Goal: Task Accomplishment & Management: Complete application form

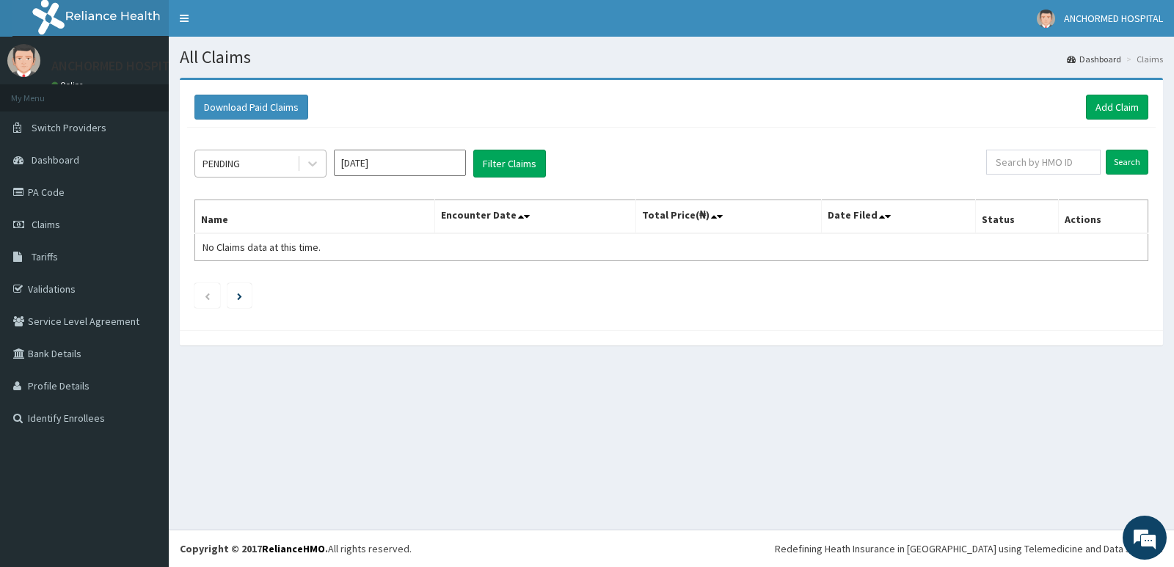
click at [259, 165] on div "PENDING" at bounding box center [246, 163] width 102 height 23
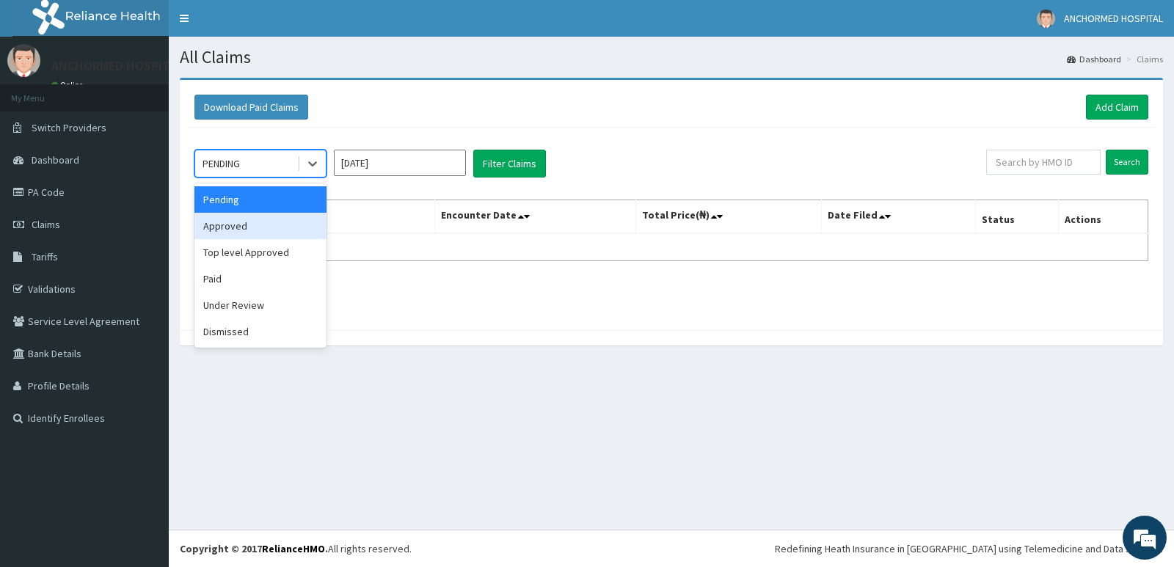
click at [239, 226] on div "Approved" at bounding box center [260, 226] width 132 height 26
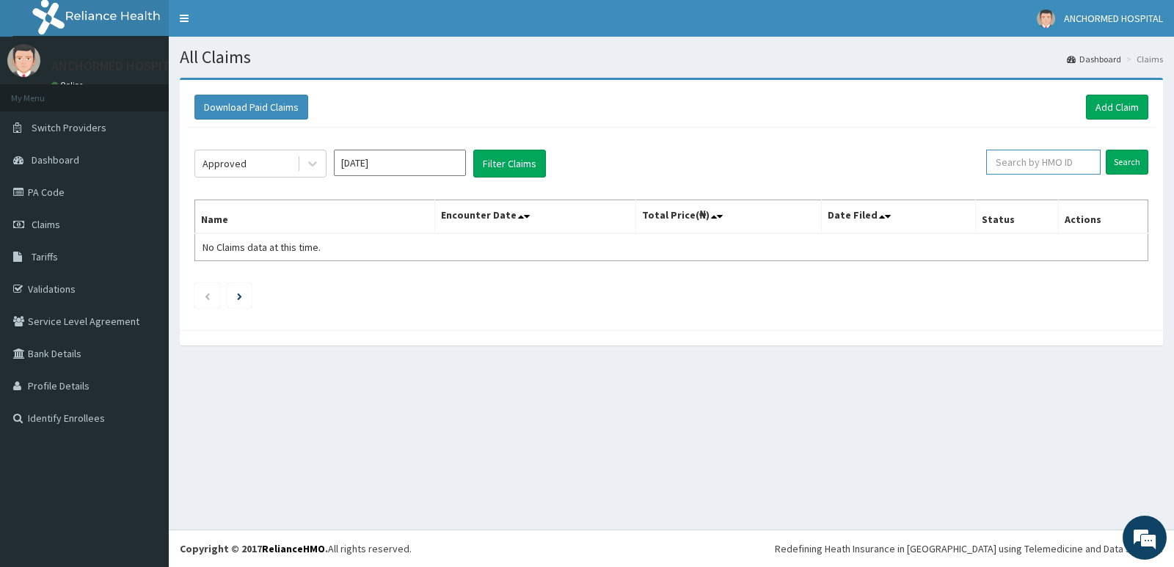
click at [1030, 161] on input "text" at bounding box center [1043, 162] width 115 height 25
paste input "07064356729"
click at [1054, 158] on input "07064356729" at bounding box center [1019, 162] width 106 height 25
type input "0"
click at [260, 165] on div "Approved" at bounding box center [246, 163] width 102 height 23
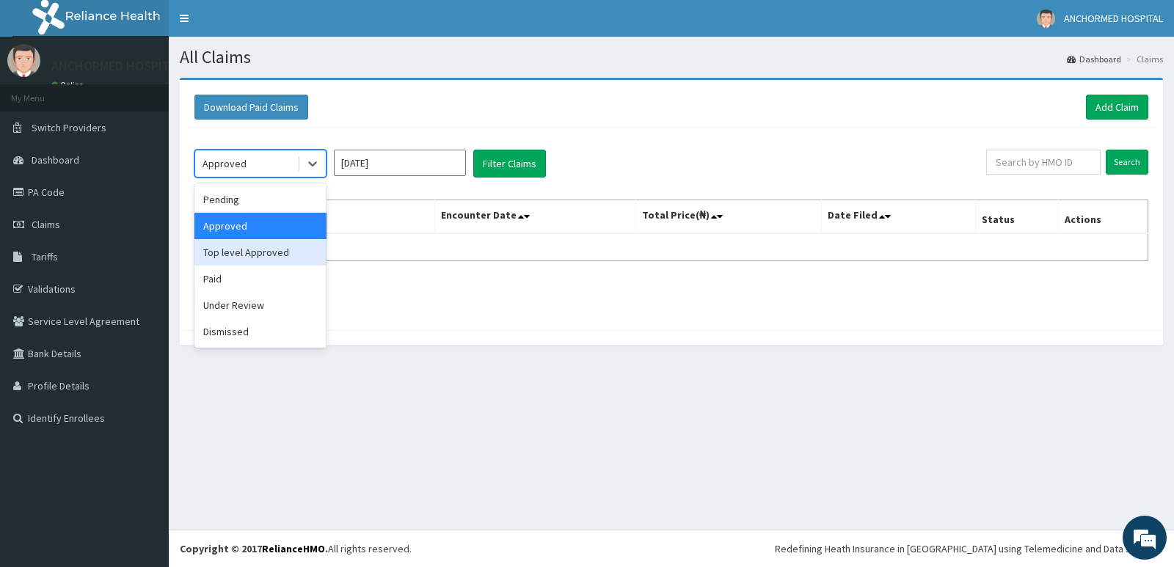
click at [389, 192] on div "option Approved, selected. option Top level Approved focused, 3 of 6. 6 results…" at bounding box center [671, 225] width 969 height 195
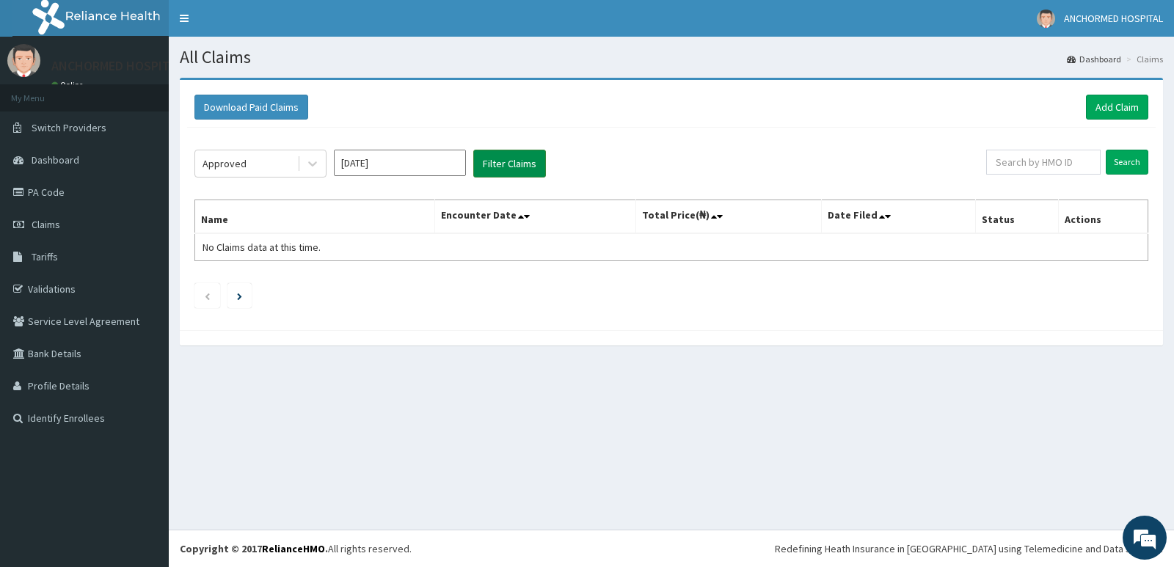
click at [521, 161] on button "Filter Claims" at bounding box center [509, 164] width 73 height 28
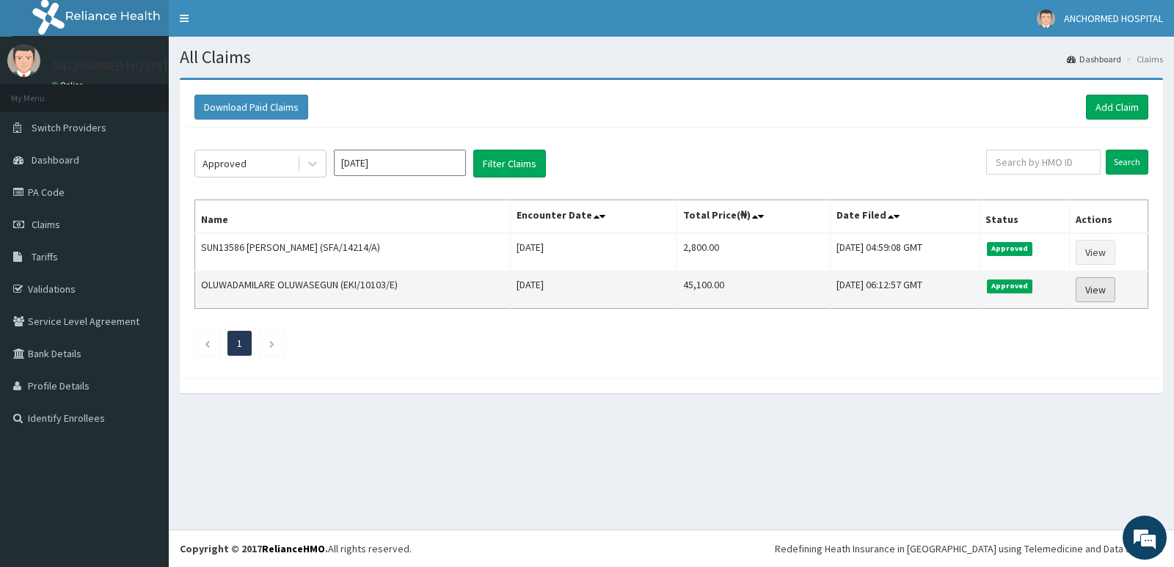
click at [1103, 294] on link "View" at bounding box center [1096, 289] width 40 height 25
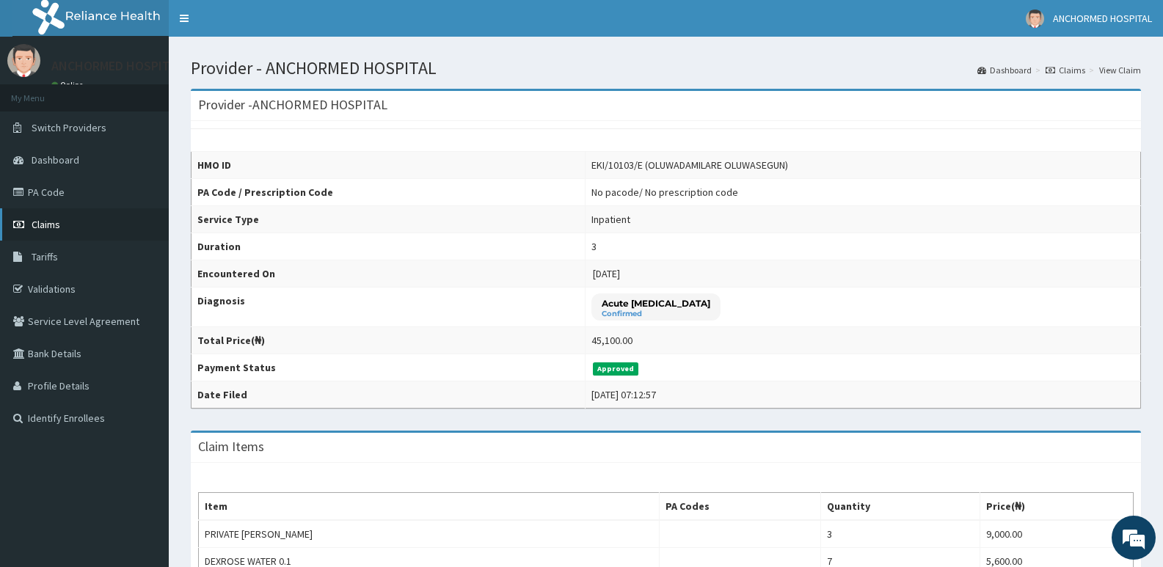
click at [82, 222] on link "Claims" at bounding box center [84, 224] width 169 height 32
click at [62, 214] on link "Claims" at bounding box center [84, 224] width 169 height 32
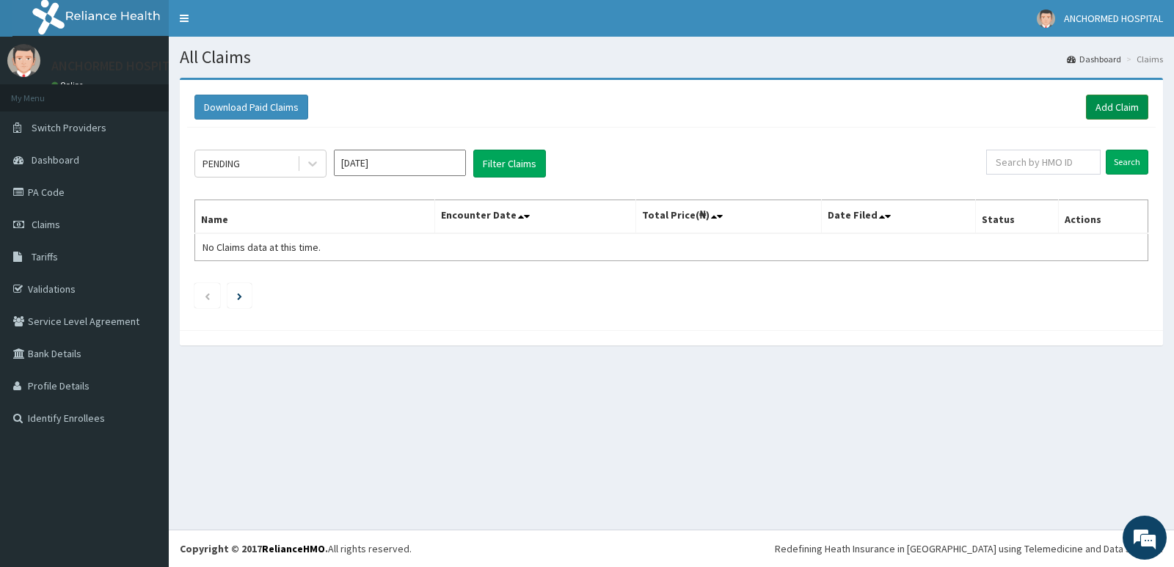
click at [1112, 103] on link "Add Claim" at bounding box center [1117, 107] width 62 height 25
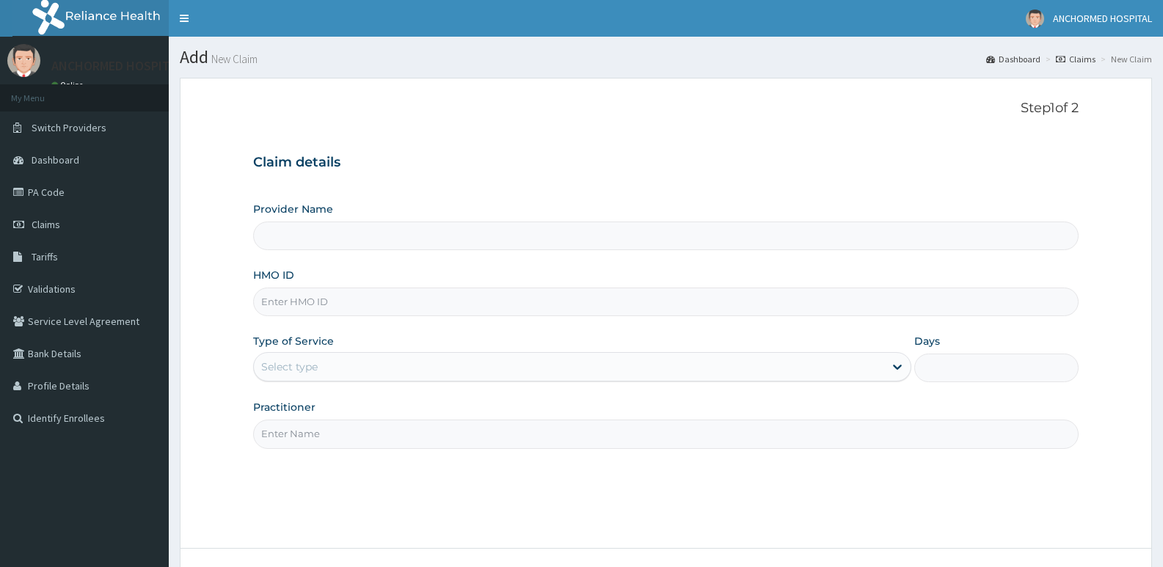
type input "ANCHORMED HOSPITAL"
click at [310, 299] on input "HMO ID" at bounding box center [665, 302] width 825 height 29
paste input "KER/10158/C"
type input "KER/10158/C"
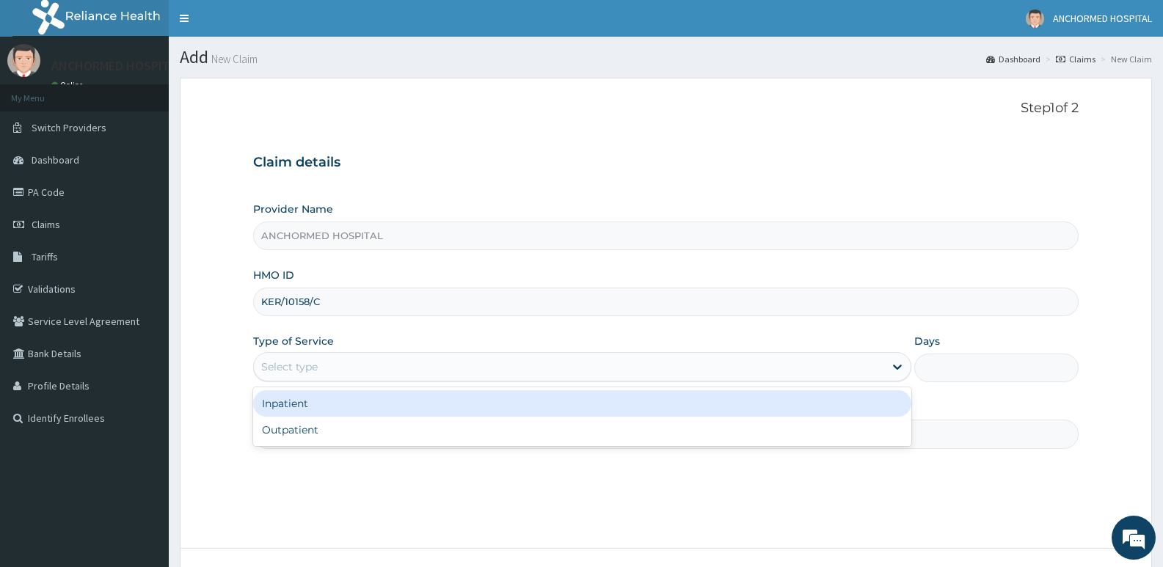
click at [272, 357] on div "Select type" at bounding box center [569, 366] width 630 height 23
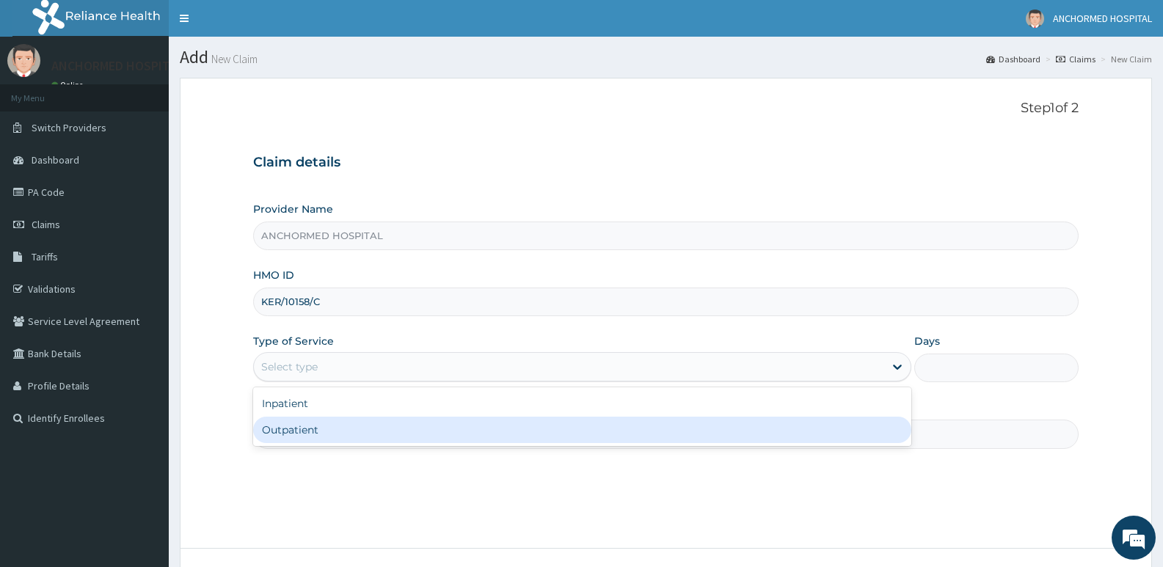
click at [293, 429] on div "Outpatient" at bounding box center [581, 430] width 657 height 26
type input "1"
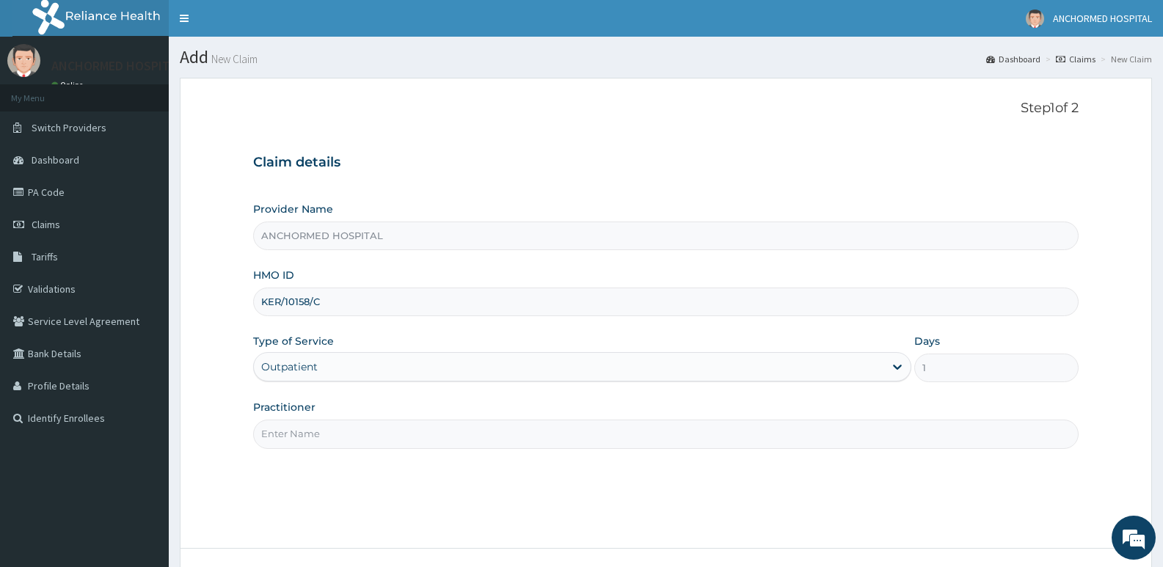
click at [294, 448] on input "Practitioner" at bounding box center [665, 434] width 825 height 29
type input "Dr oluwole"
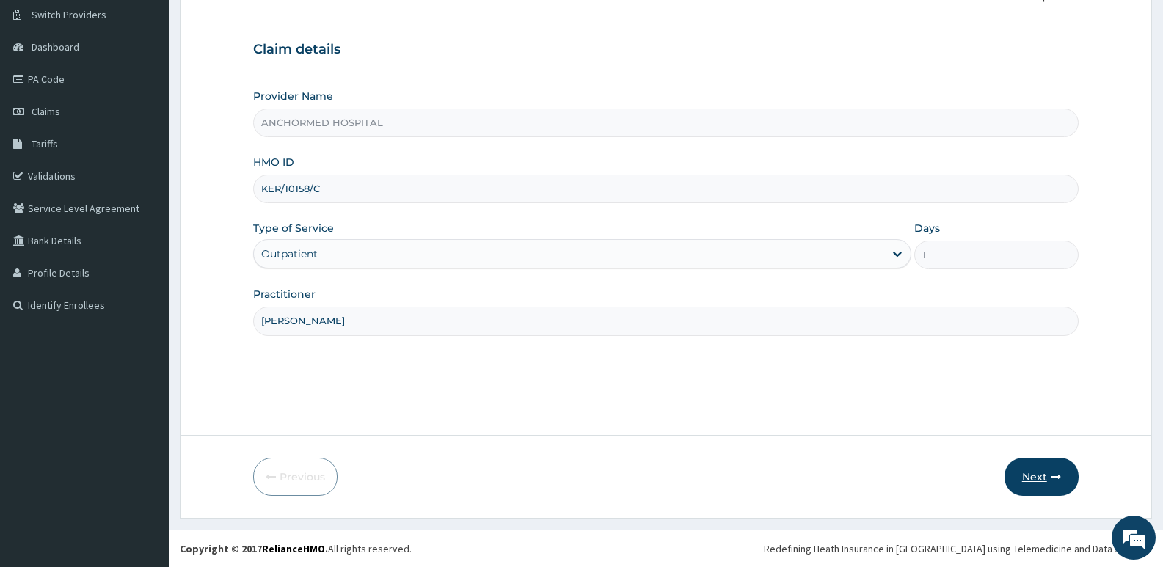
click at [1015, 474] on button "Next" at bounding box center [1042, 477] width 74 height 38
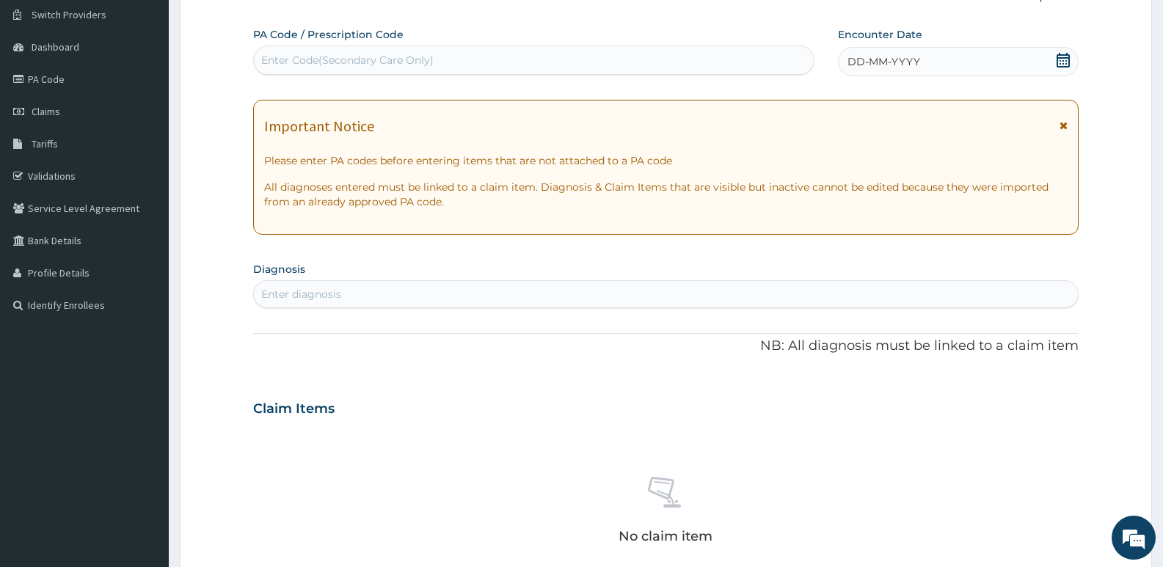
scroll to position [0, 0]
click at [897, 53] on div "DD-MM-YYYY" at bounding box center [958, 61] width 241 height 29
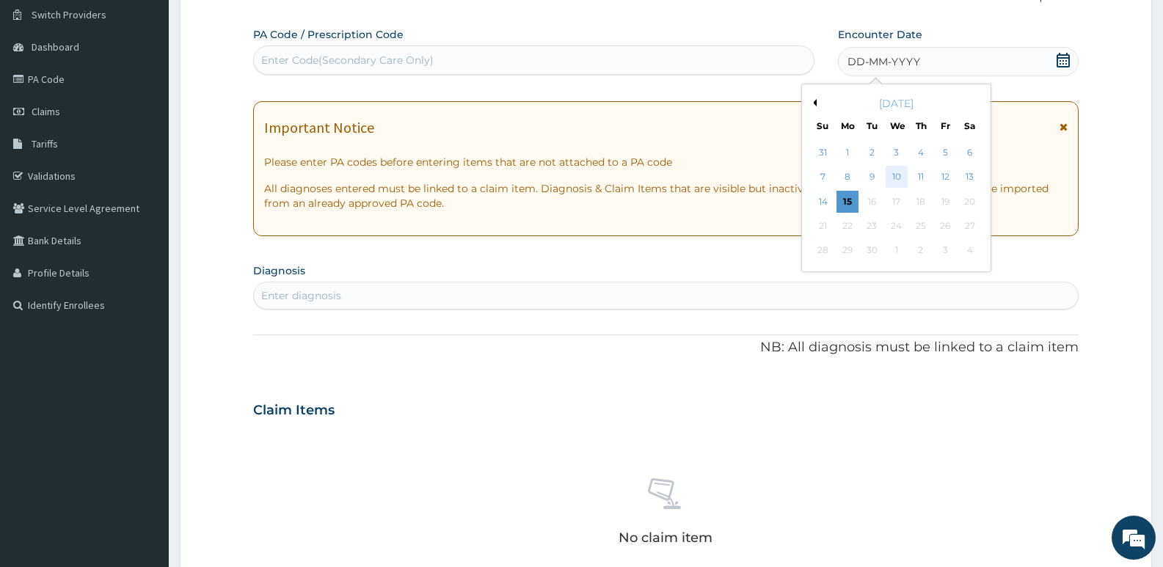
click at [900, 180] on div "10" at bounding box center [897, 178] width 22 height 22
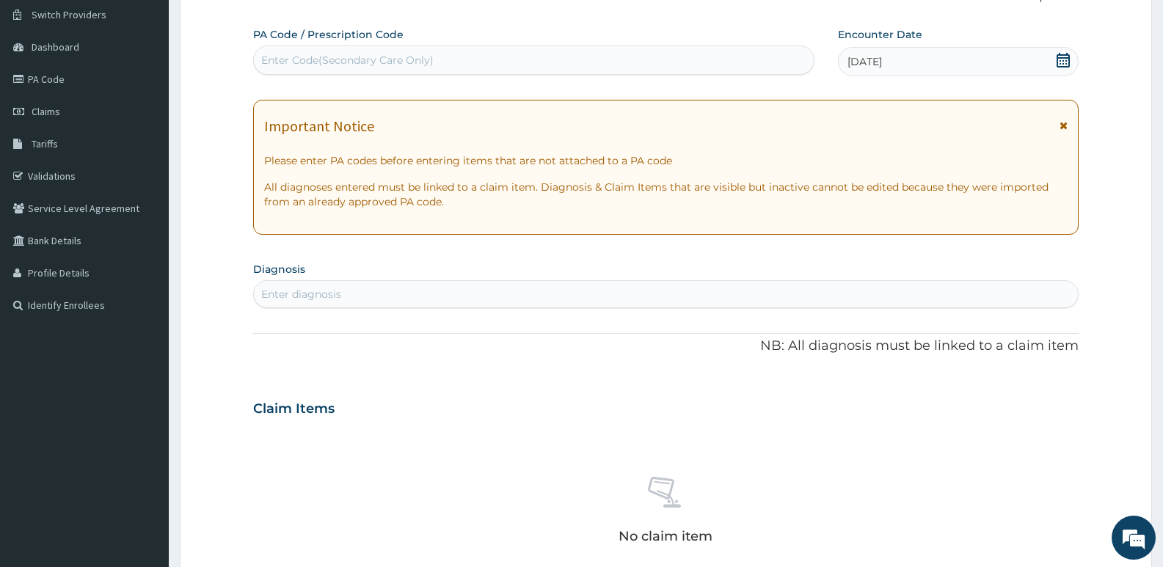
click at [1060, 125] on icon at bounding box center [1064, 125] width 8 height 10
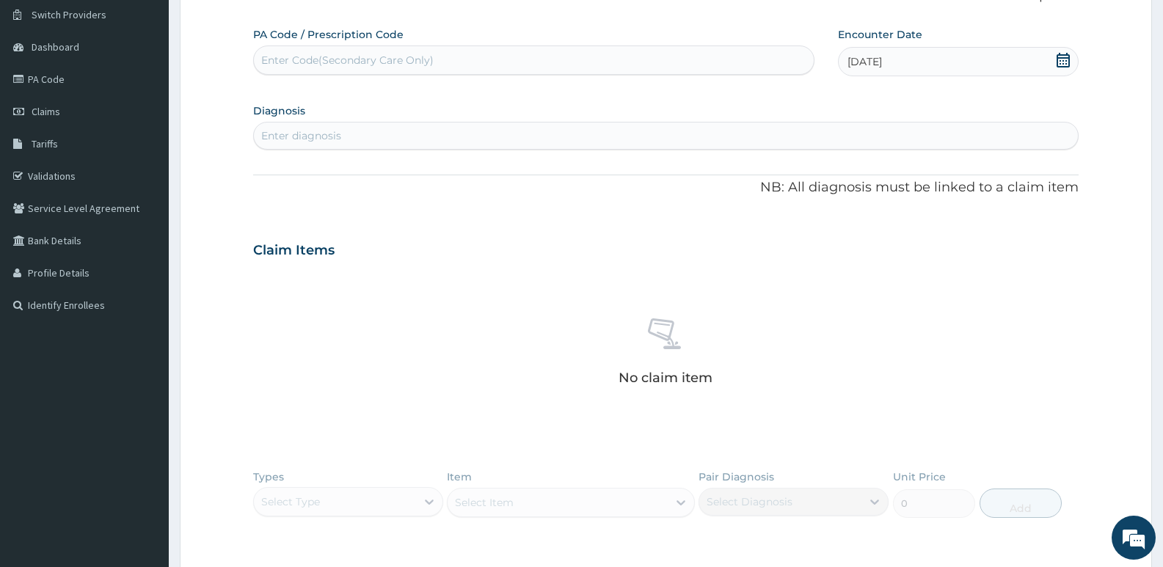
click at [394, 127] on div "Enter diagnosis" at bounding box center [666, 135] width 824 height 23
type input "enterit"
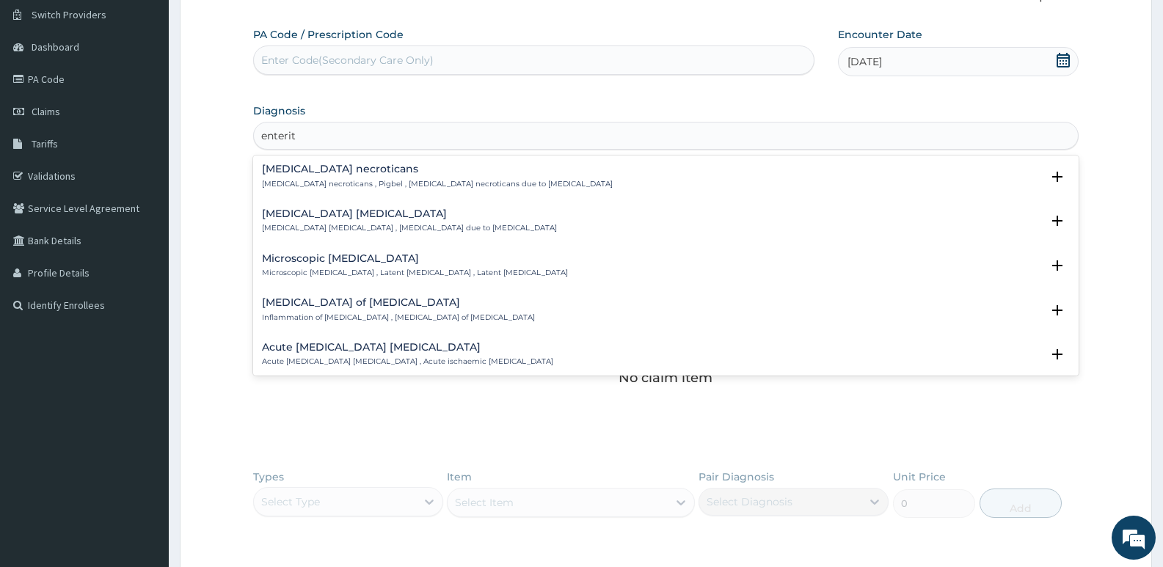
scroll to position [147, 0]
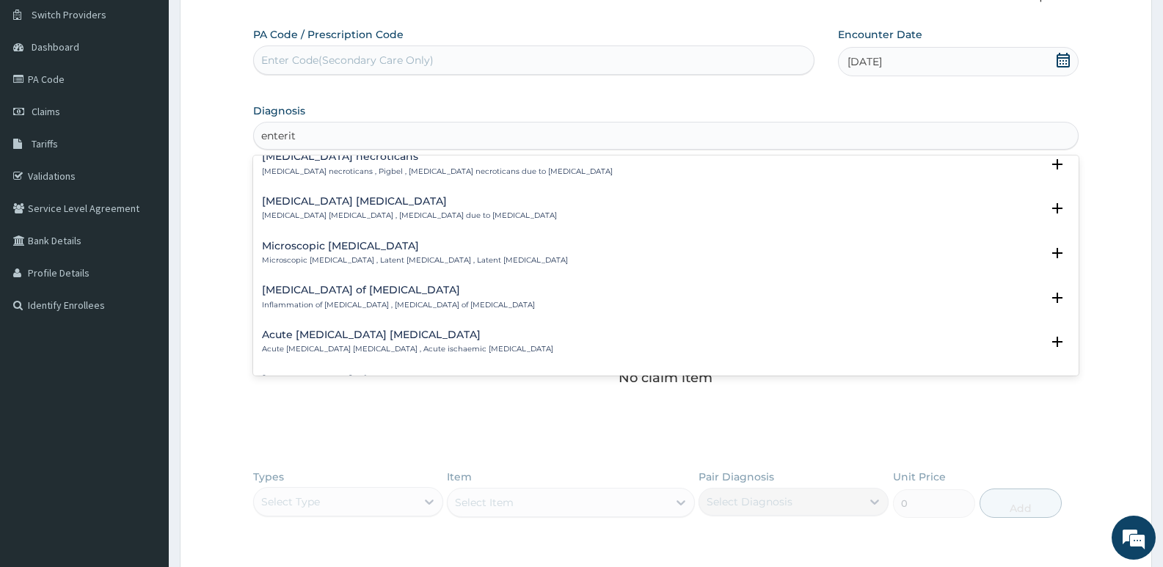
click at [329, 296] on div "Enteritis of intestine Inflammation of intestine , Enteritis of intestine" at bounding box center [398, 298] width 273 height 26
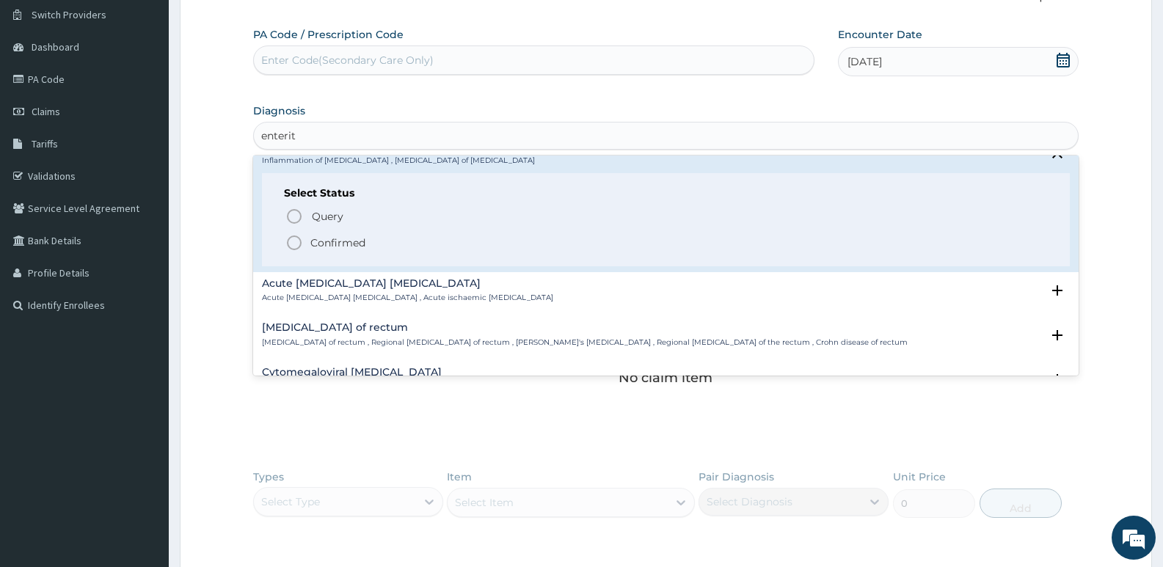
scroll to position [294, 0]
click at [296, 243] on icon "status option filled" at bounding box center [294, 241] width 18 height 18
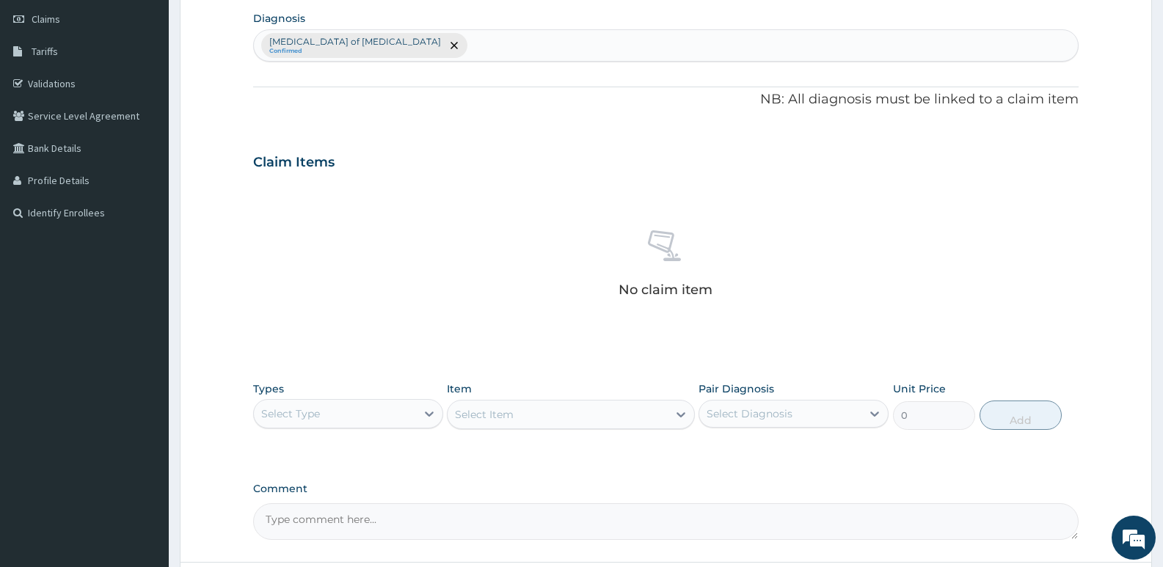
scroll to position [332, 0]
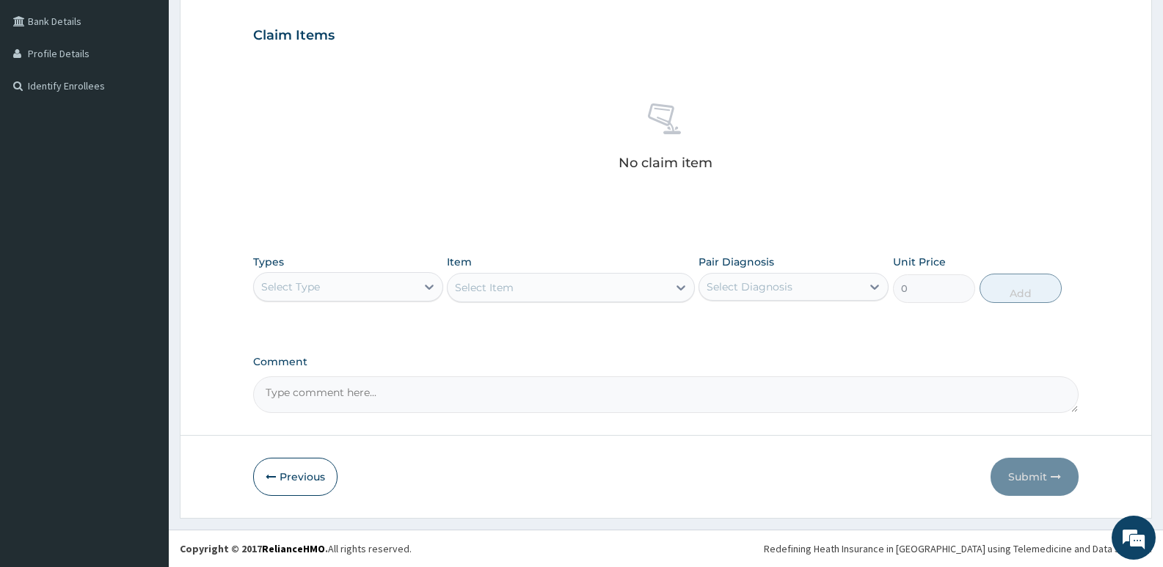
click at [318, 280] on div "Select Type" at bounding box center [290, 287] width 59 height 15
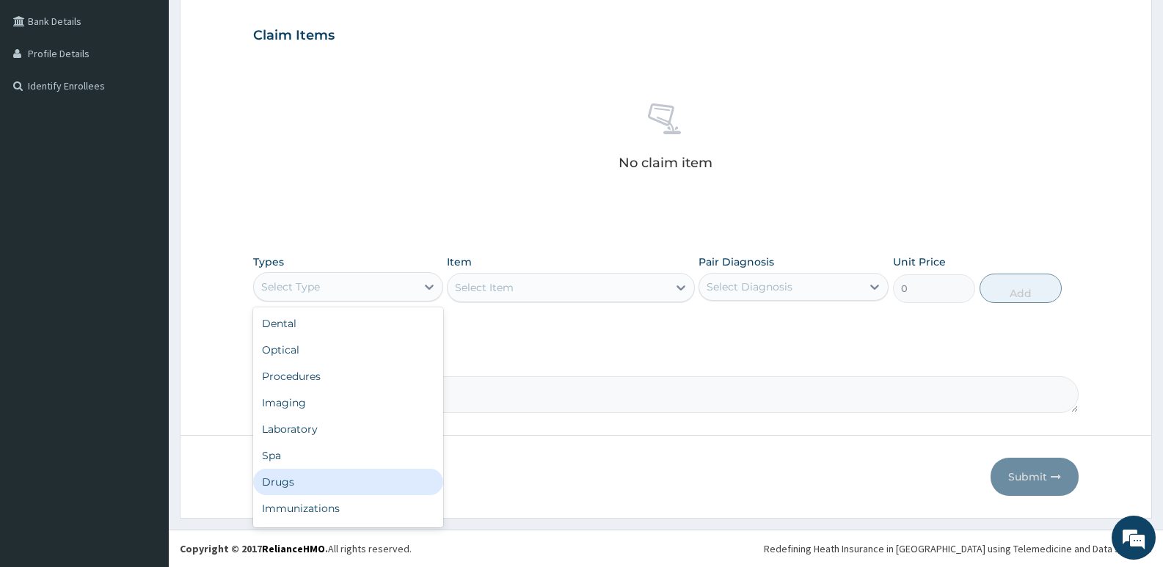
click at [283, 476] on div "Drugs" at bounding box center [348, 482] width 190 height 26
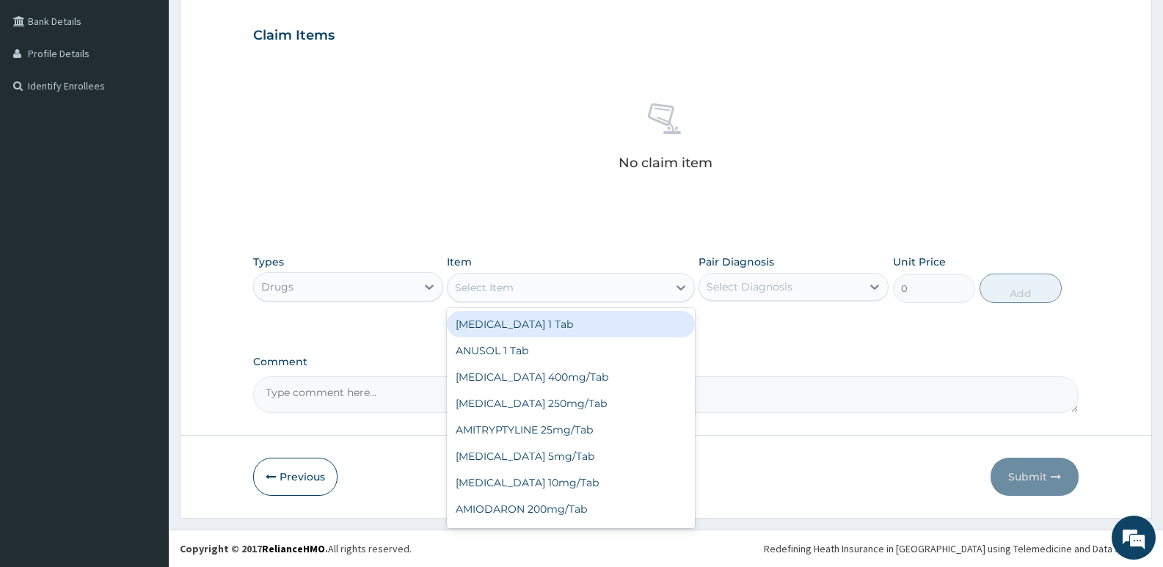
click at [492, 278] on div "Select Item" at bounding box center [557, 287] width 219 height 23
type input "amox"
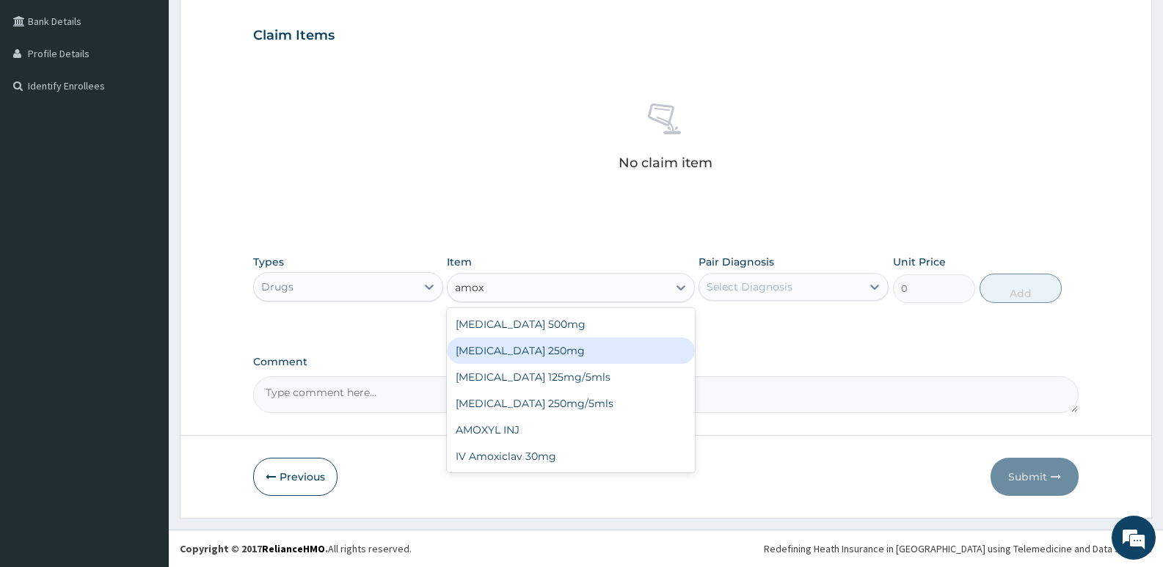
click at [553, 351] on div "AMOXICILLIN 250mg" at bounding box center [570, 351] width 247 height 26
type input "40"
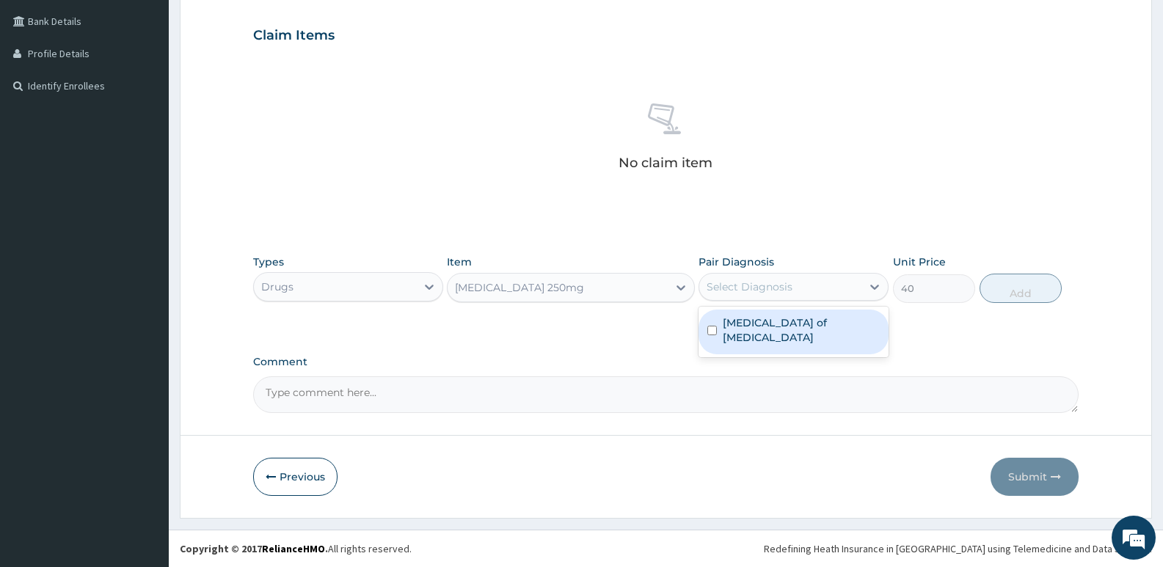
click at [776, 288] on div "Select Diagnosis" at bounding box center [750, 287] width 86 height 15
click at [709, 331] on div "Enteritis of intestine" at bounding box center [794, 332] width 190 height 45
checkbox input "true"
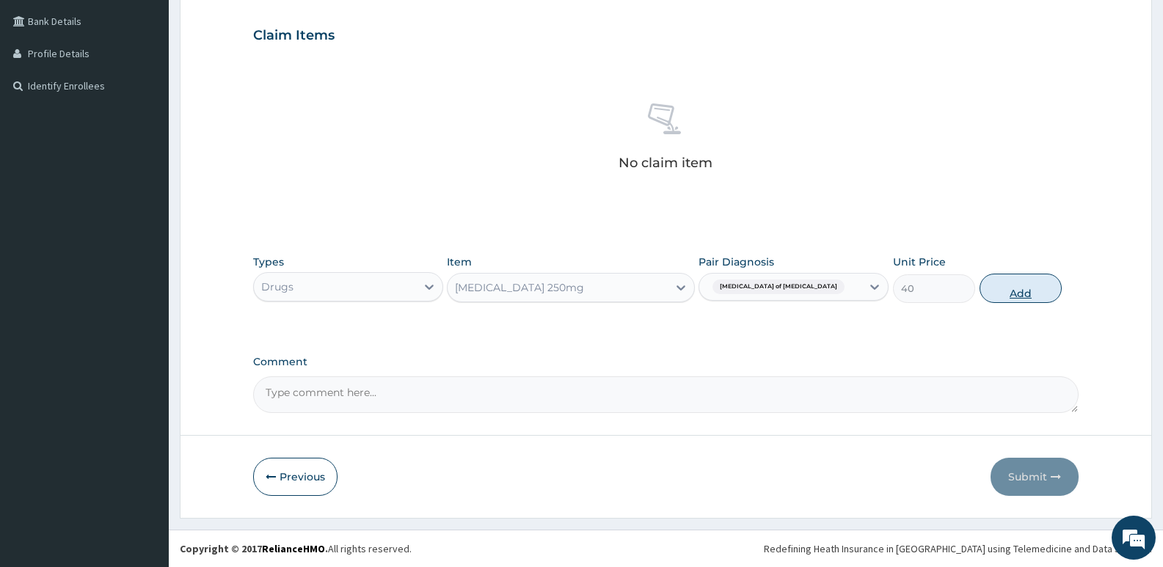
click at [1017, 289] on button "Add" at bounding box center [1021, 288] width 82 height 29
type input "0"
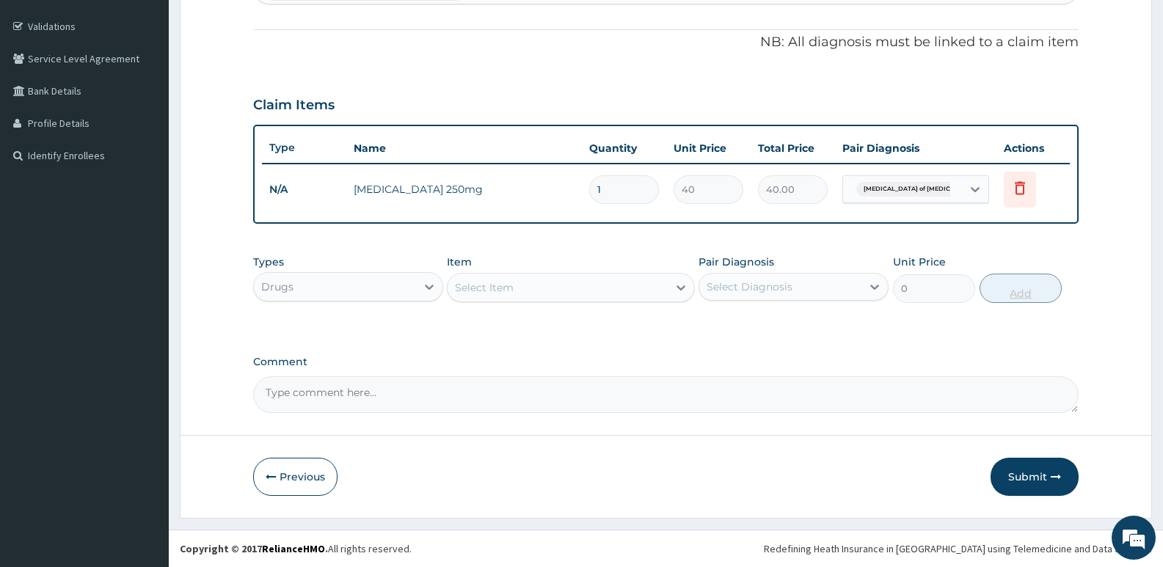
type input "10"
type input "400.00"
type input "10"
click at [492, 283] on div "Select Item" at bounding box center [484, 287] width 59 height 15
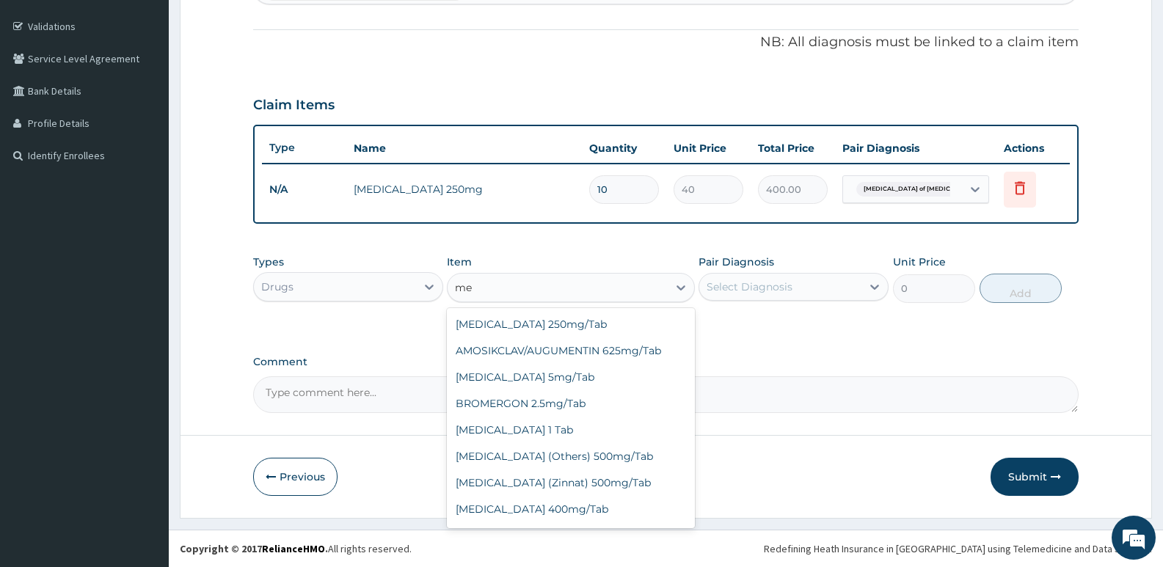
type input "m"
type input "fla"
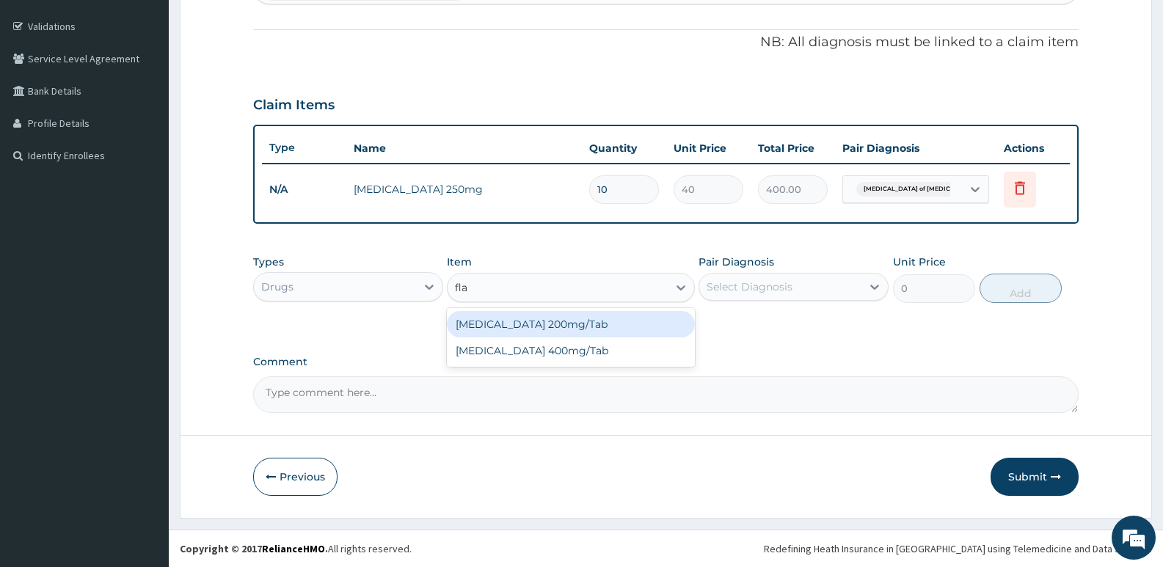
click at [555, 328] on div "FLAGYL 200mg/Tab" at bounding box center [570, 324] width 247 height 26
type input "30"
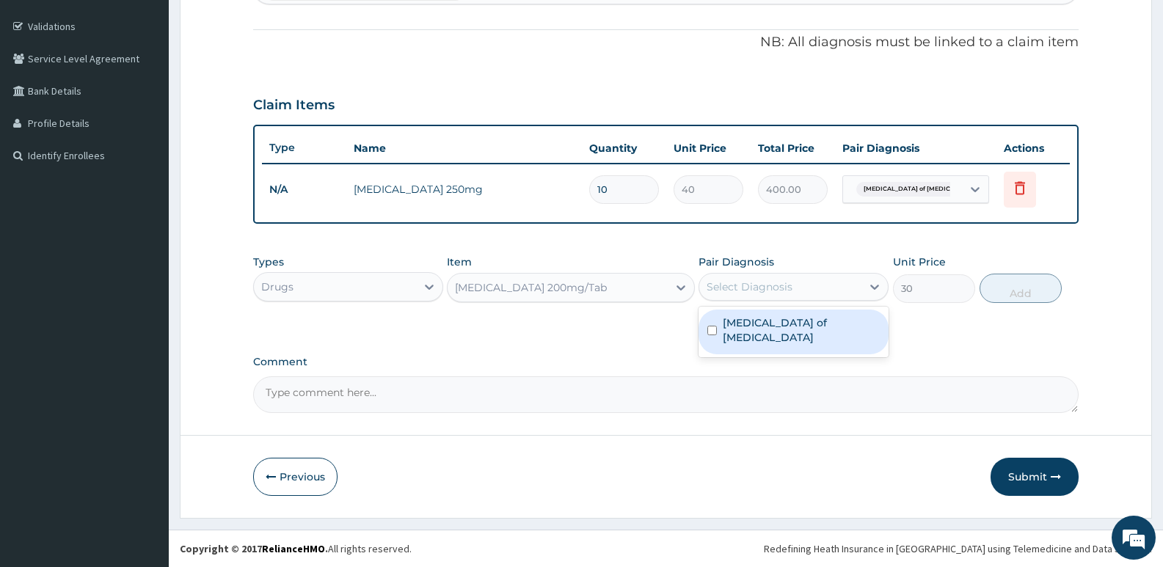
click at [752, 281] on div "Select Diagnosis" at bounding box center [750, 287] width 86 height 15
click at [710, 326] on input "checkbox" at bounding box center [712, 331] width 10 height 10
checkbox input "true"
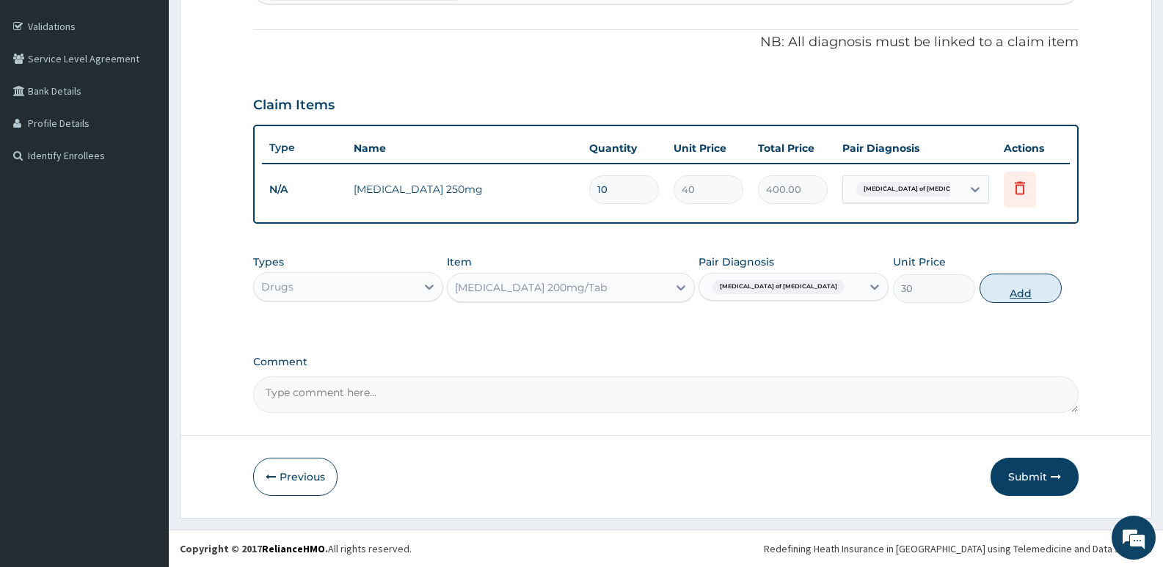
click at [1016, 299] on button "Add" at bounding box center [1021, 288] width 82 height 29
type input "0"
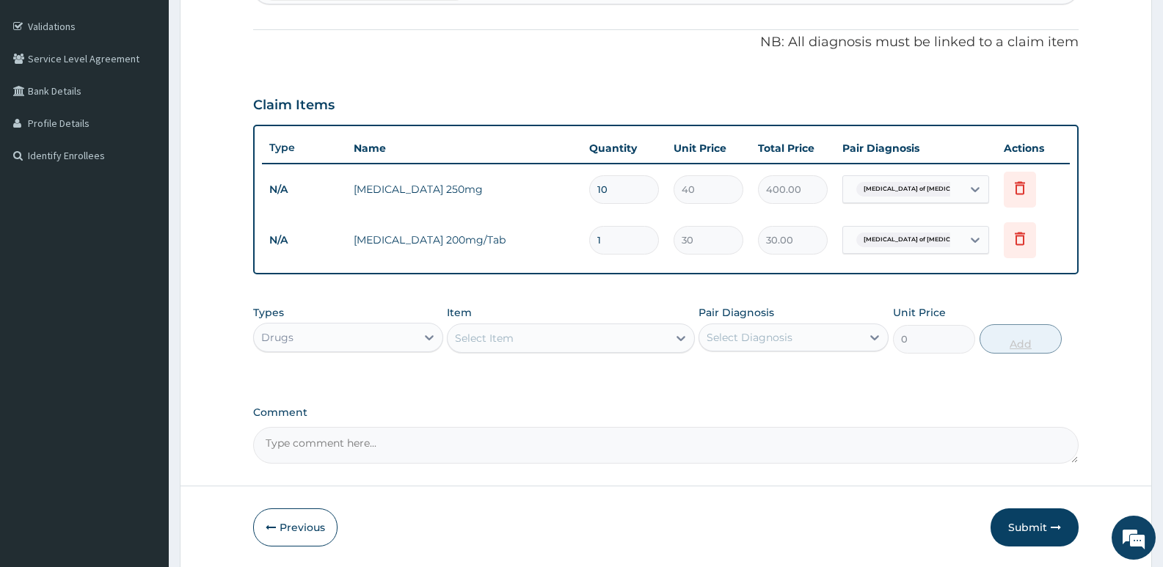
type input "0.00"
type input "6"
type input "180.00"
type input "6"
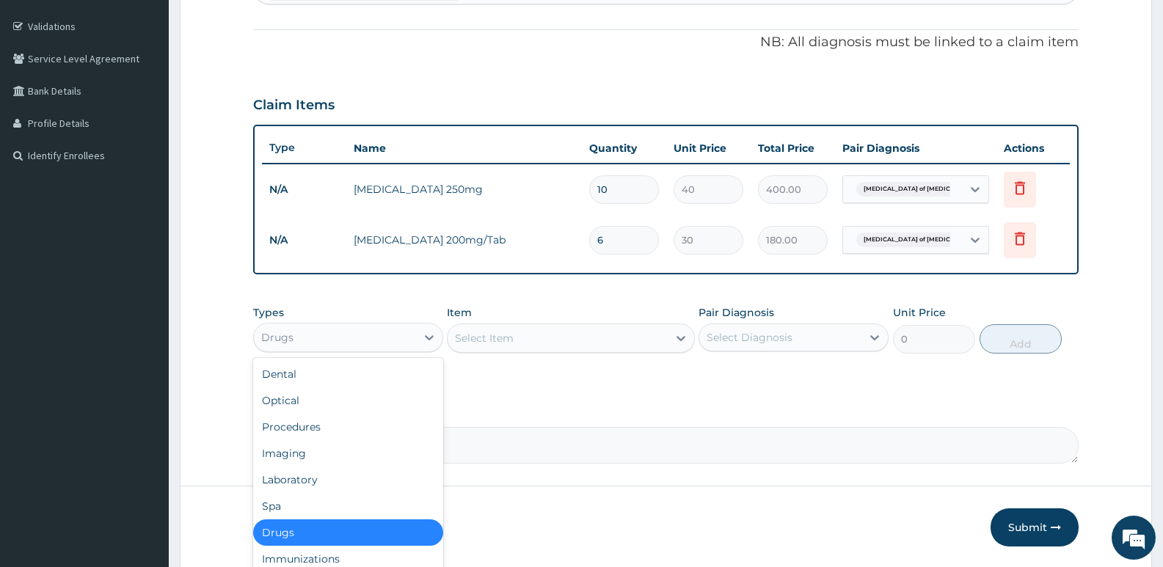
click at [333, 335] on div "Drugs" at bounding box center [335, 337] width 162 height 23
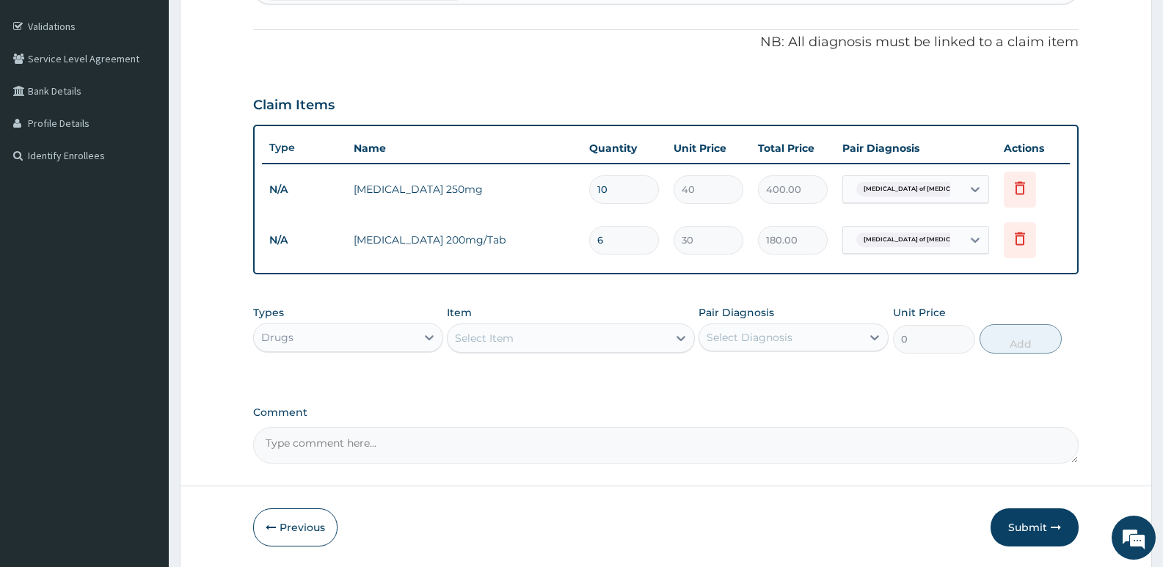
click at [562, 386] on div "PA Code / Prescription Code Enter Code(Secondary Care Only) Encounter Date 10-0…" at bounding box center [665, 170] width 825 height 586
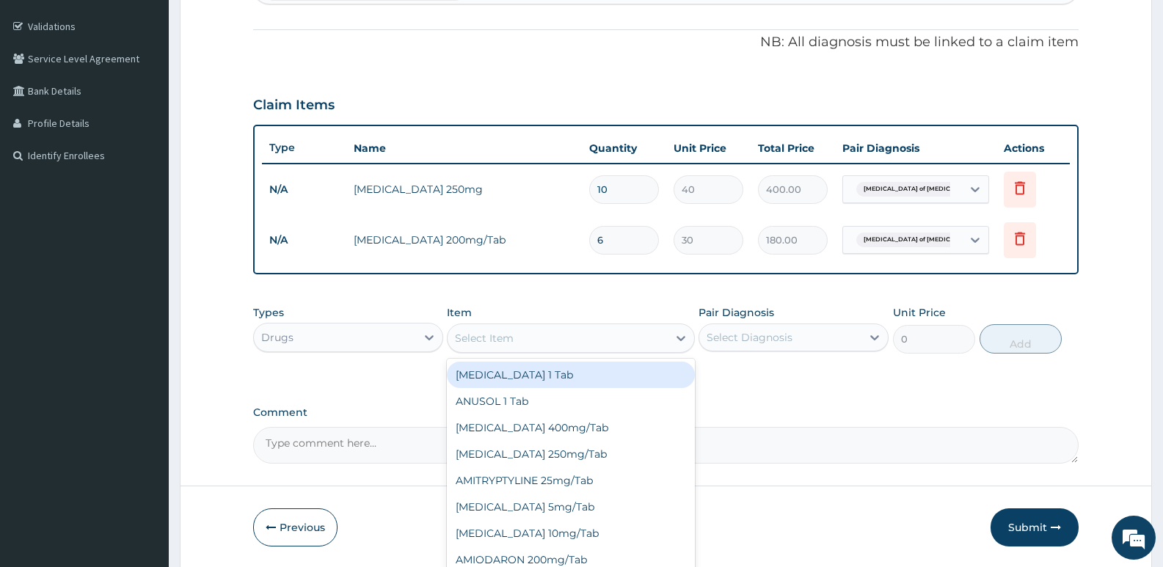
click at [501, 338] on div "Select Item" at bounding box center [484, 338] width 59 height 15
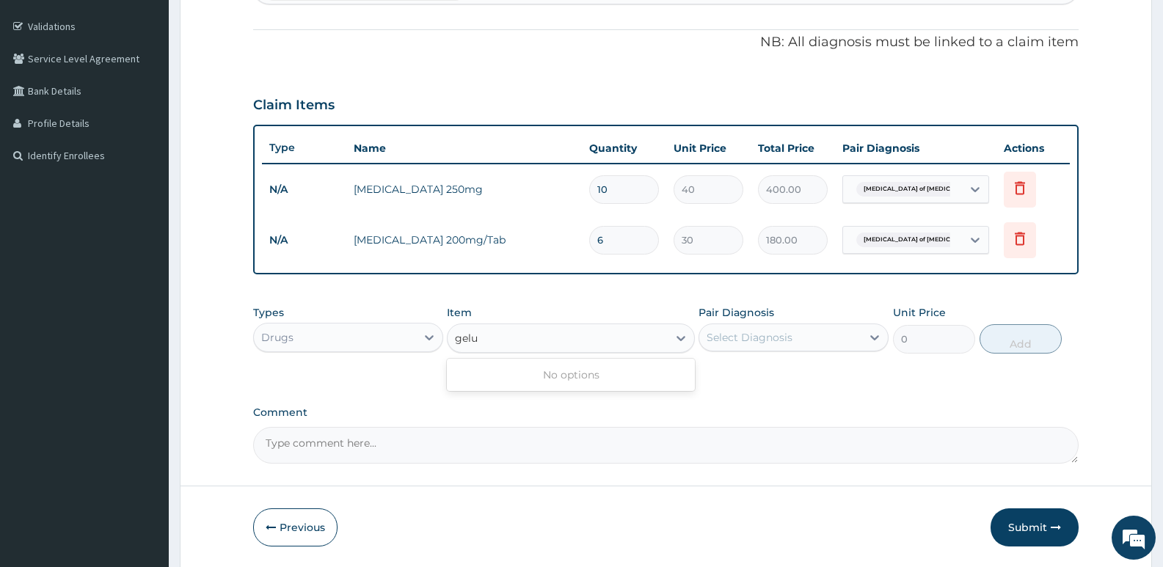
type input "gelu"
click at [478, 331] on div "Select Item" at bounding box center [484, 338] width 59 height 15
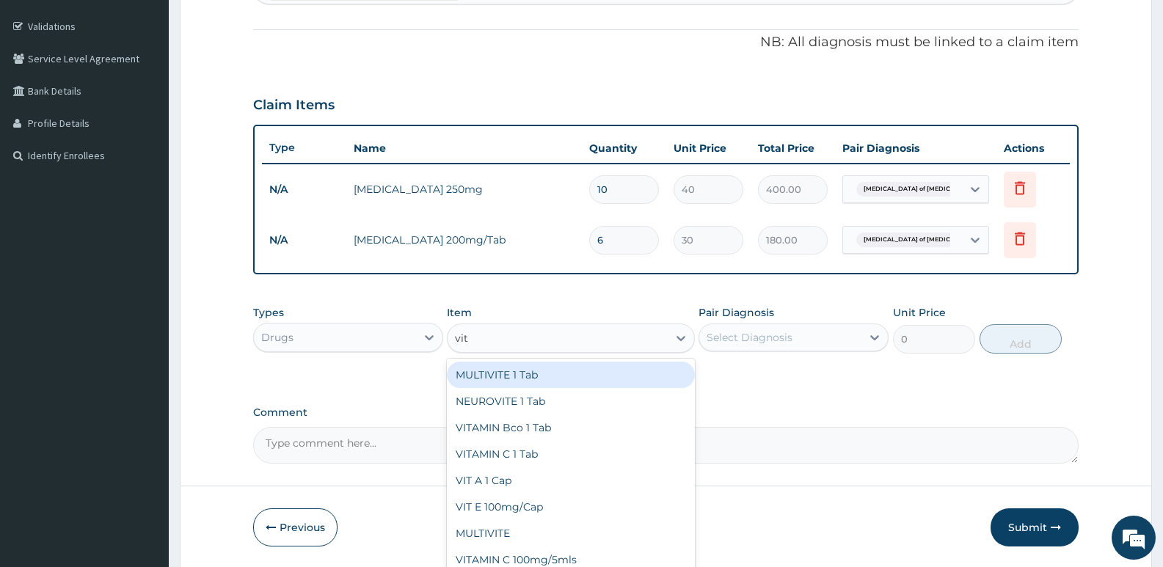
type input "vita"
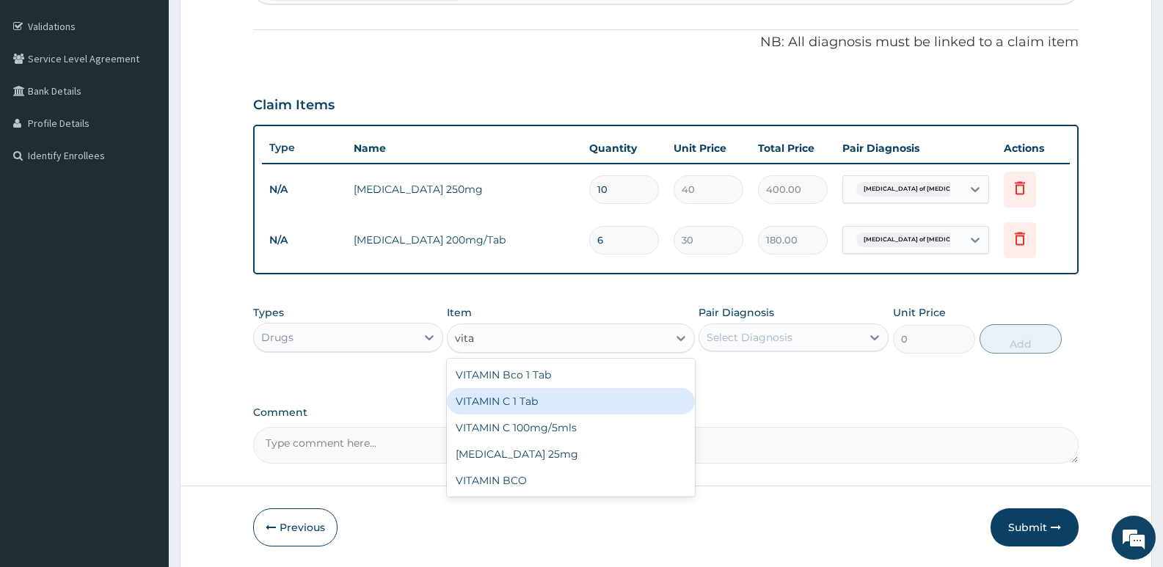
click at [540, 399] on div "VITAMIN C 1 Tab" at bounding box center [570, 401] width 247 height 26
type input "5"
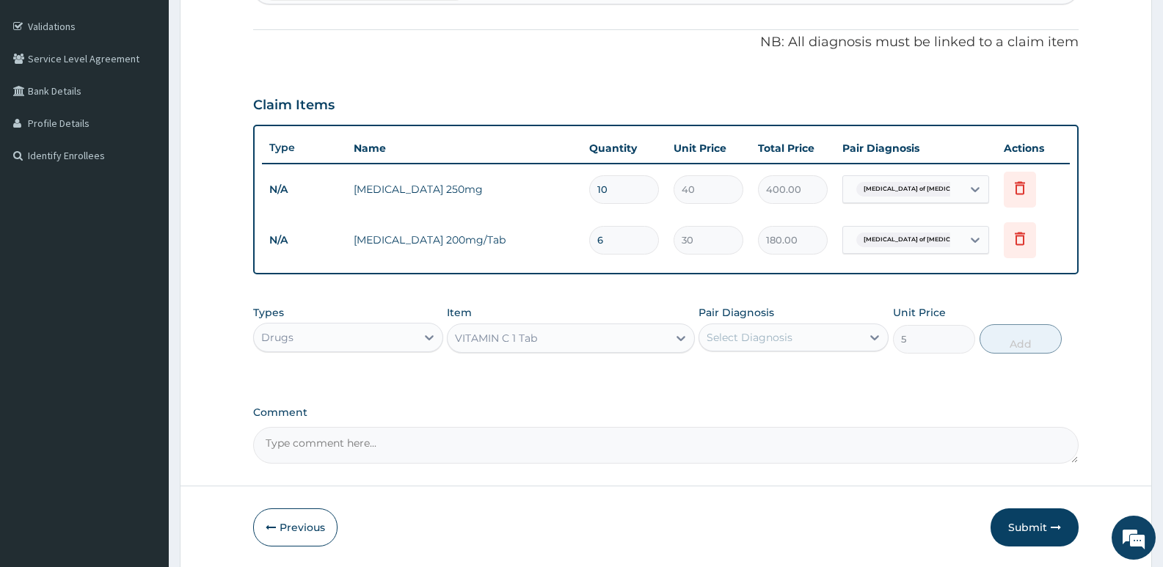
click at [776, 335] on div "Select Diagnosis" at bounding box center [750, 337] width 86 height 15
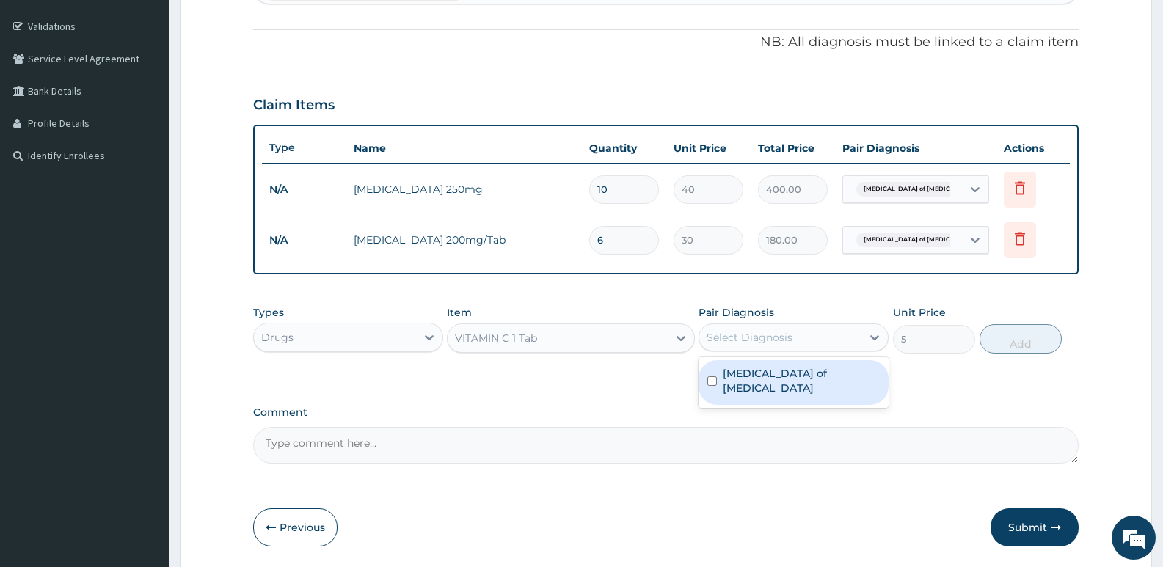
click at [712, 376] on input "checkbox" at bounding box center [712, 381] width 10 height 10
checkbox input "true"
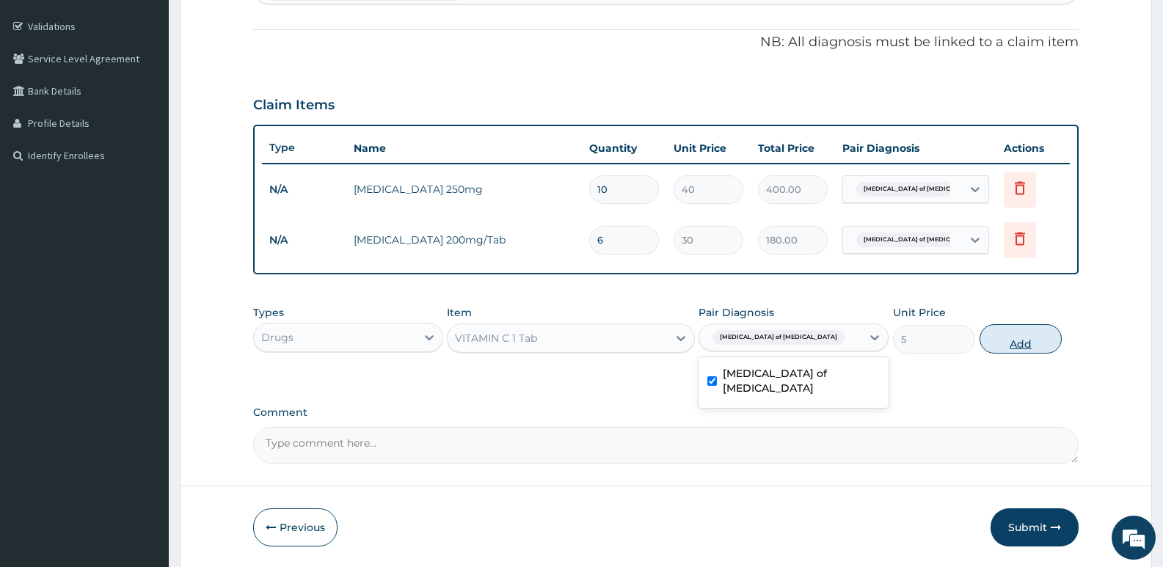
click at [1011, 341] on button "Add" at bounding box center [1021, 338] width 82 height 29
type input "0"
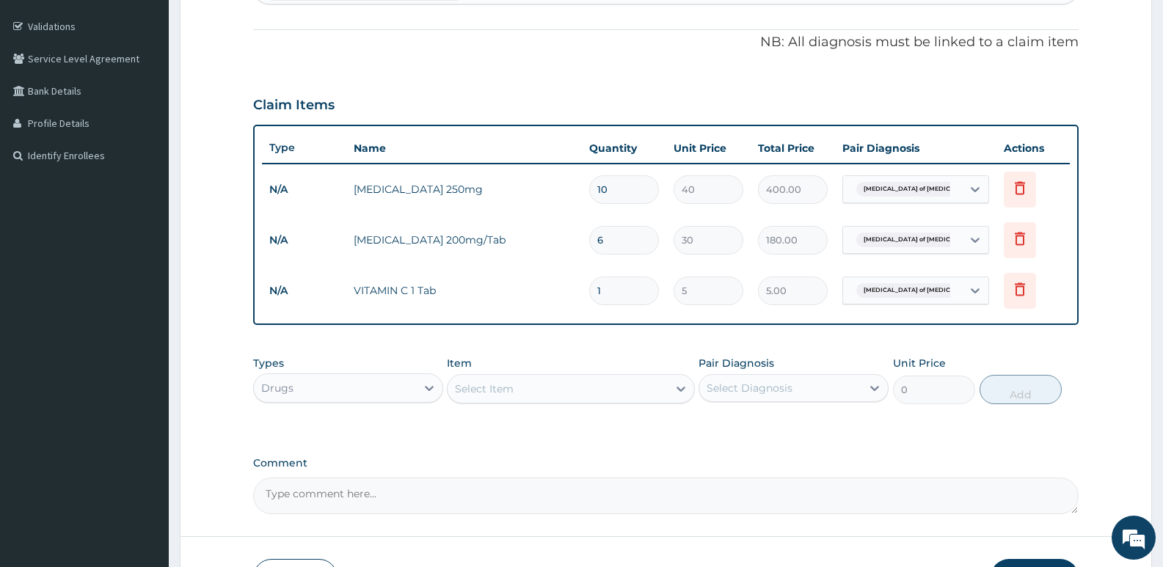
type input "0.00"
type input "8"
type input "40.00"
type input "8"
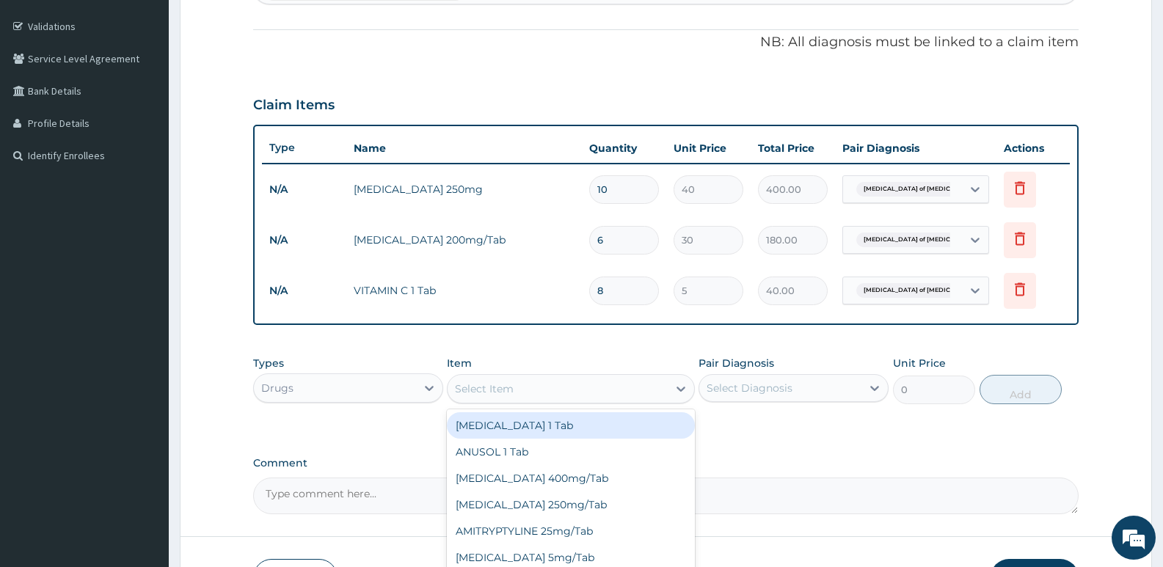
click at [481, 384] on div "Select Item" at bounding box center [484, 389] width 59 height 15
type input "paracet"
click at [520, 418] on div "PARACETAMOL 500mg/Tab" at bounding box center [570, 425] width 247 height 26
type input "10"
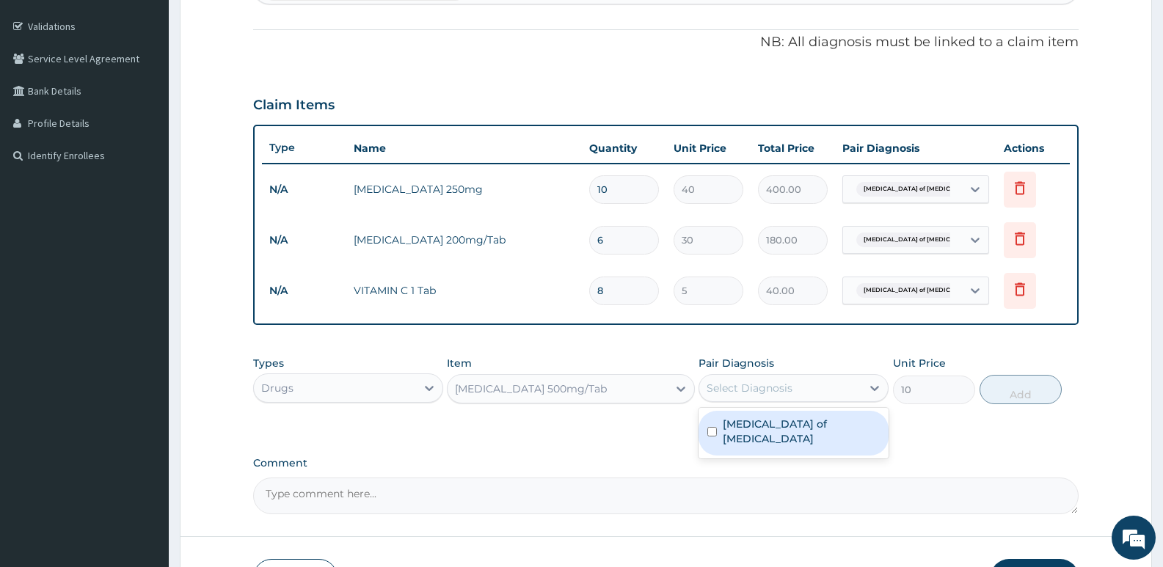
drag, startPoint x: 759, startPoint y: 378, endPoint x: 733, endPoint y: 423, distance: 52.0
click at [759, 378] on div "Select Diagnosis" at bounding box center [780, 387] width 162 height 23
click at [714, 427] on input "checkbox" at bounding box center [712, 432] width 10 height 10
checkbox input "true"
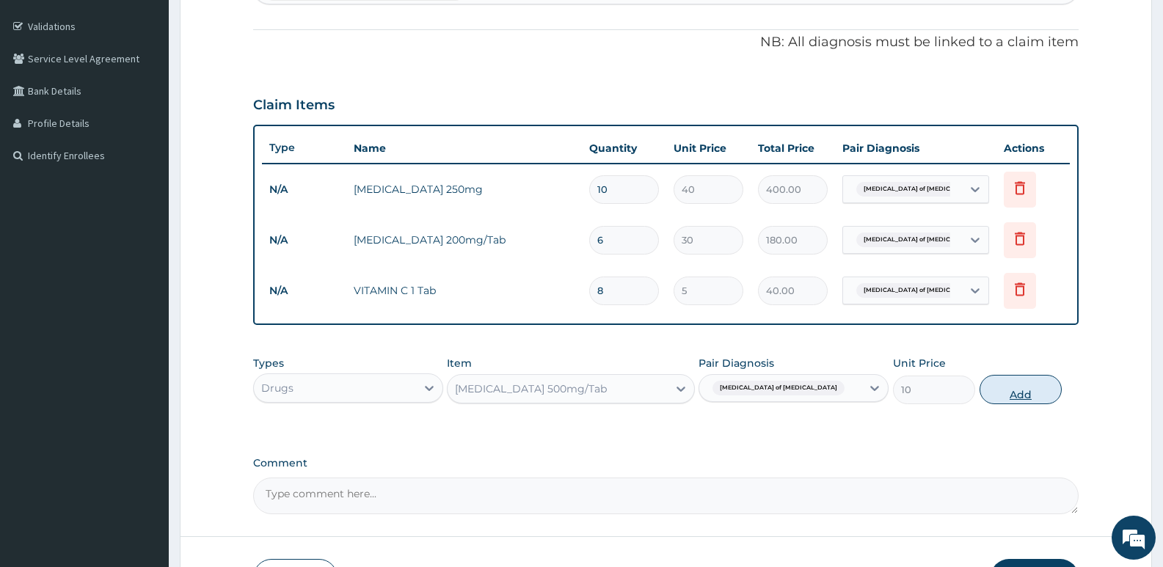
click at [1007, 399] on button "Add" at bounding box center [1021, 389] width 82 height 29
type input "0"
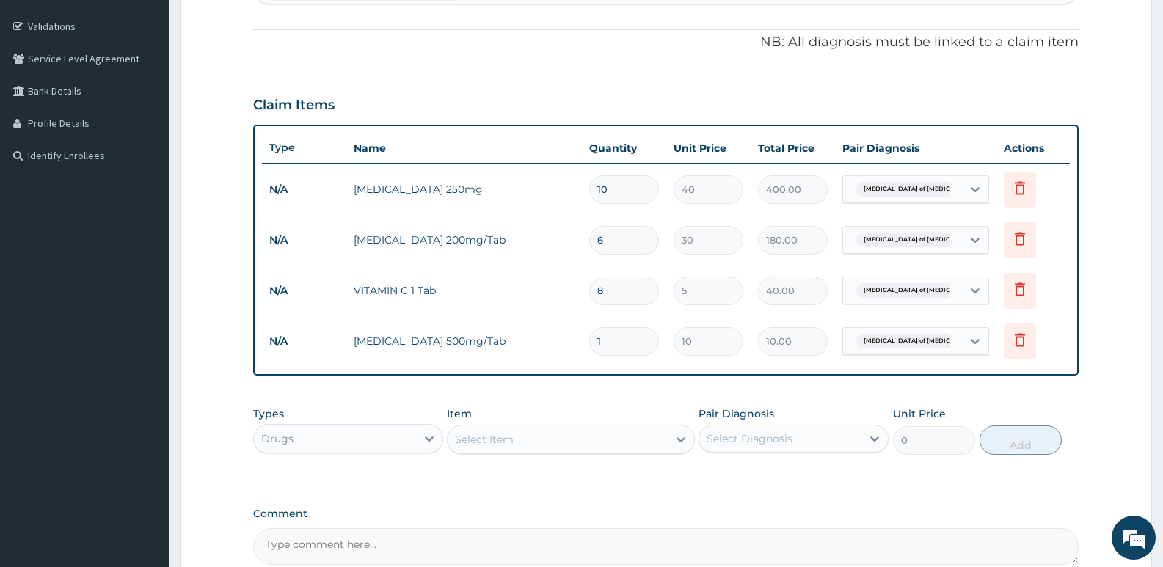
type input "18"
type input "180.00"
type input "18"
click at [294, 434] on div "Drugs" at bounding box center [335, 438] width 162 height 23
click at [281, 521] on div "Procedures" at bounding box center [348, 528] width 190 height 26
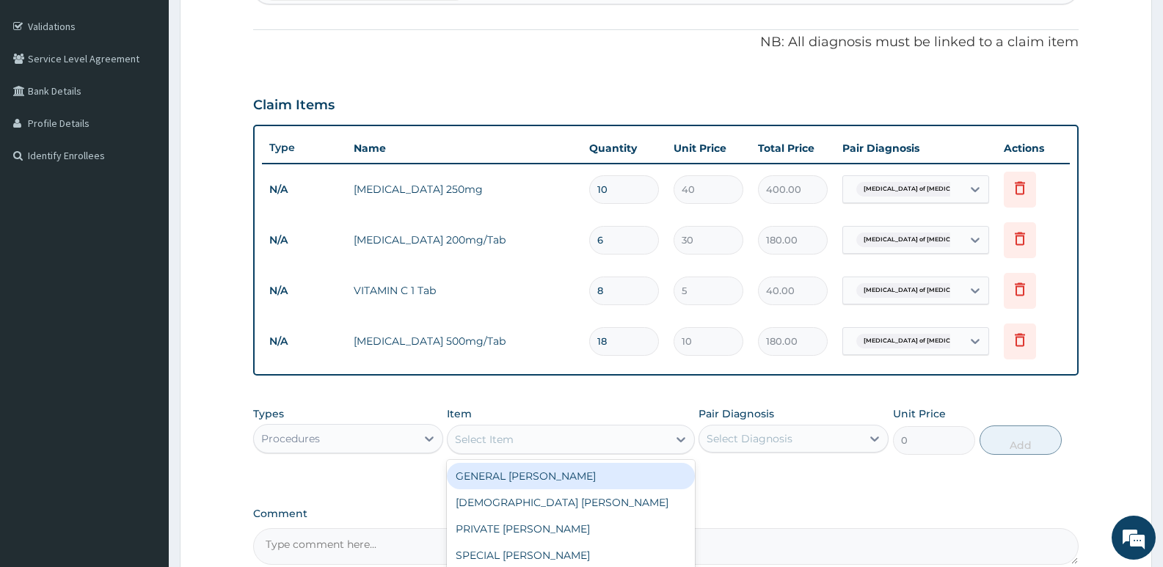
click at [553, 438] on div "Select Item" at bounding box center [557, 439] width 219 height 23
type input "me"
click at [574, 473] on div "MEDICAL OFFICER CONSULTATION FEE" at bounding box center [570, 476] width 247 height 26
type input "1500"
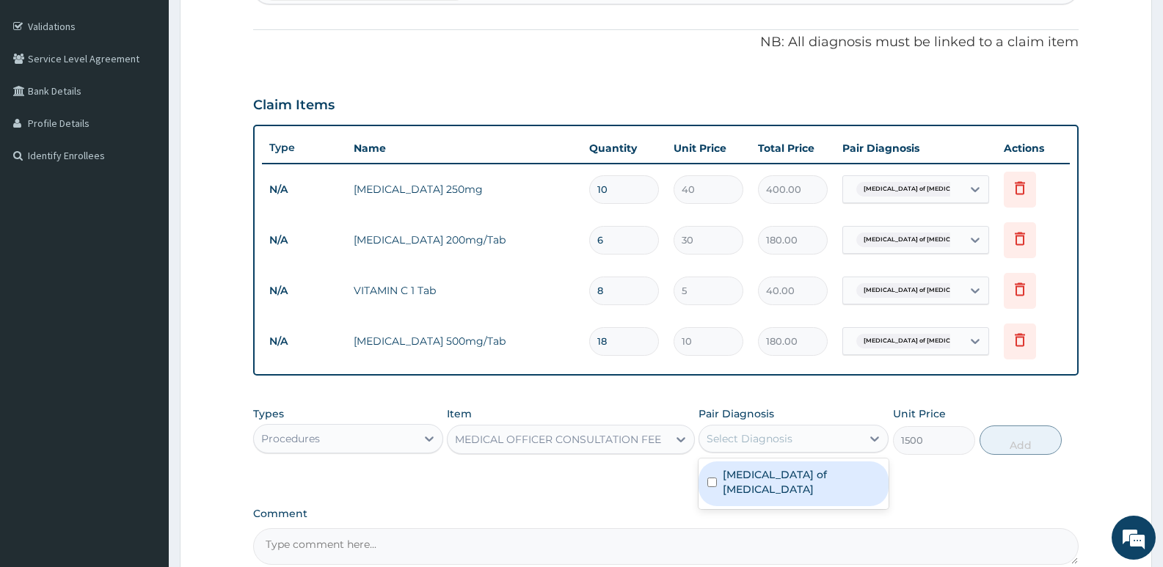
click at [764, 445] on div "Select Diagnosis" at bounding box center [750, 438] width 86 height 15
click at [720, 469] on div "Enteritis of intestine" at bounding box center [794, 484] width 190 height 45
checkbox input "true"
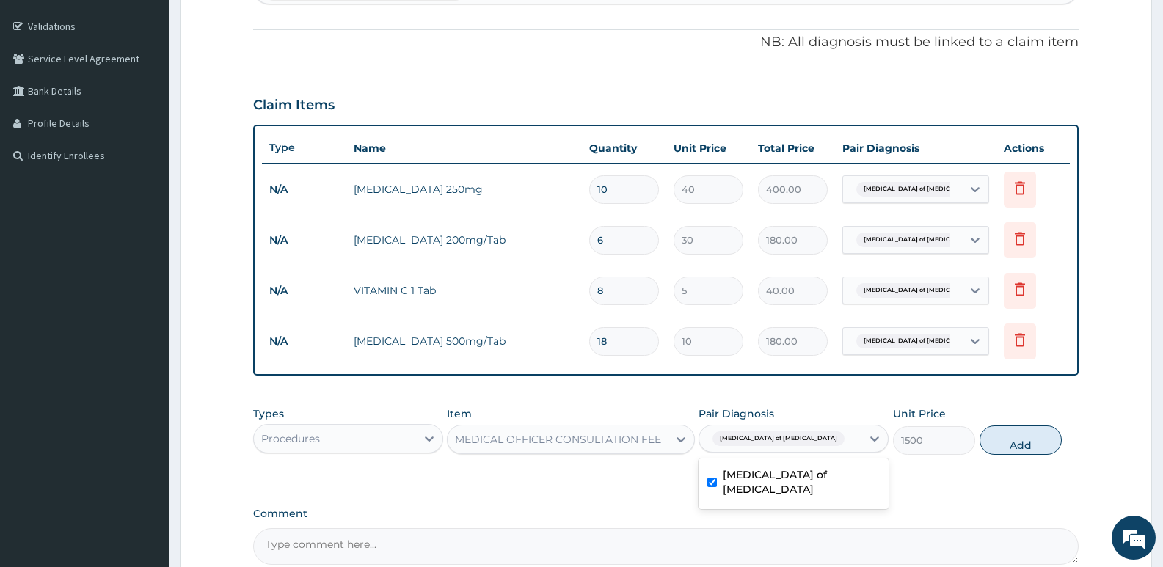
click at [1026, 446] on button "Add" at bounding box center [1021, 440] width 82 height 29
type input "0"
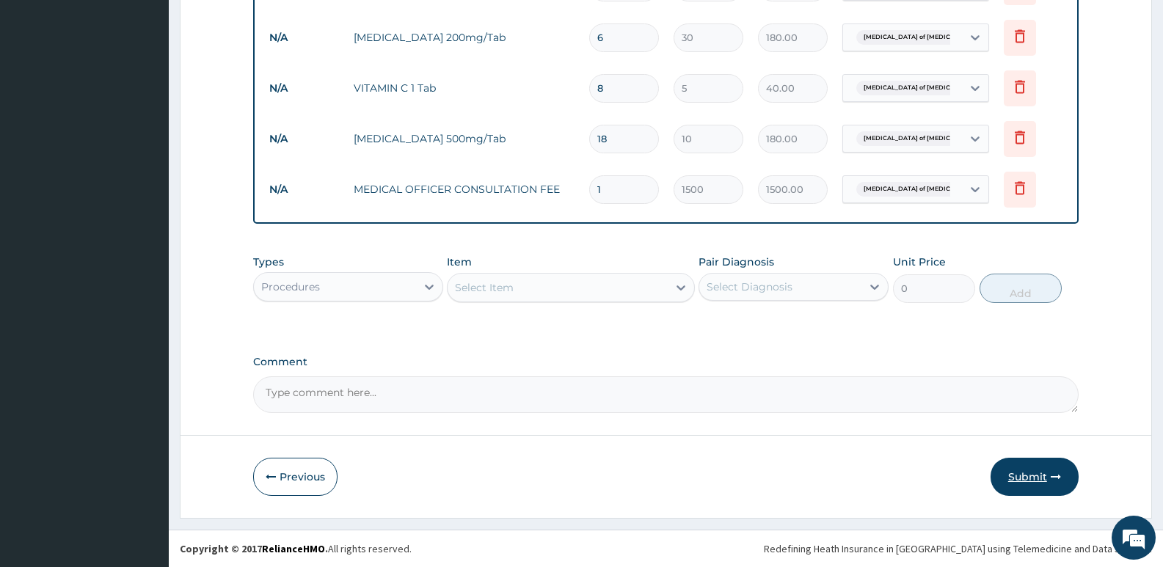
click at [1017, 479] on button "Submit" at bounding box center [1035, 477] width 88 height 38
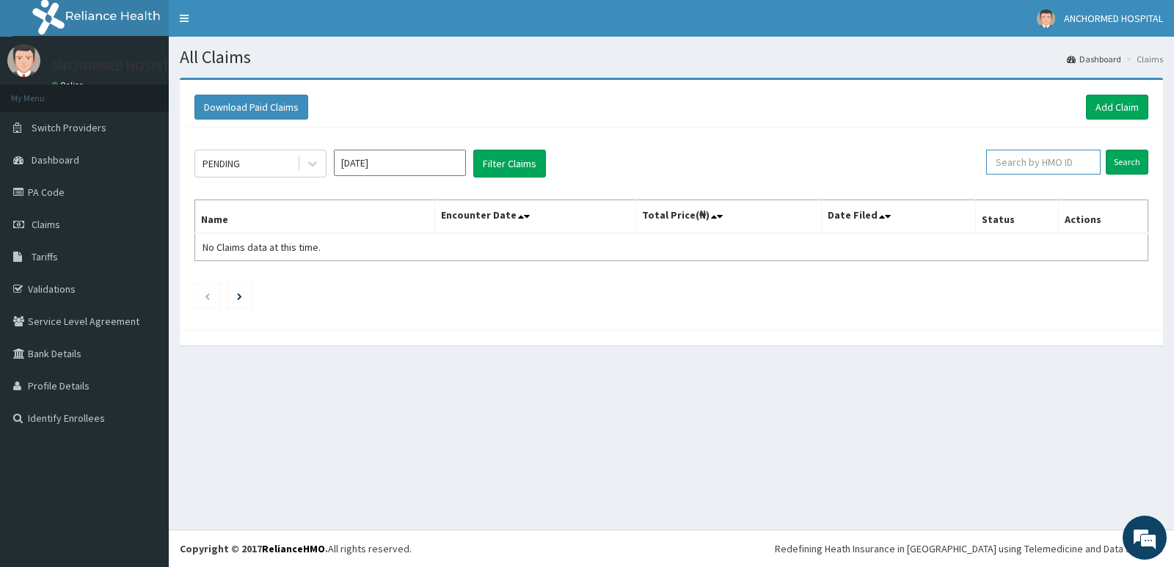
click at [1035, 161] on input "text" at bounding box center [1043, 162] width 115 height 25
paste input "NBC/10990/D"
type input "NBC/10990/D"
click at [1124, 164] on input "Search" at bounding box center [1127, 162] width 43 height 25
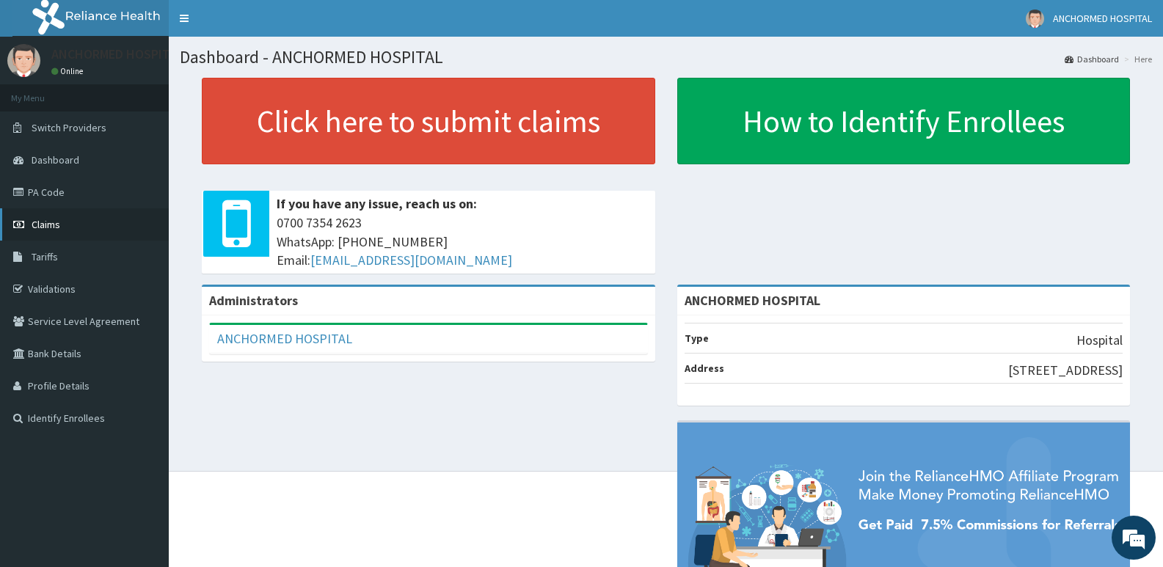
click at [59, 227] on span "Claims" at bounding box center [46, 224] width 29 height 13
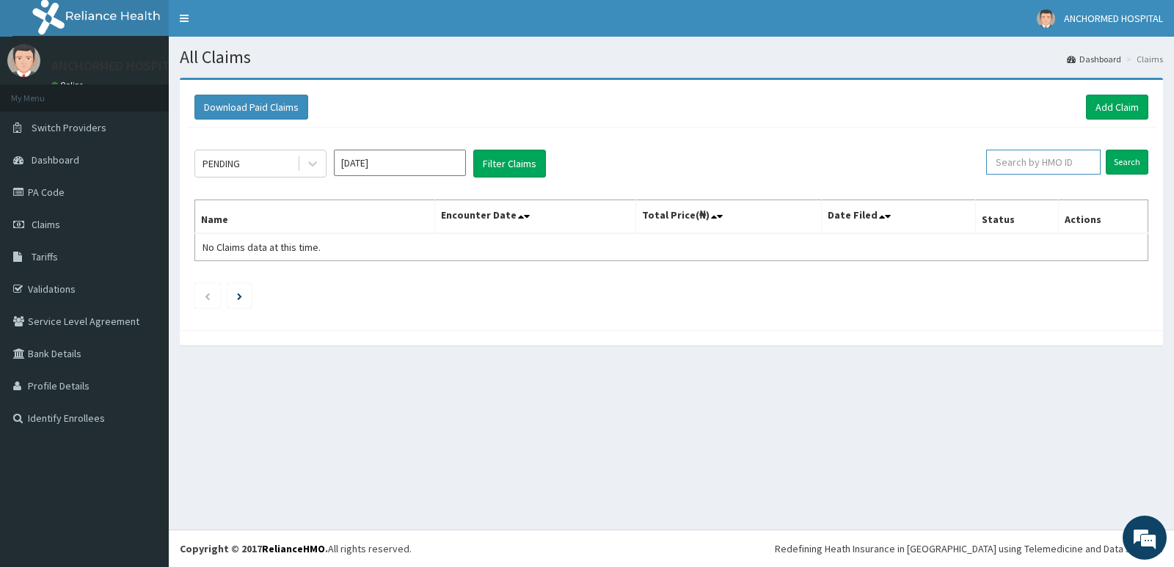
click at [1010, 158] on input "text" at bounding box center [1043, 162] width 115 height 25
paste input "NBC/10990/D"
type input "NBC/10990/D"
click at [1137, 160] on input "Search" at bounding box center [1127, 162] width 43 height 25
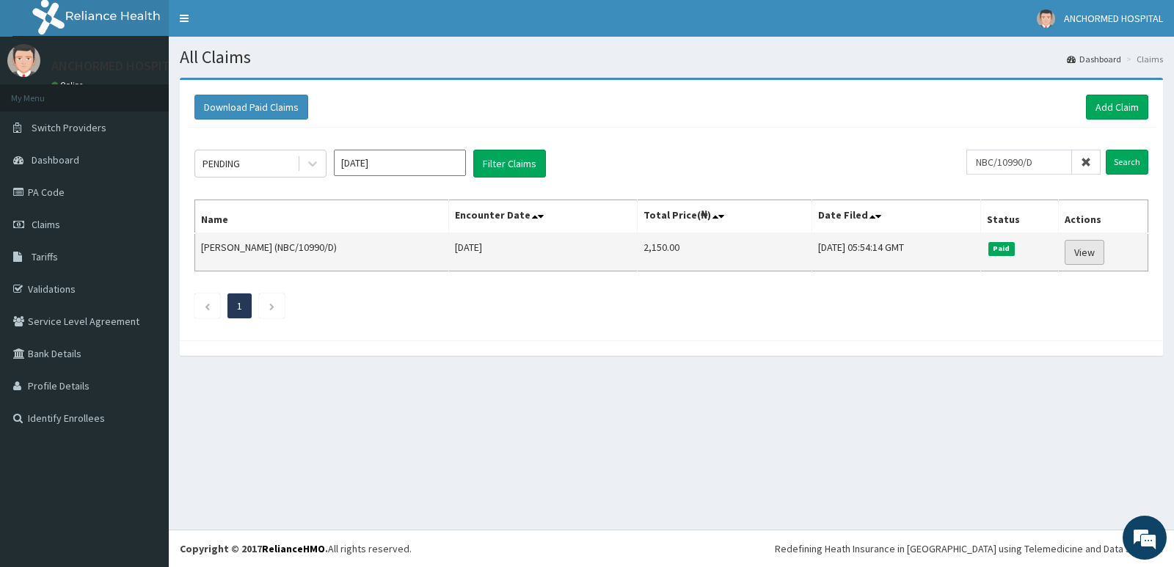
click at [1085, 252] on link "View" at bounding box center [1085, 252] width 40 height 25
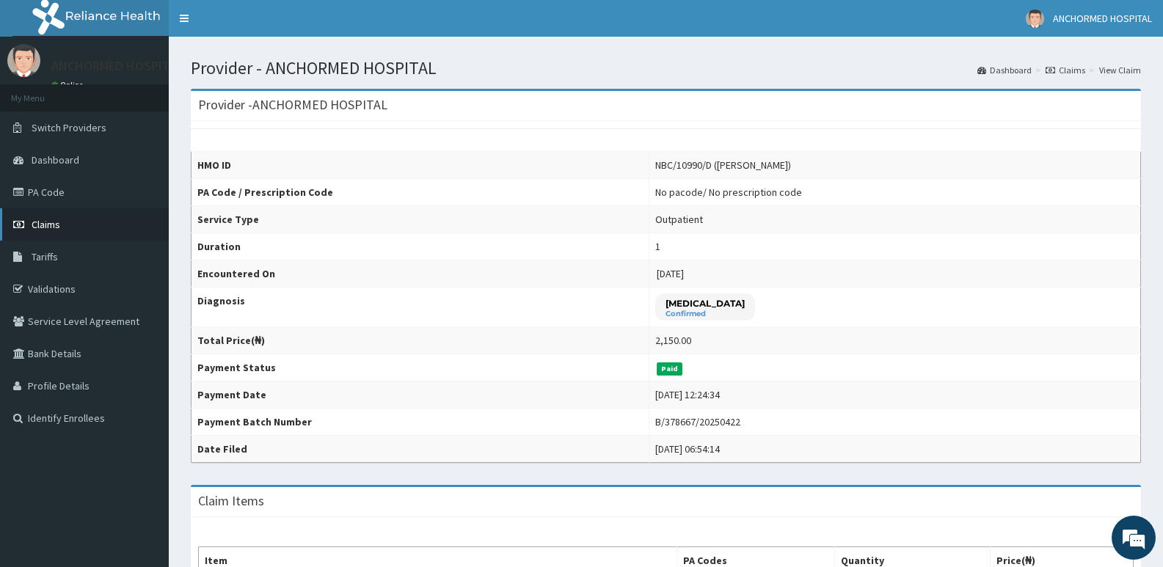
click at [79, 225] on link "Claims" at bounding box center [84, 224] width 169 height 32
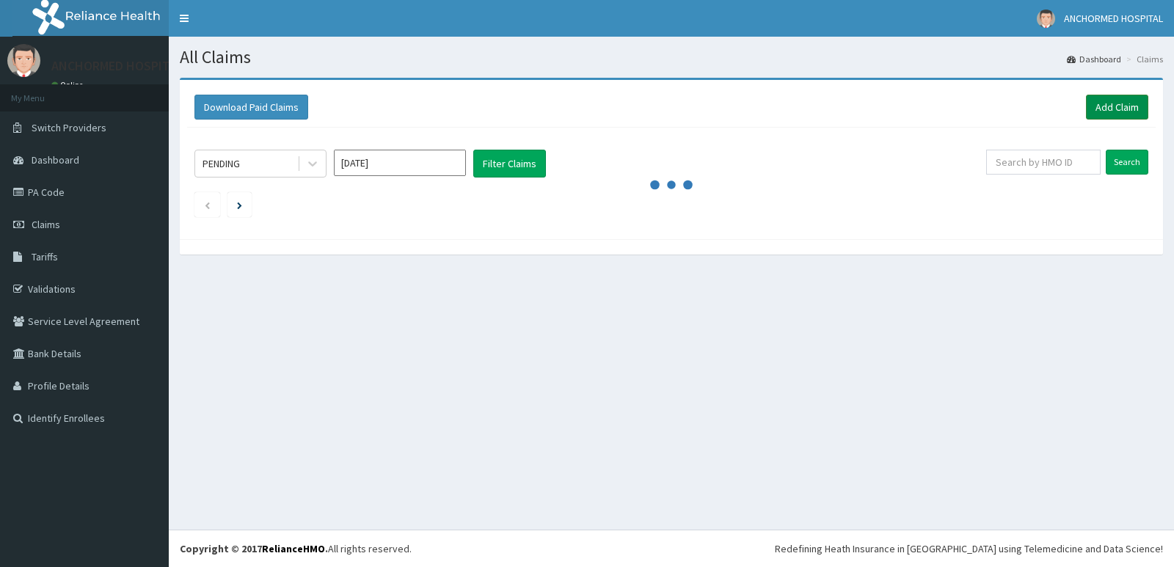
click at [1111, 103] on link "Add Claim" at bounding box center [1117, 107] width 62 height 25
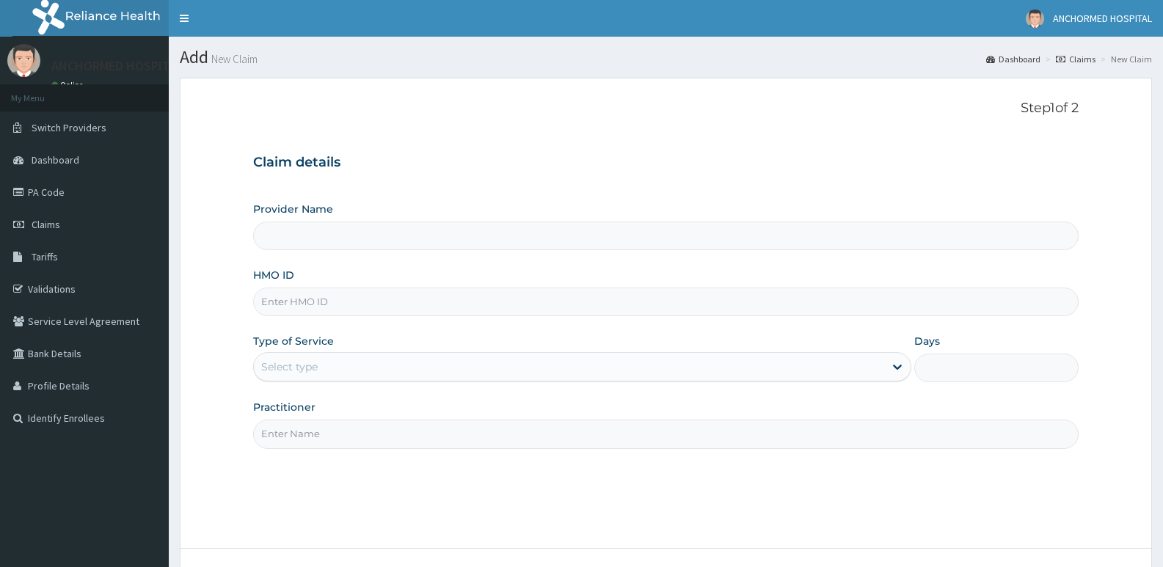
click at [294, 292] on input "HMO ID" at bounding box center [665, 302] width 825 height 29
paste input "NBC/10990/D"
type input "NBC/10990/D"
type input "ANCHORMED HOSPITAL"
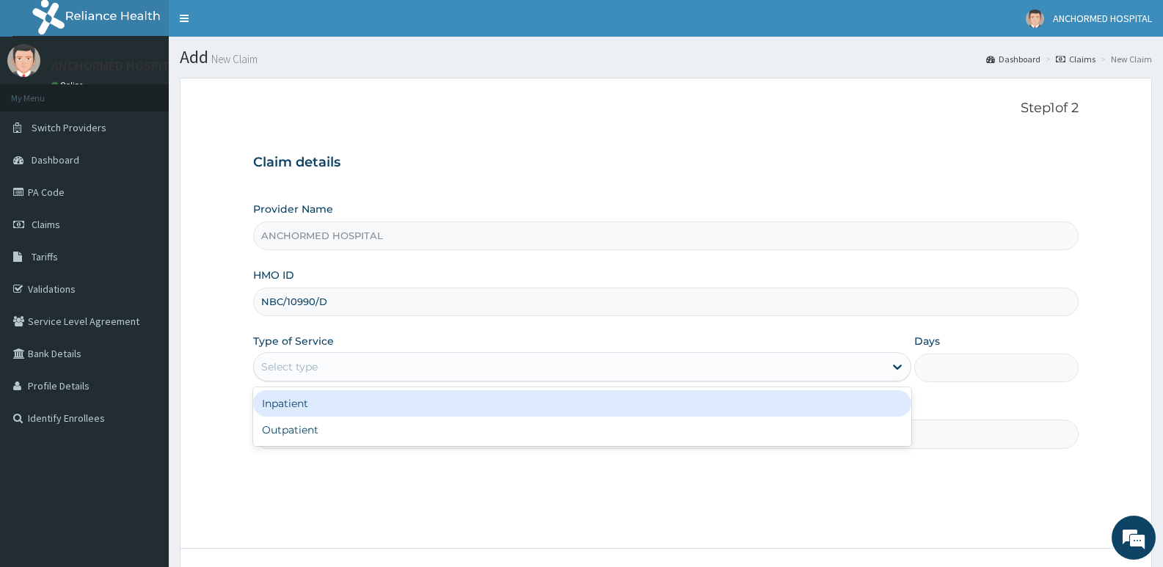
click at [337, 361] on div "Select type" at bounding box center [569, 366] width 630 height 23
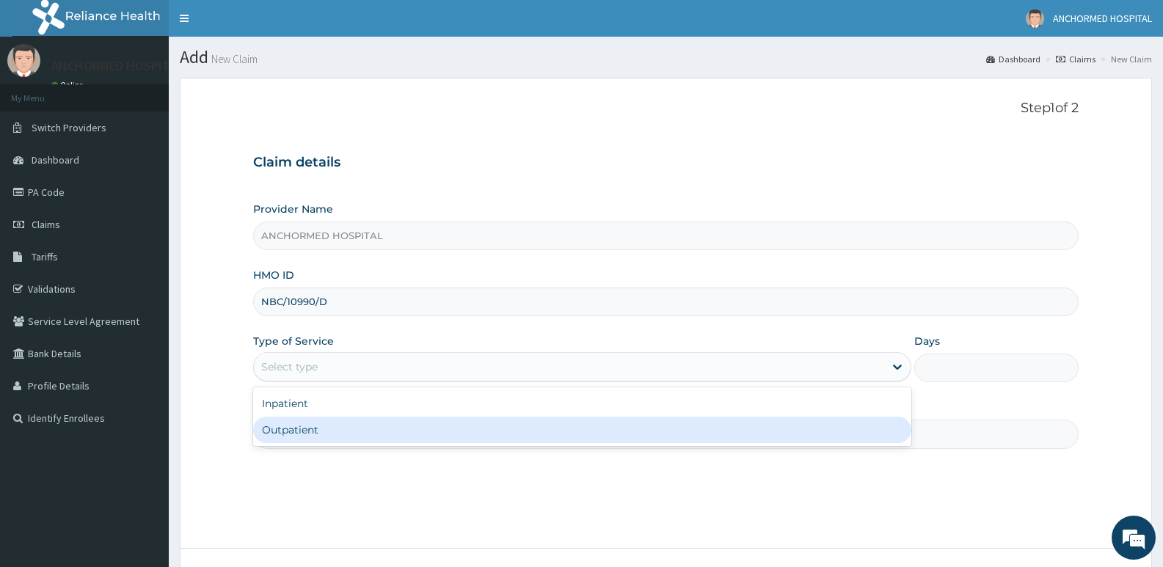
click at [309, 422] on div "Outpatient" at bounding box center [581, 430] width 657 height 26
type input "1"
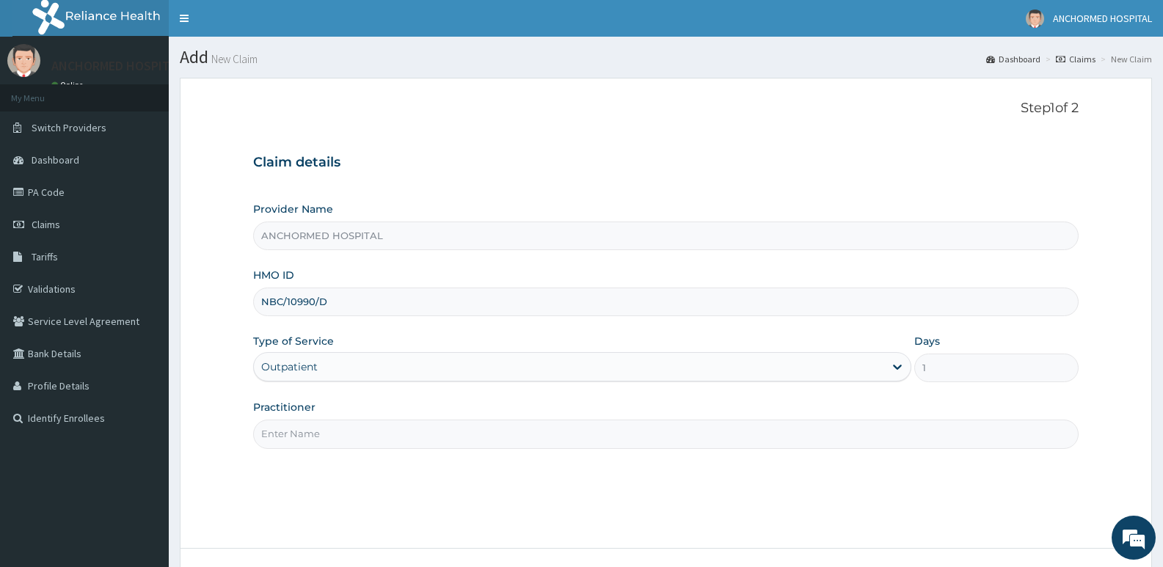
click at [321, 441] on input "Practitioner" at bounding box center [665, 434] width 825 height 29
type input "Dr oluwole"
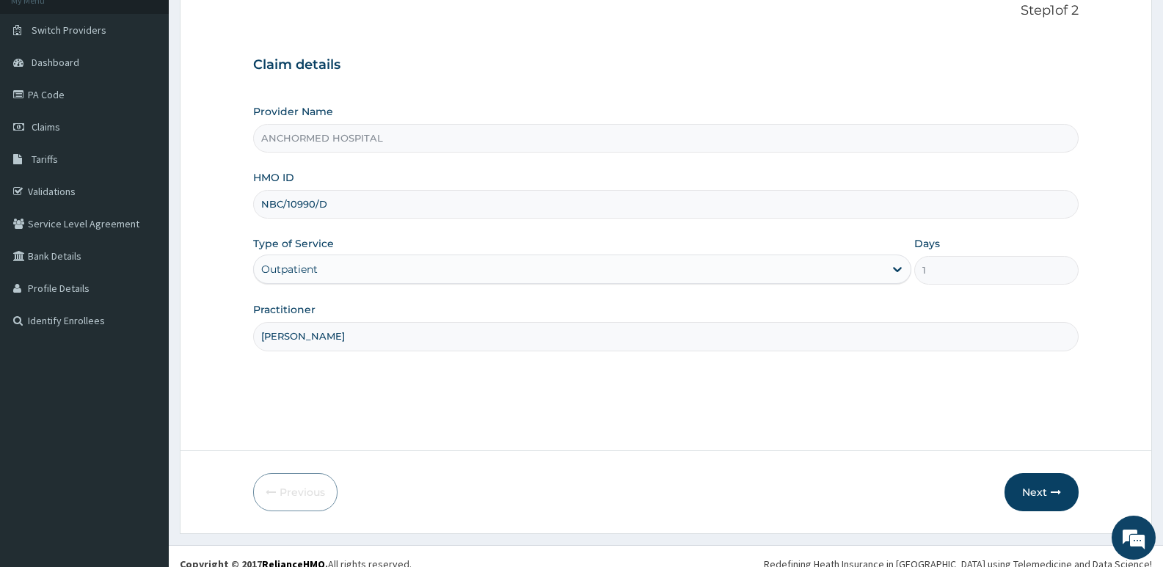
scroll to position [113, 0]
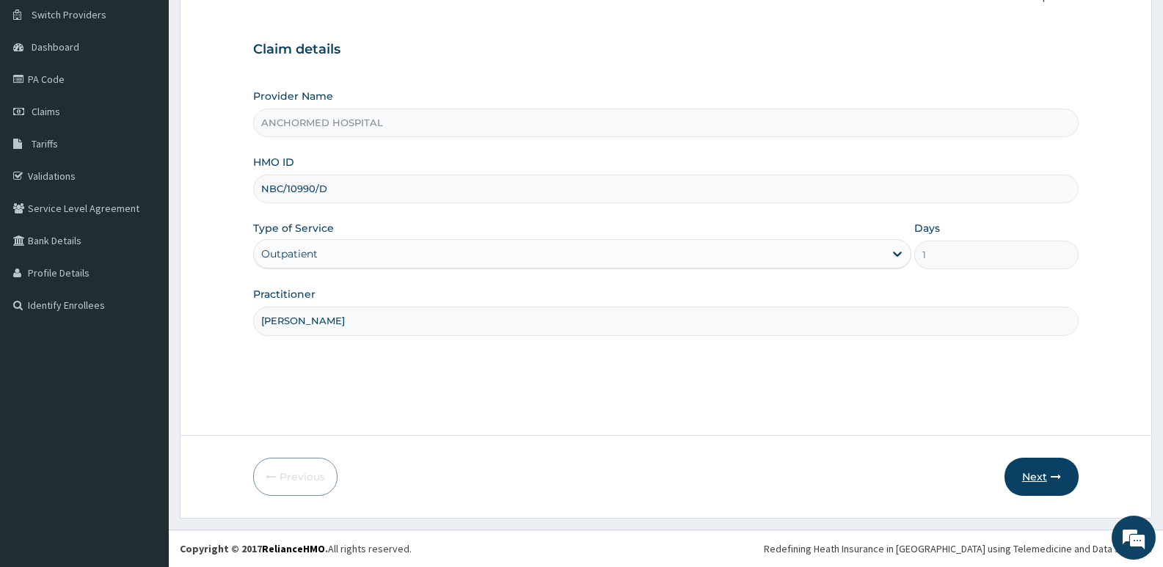
click at [1024, 470] on button "Next" at bounding box center [1042, 477] width 74 height 38
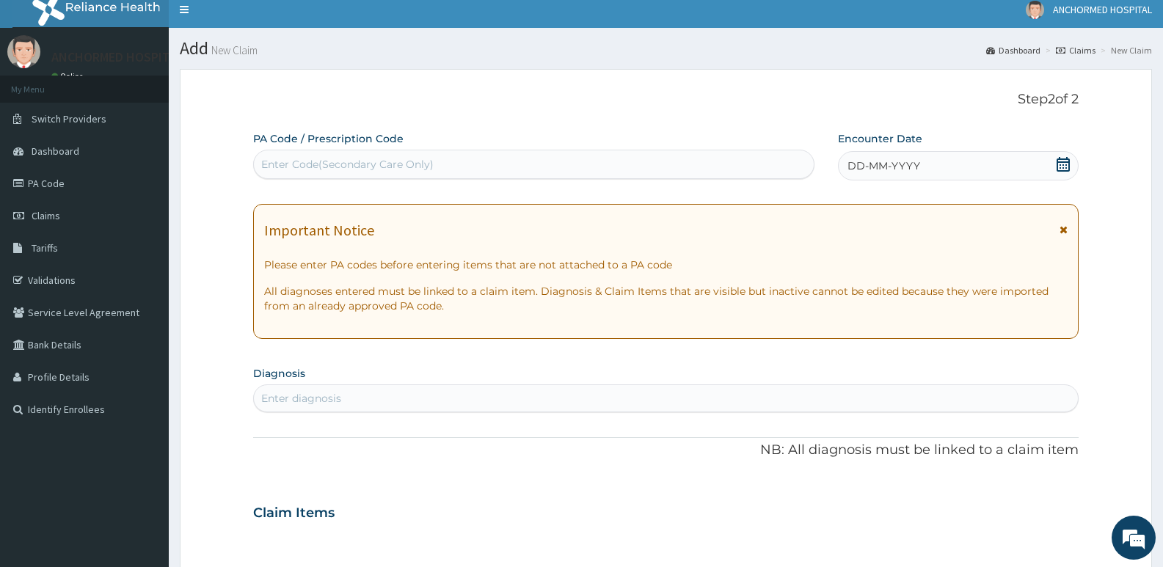
scroll to position [0, 0]
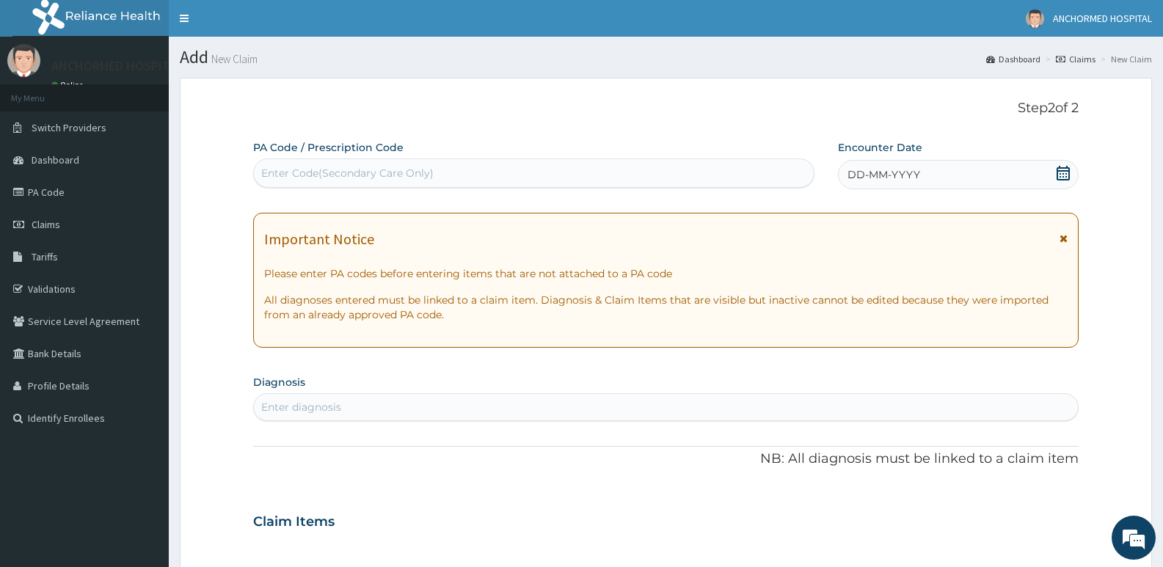
click at [926, 170] on div "DD-MM-YYYY" at bounding box center [958, 174] width 241 height 29
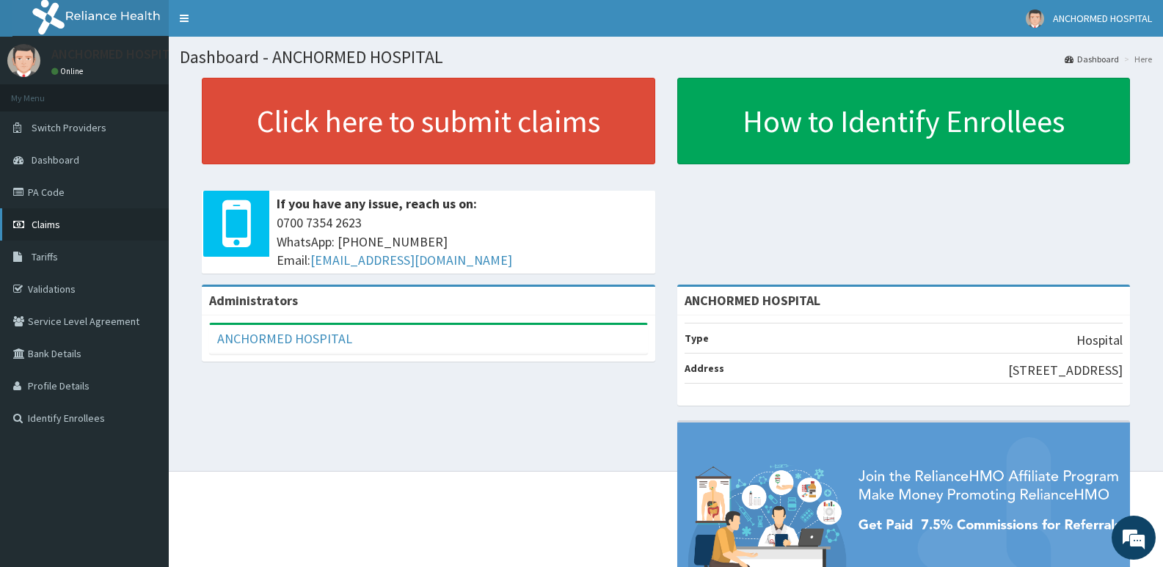
click at [58, 222] on span "Claims" at bounding box center [46, 224] width 29 height 13
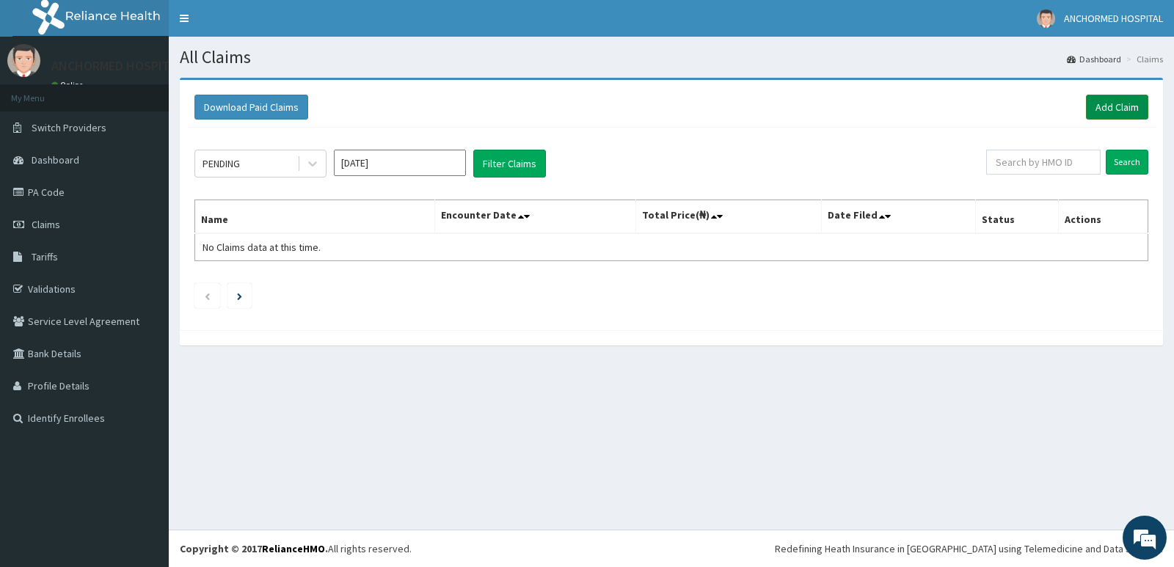
click at [1115, 104] on link "Add Claim" at bounding box center [1117, 107] width 62 height 25
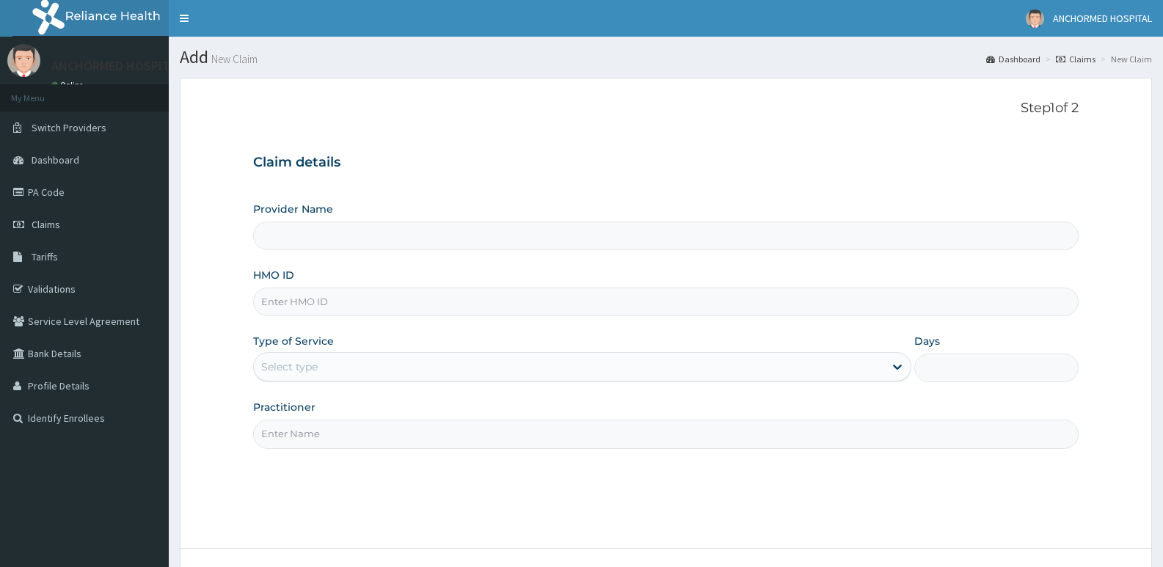
click at [326, 295] on input "HMO ID" at bounding box center [665, 302] width 825 height 29
paste input "NBC/10990/D"
type input "NBC/10990/D"
type input "ANCHORMED HOSPITAL"
type input "NBC/10990/D"
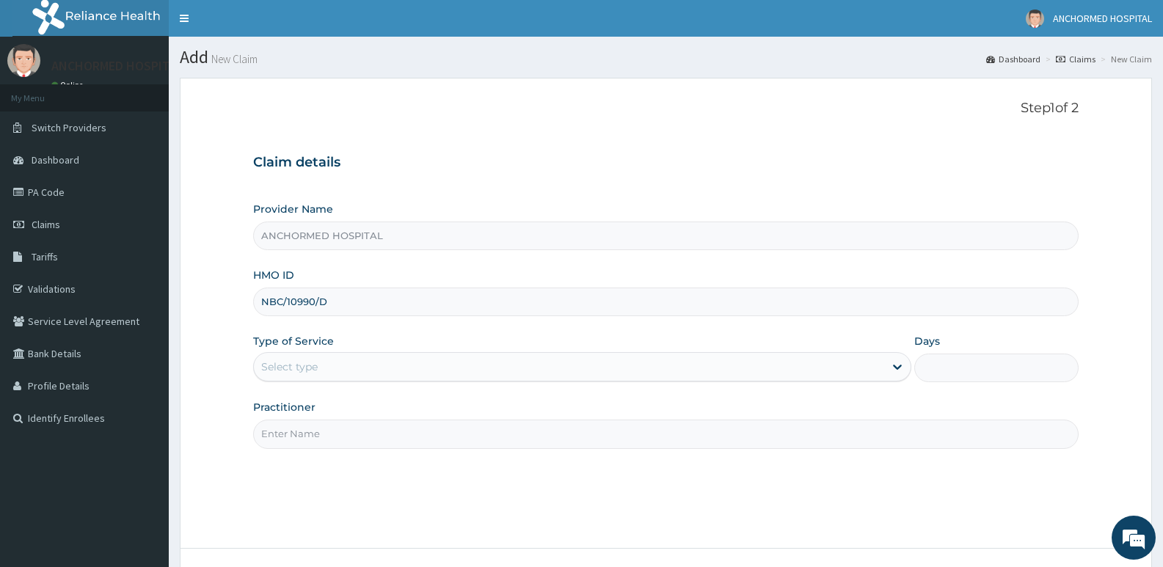
click at [301, 362] on div "Select type" at bounding box center [289, 367] width 57 height 15
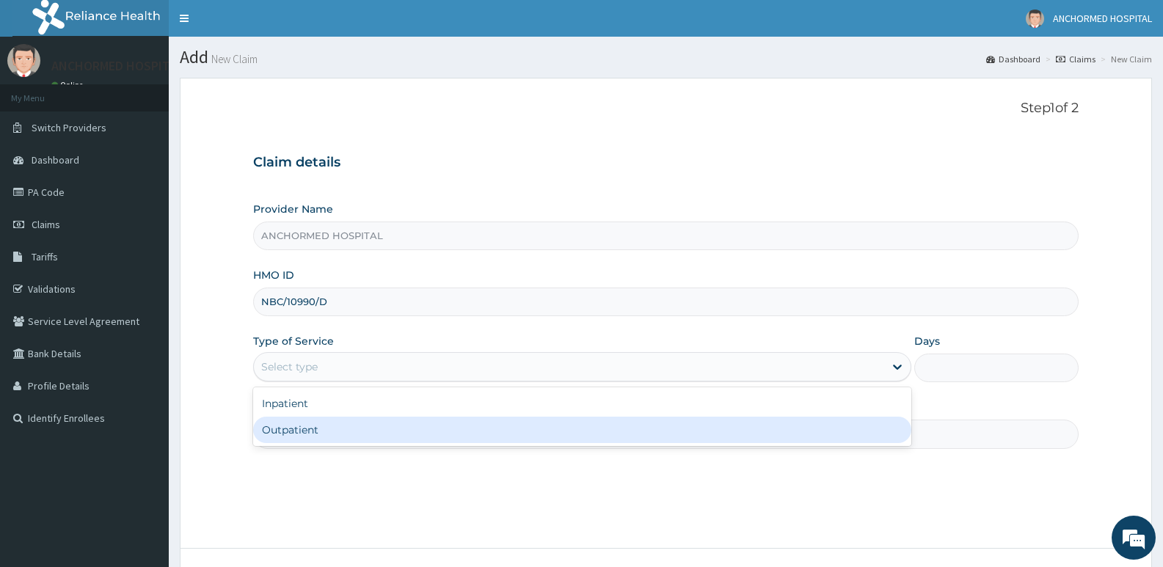
click at [295, 422] on div "Outpatient" at bounding box center [581, 430] width 657 height 26
type input "1"
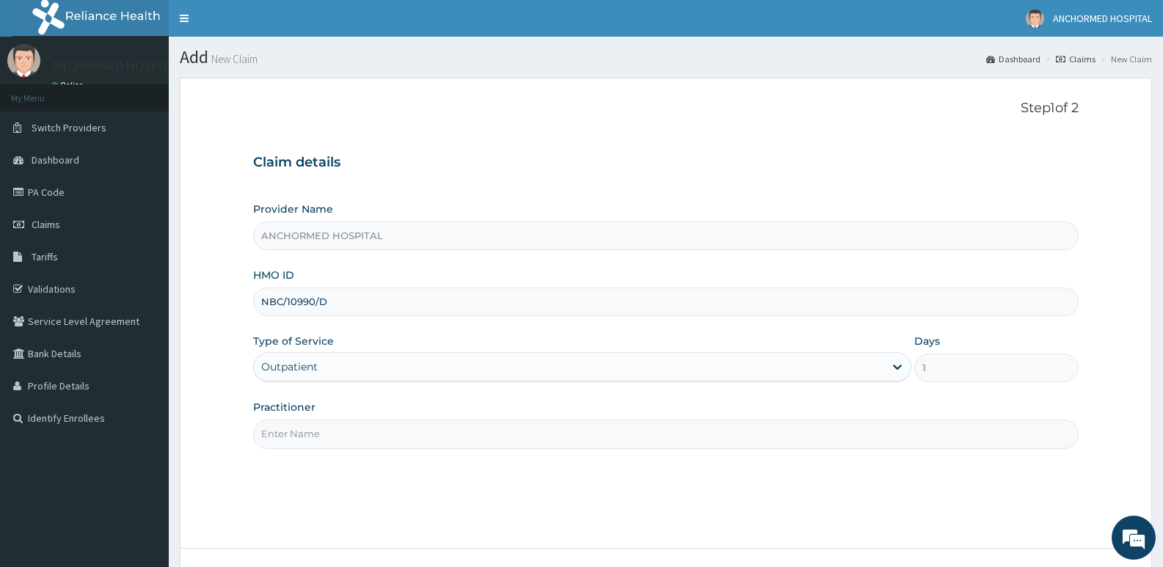
click at [310, 429] on input "Practitioner" at bounding box center [665, 434] width 825 height 29
type input "Dr oluwole"
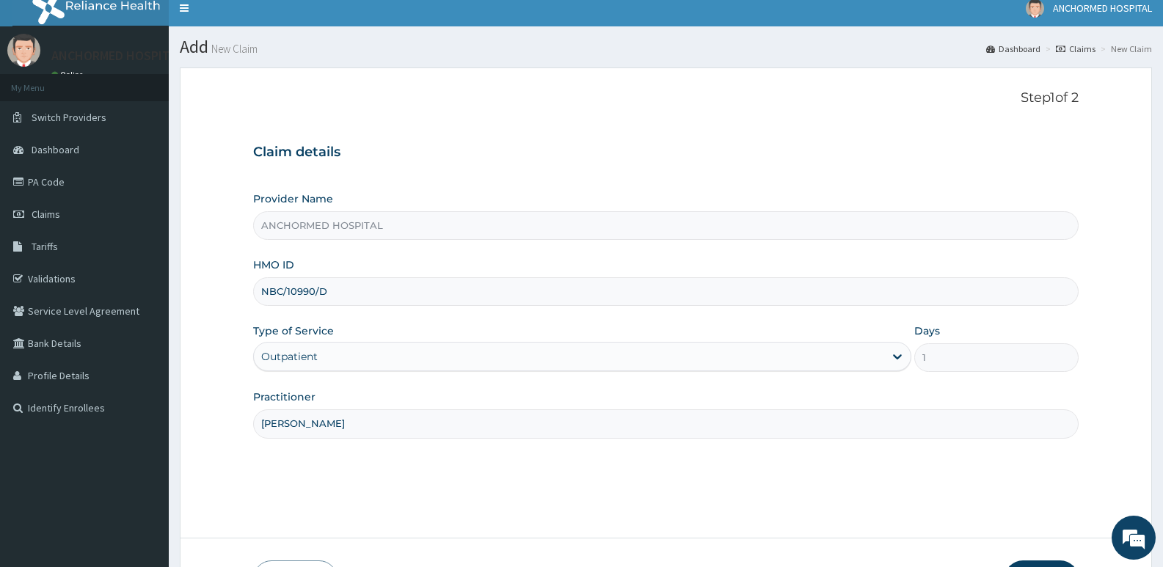
scroll to position [113, 0]
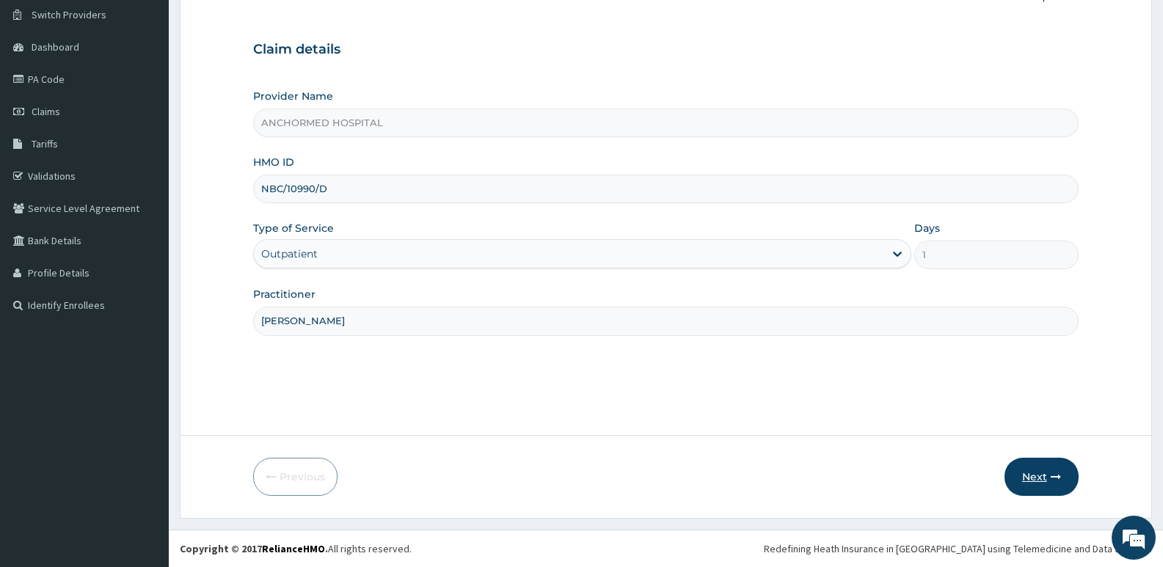
click at [1027, 478] on button "Next" at bounding box center [1042, 477] width 74 height 38
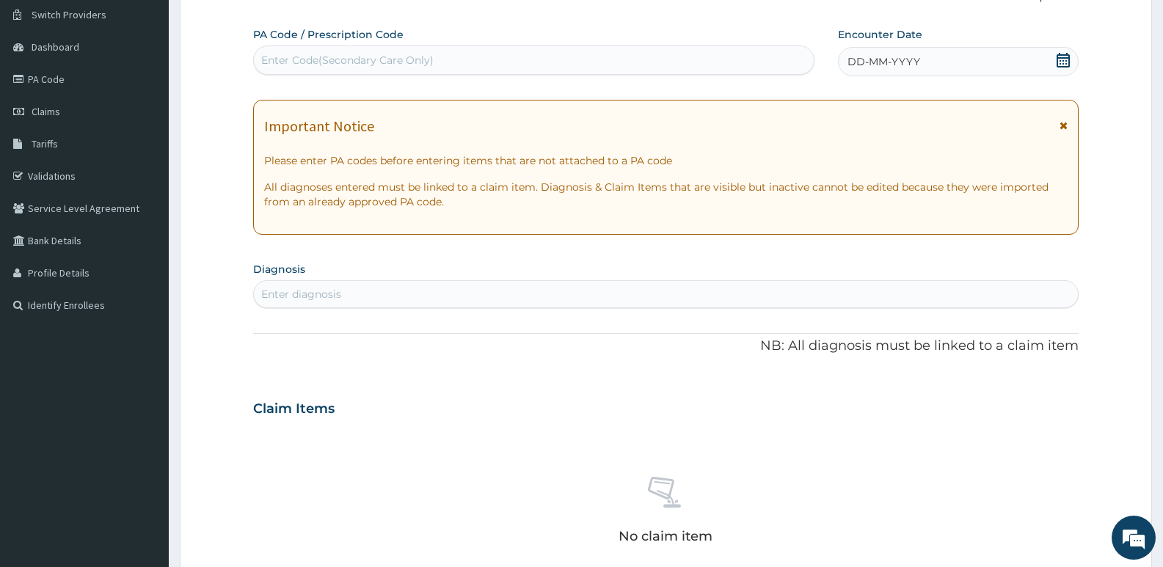
scroll to position [0, 0]
click at [980, 56] on div "DD-MM-YYYY" at bounding box center [958, 61] width 241 height 29
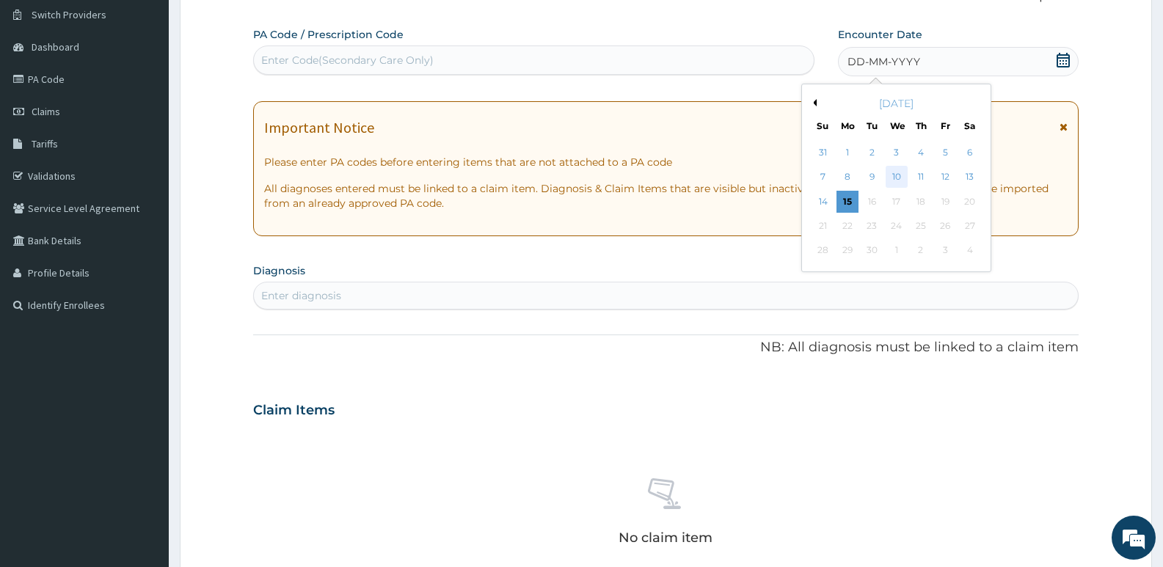
click at [889, 173] on div "10" at bounding box center [897, 178] width 22 height 22
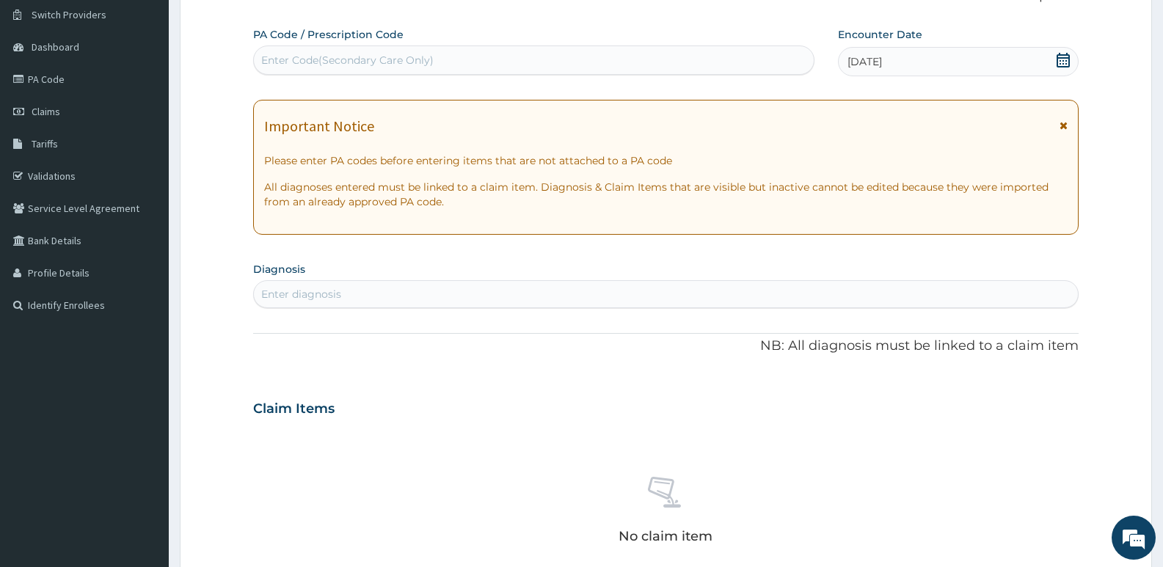
click at [1072, 122] on div "Important Notice Please enter PA codes before entering items that are not attac…" at bounding box center [665, 167] width 825 height 135
click at [1062, 126] on icon at bounding box center [1064, 125] width 8 height 10
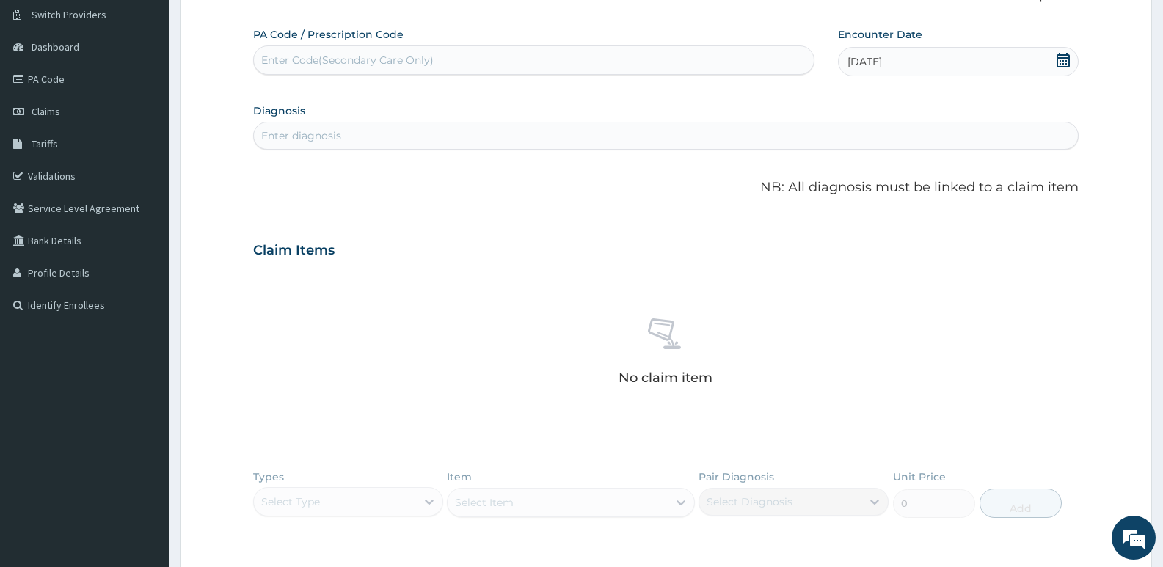
click at [398, 130] on div "Enter diagnosis" at bounding box center [666, 135] width 824 height 23
type input "seps"
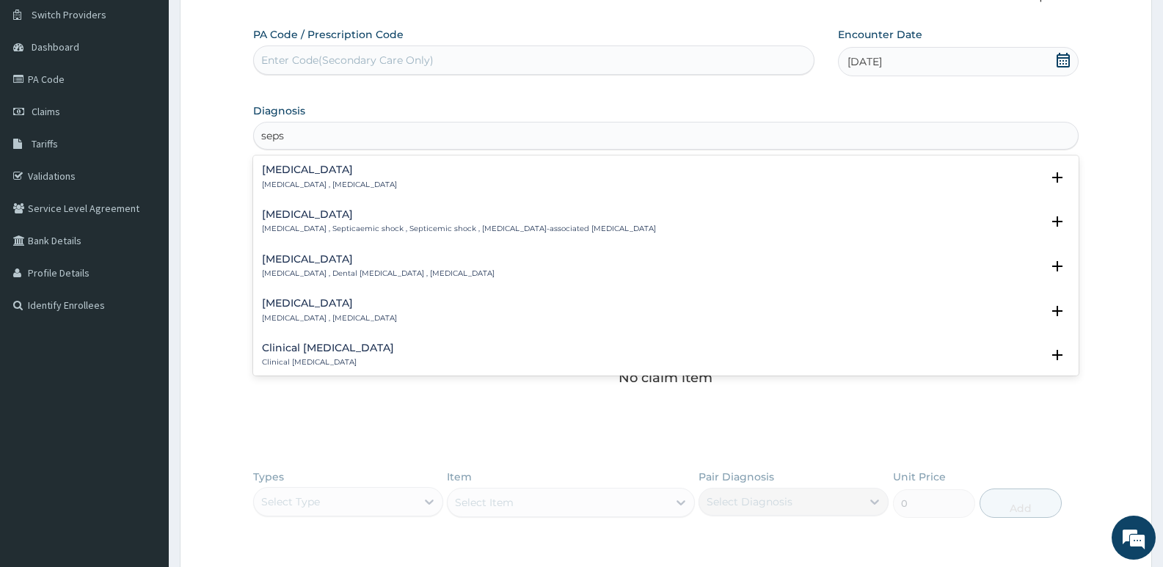
click at [320, 173] on h4 "Sepsis" at bounding box center [329, 169] width 135 height 11
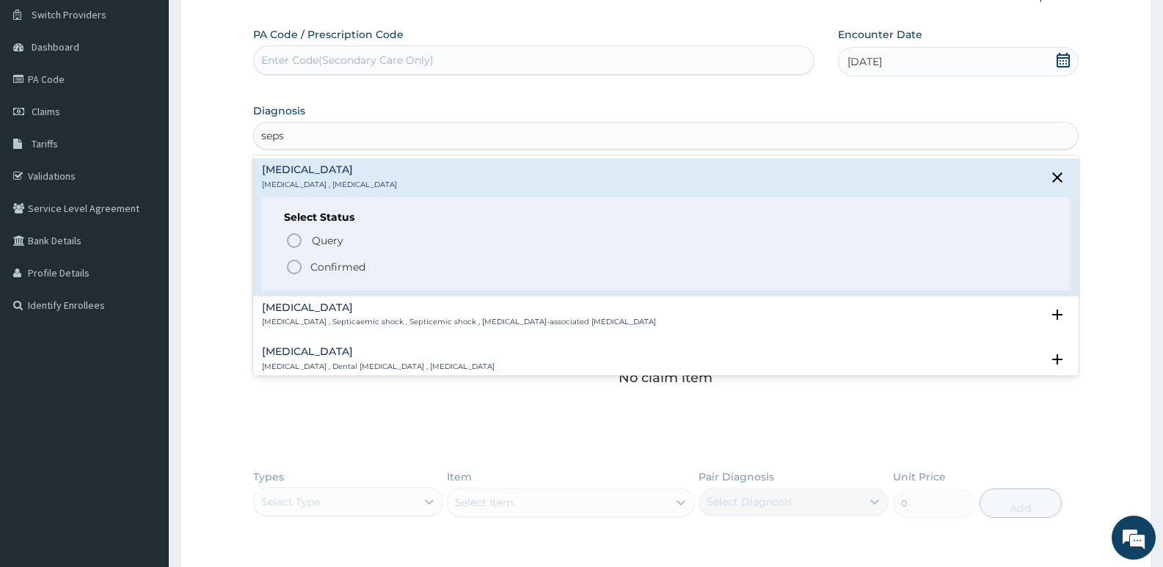
click at [294, 271] on icon "status option filled" at bounding box center [294, 267] width 18 height 18
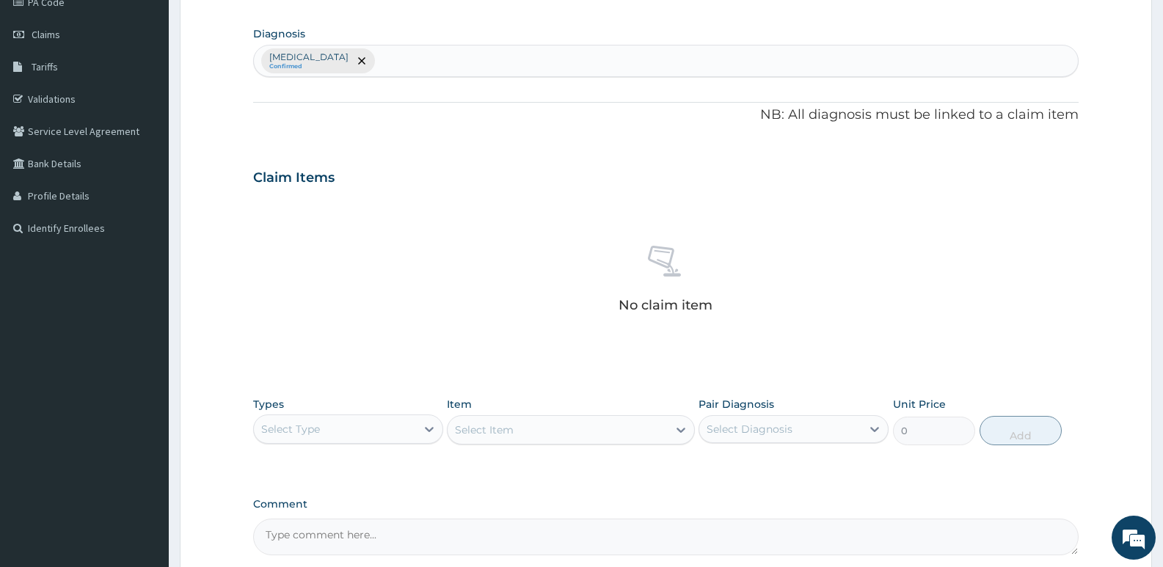
scroll to position [260, 0]
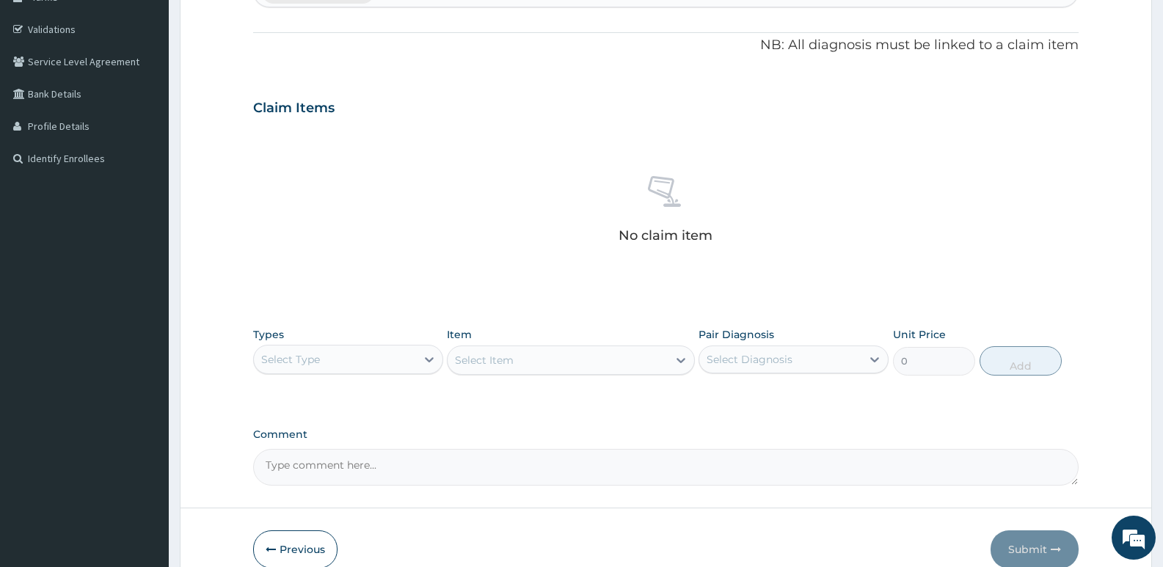
click at [299, 340] on div "Types Select Type" at bounding box center [348, 351] width 190 height 48
click at [301, 355] on div "Select Type" at bounding box center [290, 359] width 59 height 15
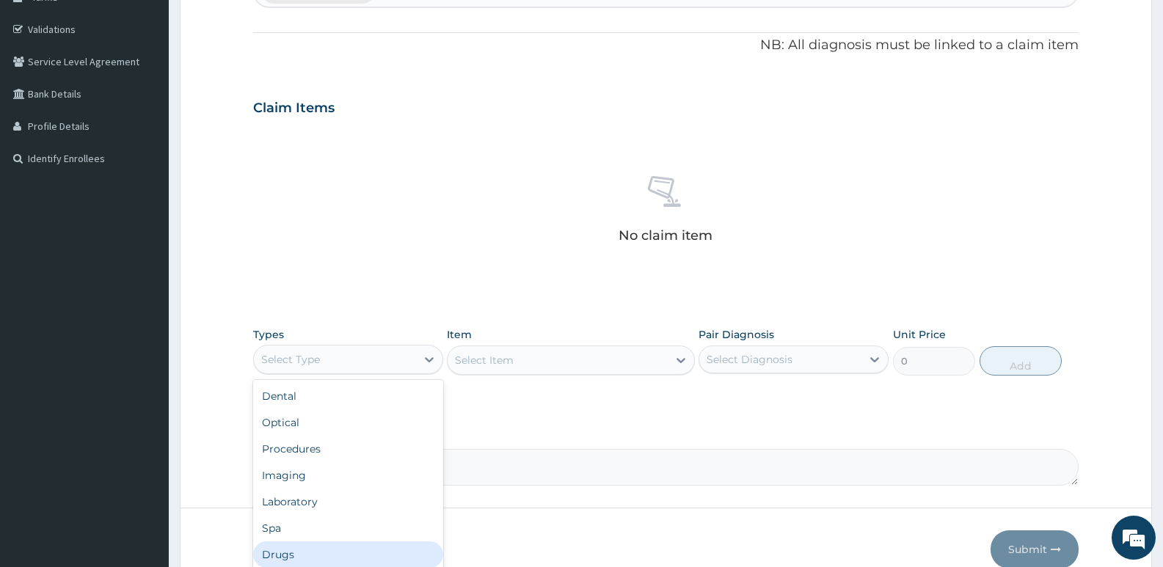
click at [284, 550] on div "Drugs" at bounding box center [348, 555] width 190 height 26
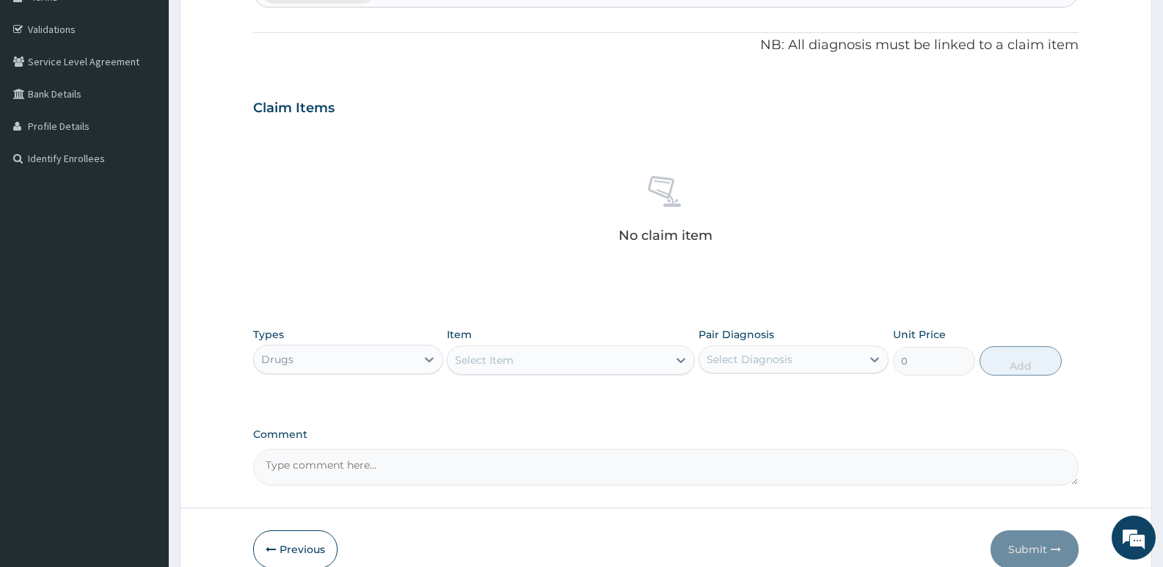
click at [528, 342] on div "Item Select Item" at bounding box center [570, 351] width 247 height 48
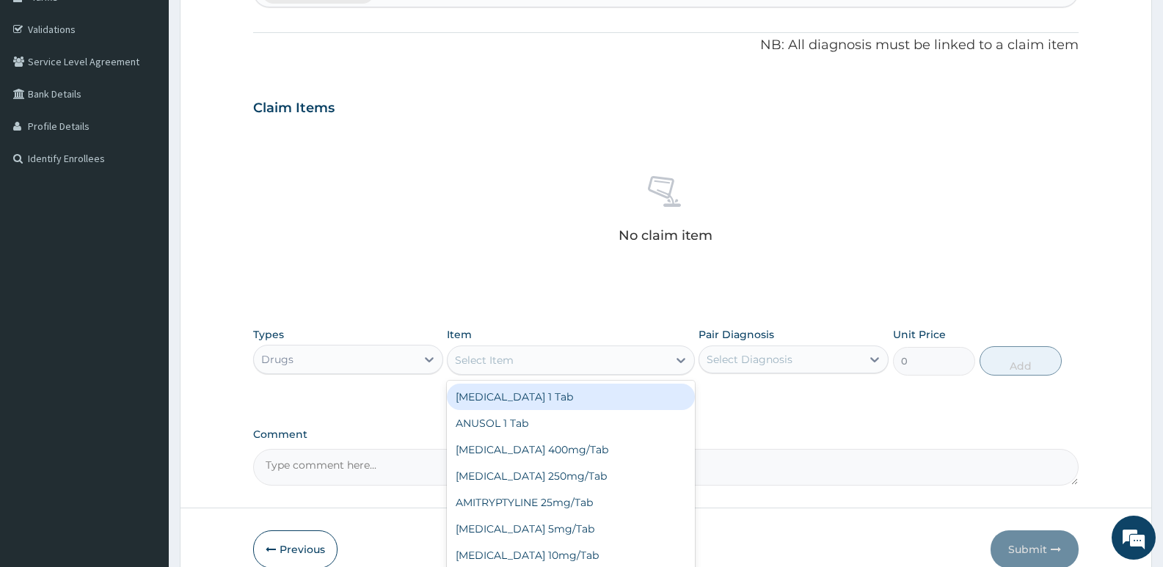
click at [520, 361] on div "Select Item" at bounding box center [557, 360] width 219 height 23
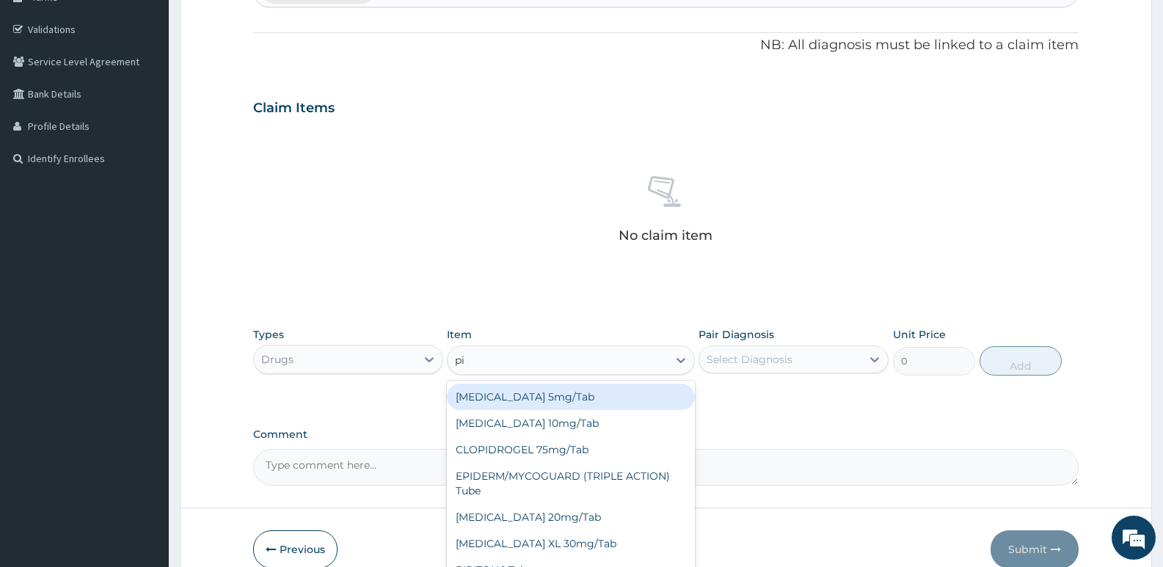
type input "pir"
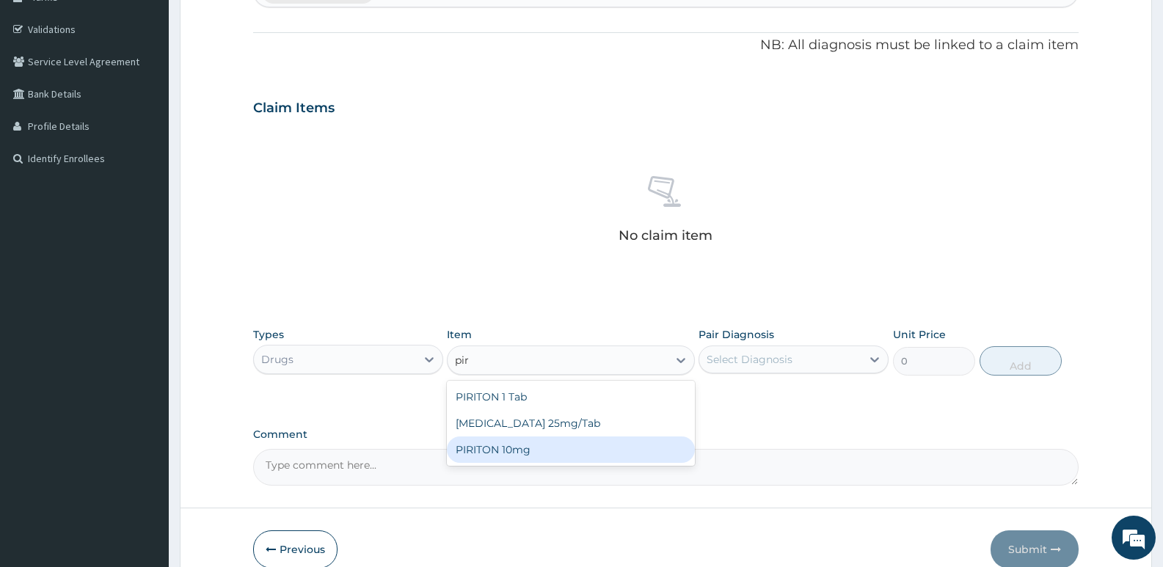
click at [515, 453] on div "PIRITON 10mg" at bounding box center [570, 450] width 247 height 26
type input "300"
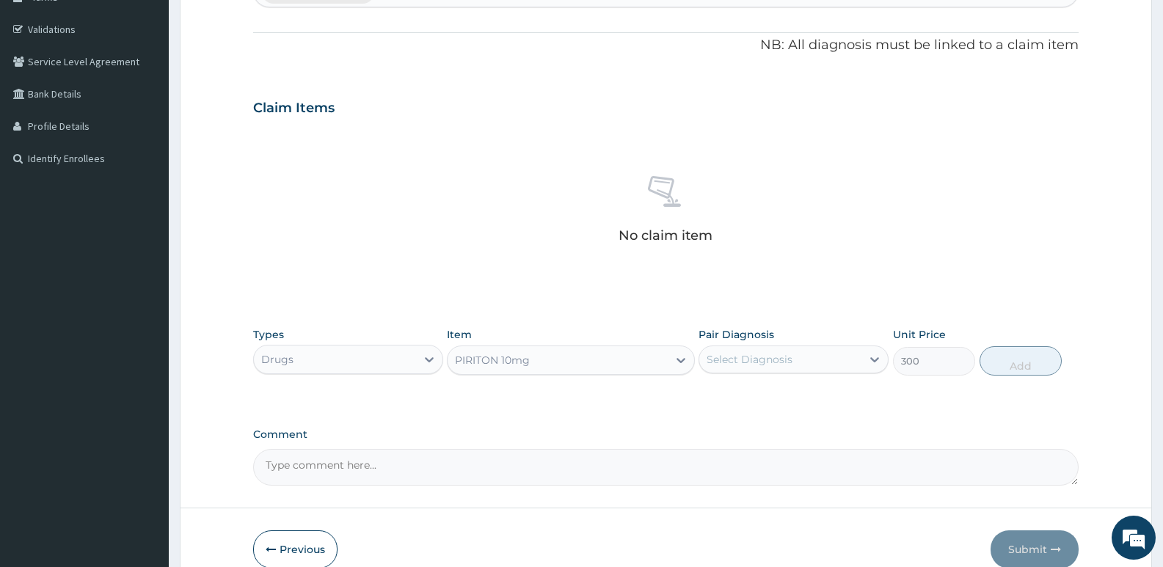
click at [762, 366] on div "Select Diagnosis" at bounding box center [750, 359] width 86 height 15
click at [709, 393] on input "checkbox" at bounding box center [712, 396] width 10 height 10
checkbox input "true"
click at [1004, 371] on button "Add" at bounding box center [1021, 360] width 82 height 29
type input "0"
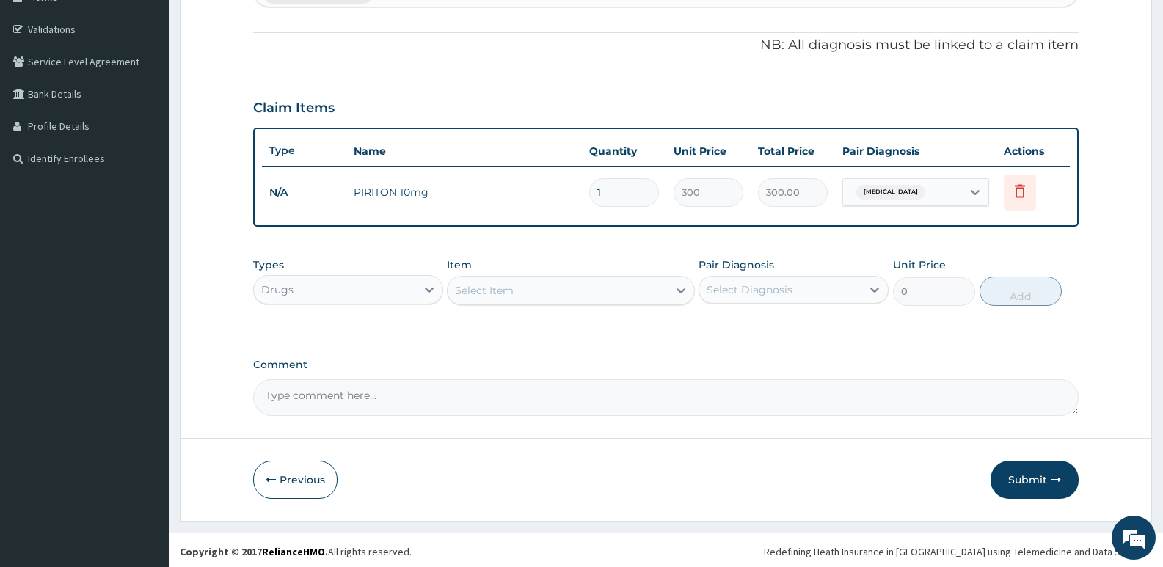
click at [500, 283] on div "Select Item" at bounding box center [484, 290] width 59 height 15
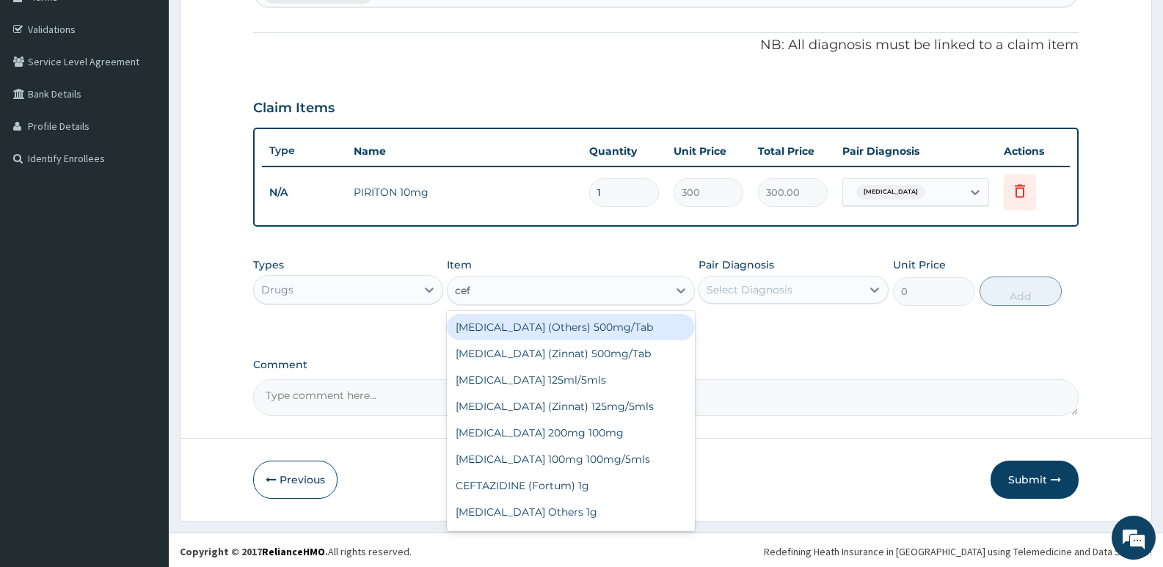
type input "ceft"
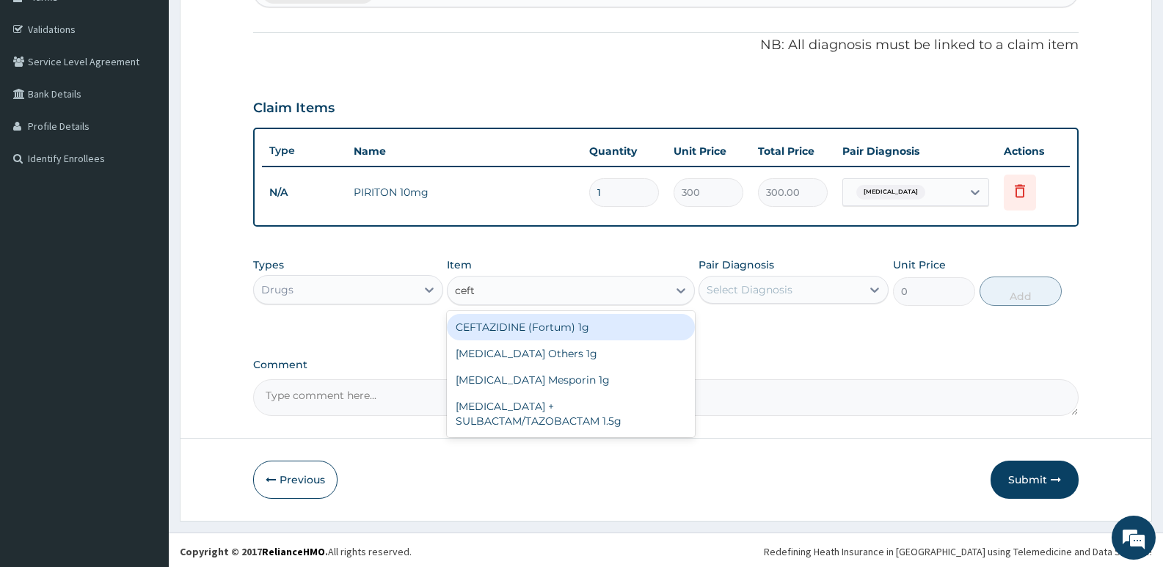
click at [568, 326] on div "CEFTAZIDINE (Fortum) 1g" at bounding box center [570, 327] width 247 height 26
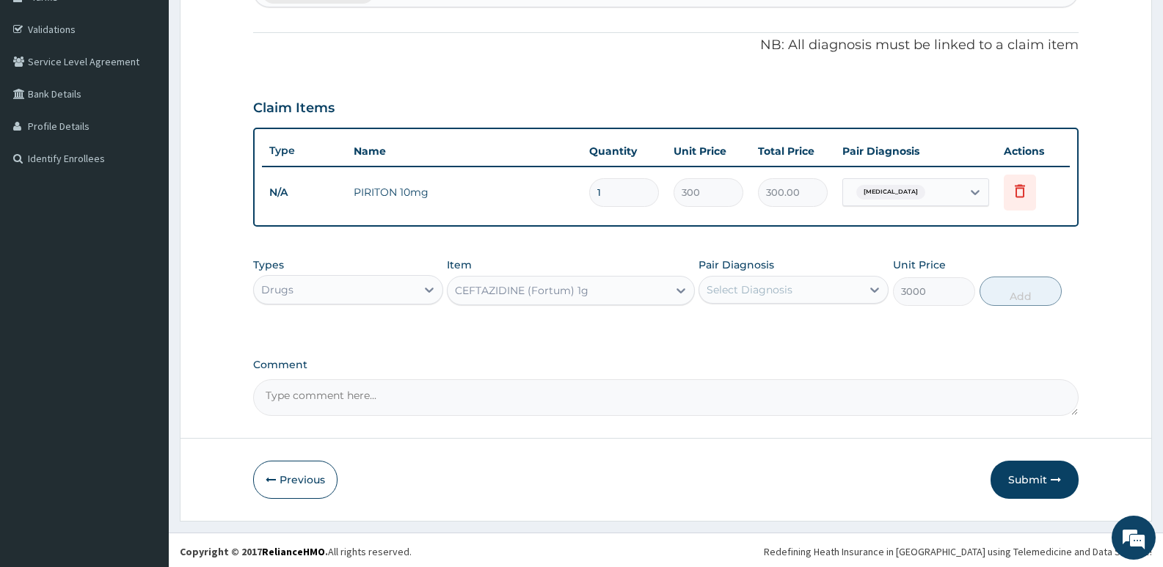
click at [490, 293] on div "CEFTAZIDINE (Fortum) 1g" at bounding box center [522, 290] width 134 height 15
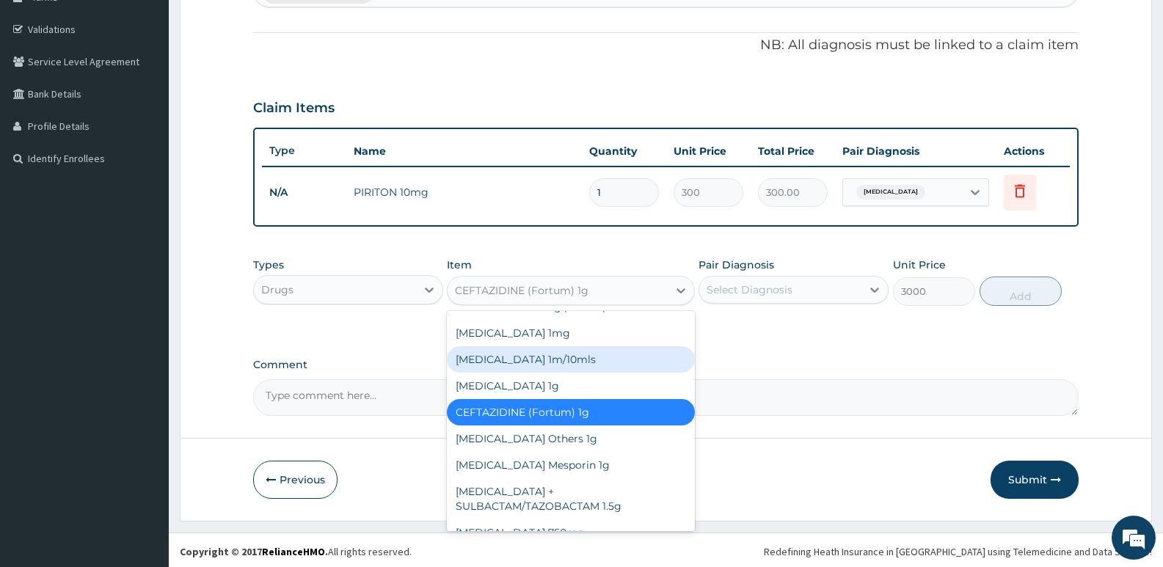
scroll to position [4473, 0]
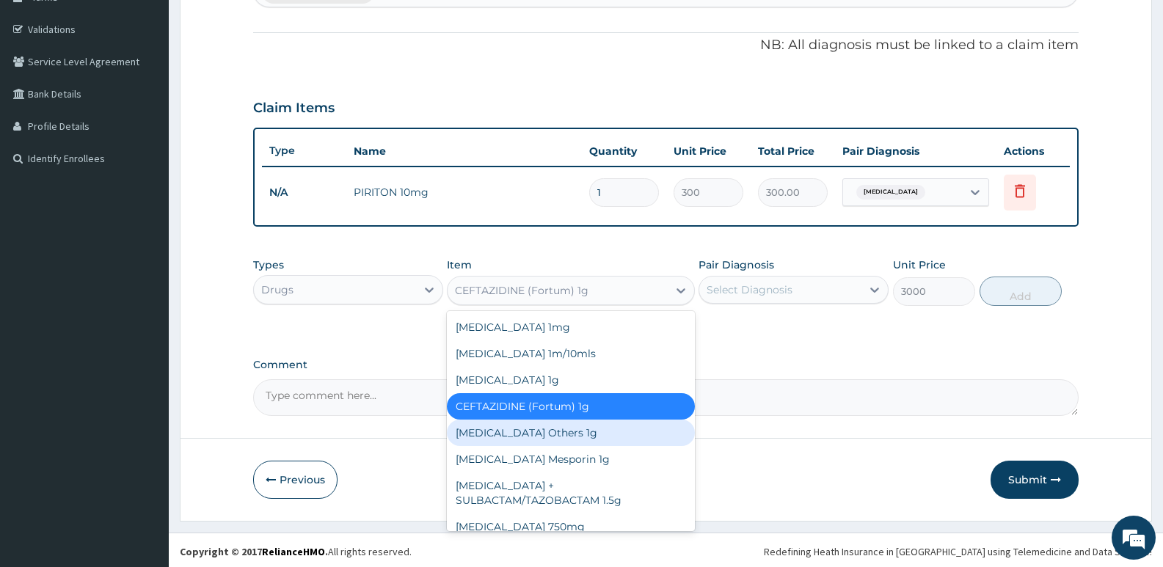
click at [553, 420] on div "CEFTRIAXONE Others 1g" at bounding box center [570, 433] width 247 height 26
type input "1600"
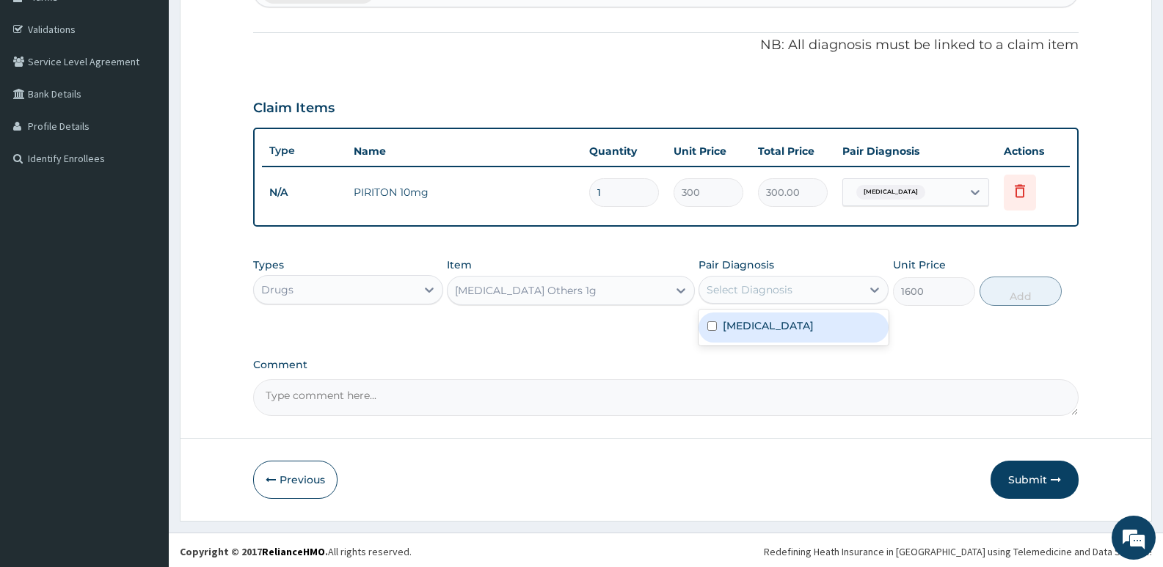
click at [759, 286] on div "Select Diagnosis" at bounding box center [750, 290] width 86 height 15
click at [707, 331] on div "Sepsis" at bounding box center [794, 328] width 190 height 30
checkbox input "true"
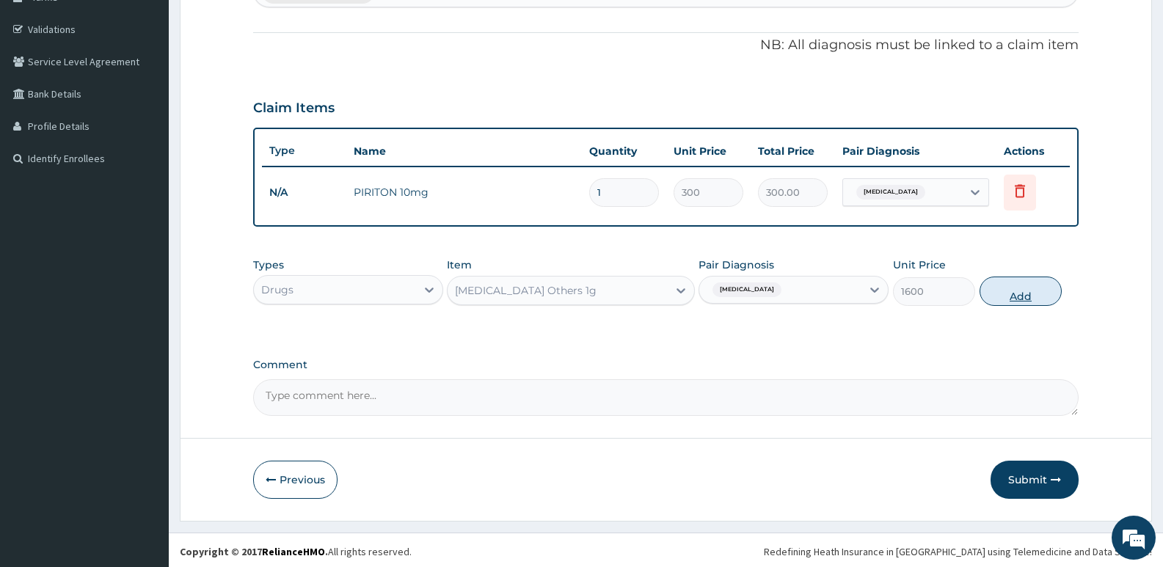
click at [1029, 289] on button "Add" at bounding box center [1021, 291] width 82 height 29
type input "0"
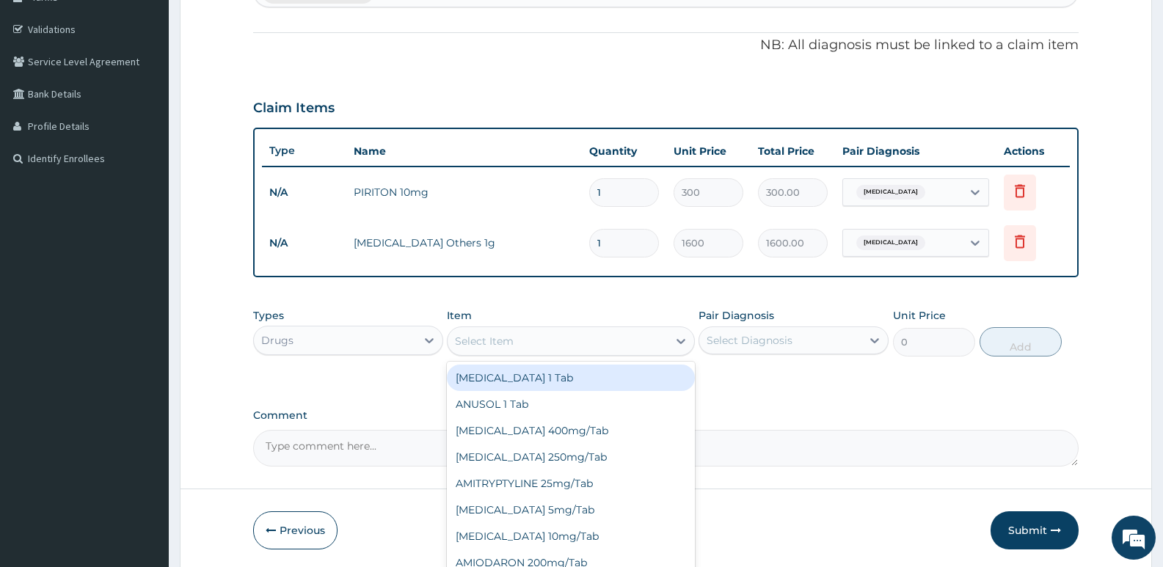
click at [492, 332] on div "Select Item" at bounding box center [557, 340] width 219 height 23
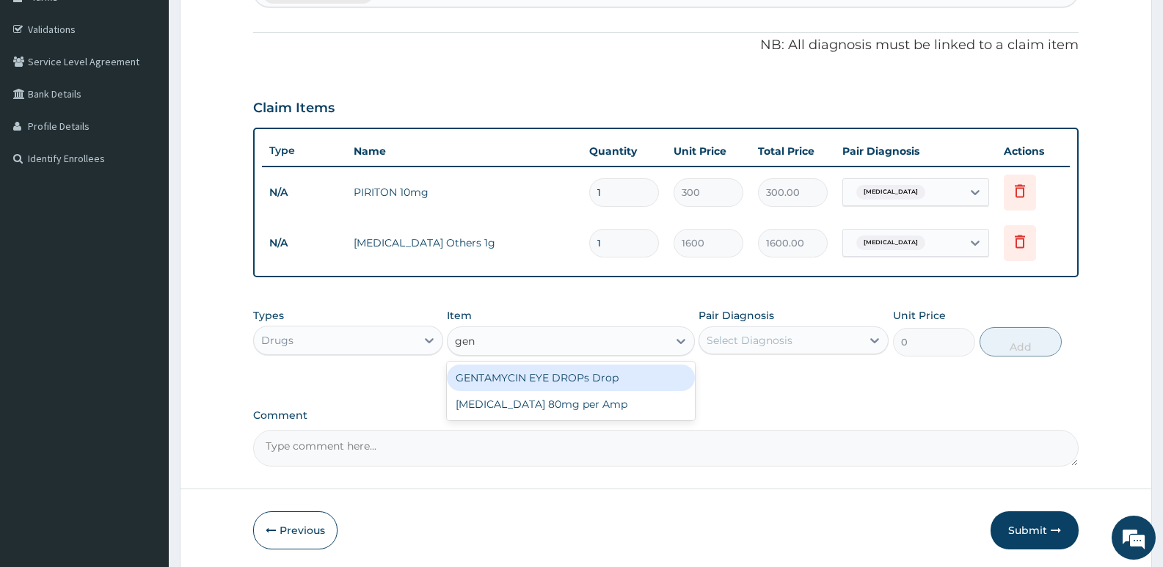
type input "gent"
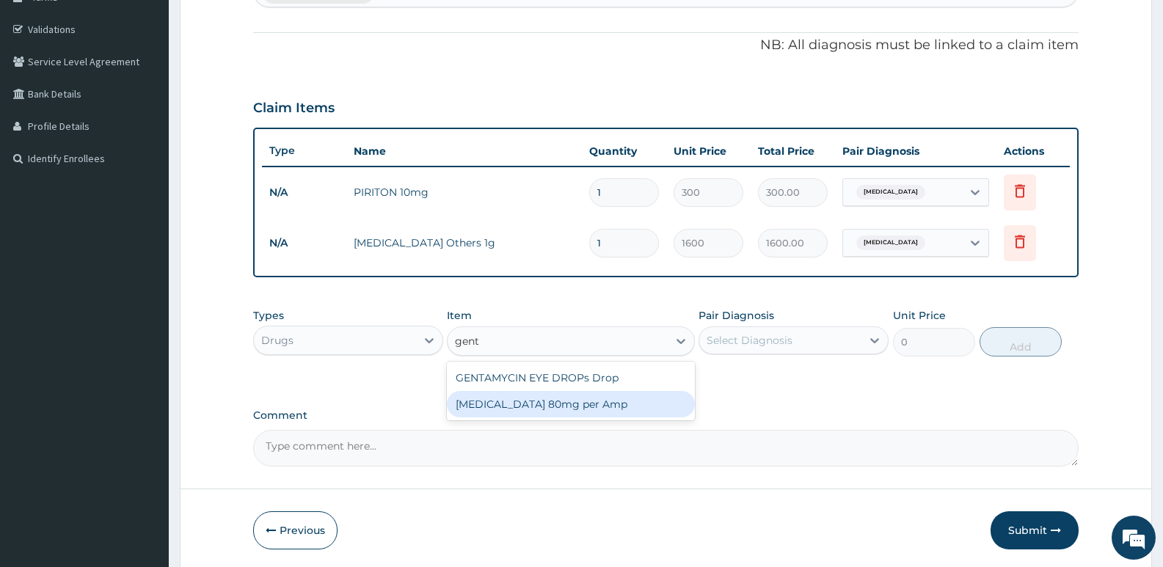
click at [566, 411] on div "GENTAMICIN 80mg per Amp" at bounding box center [570, 404] width 247 height 26
type input "300"
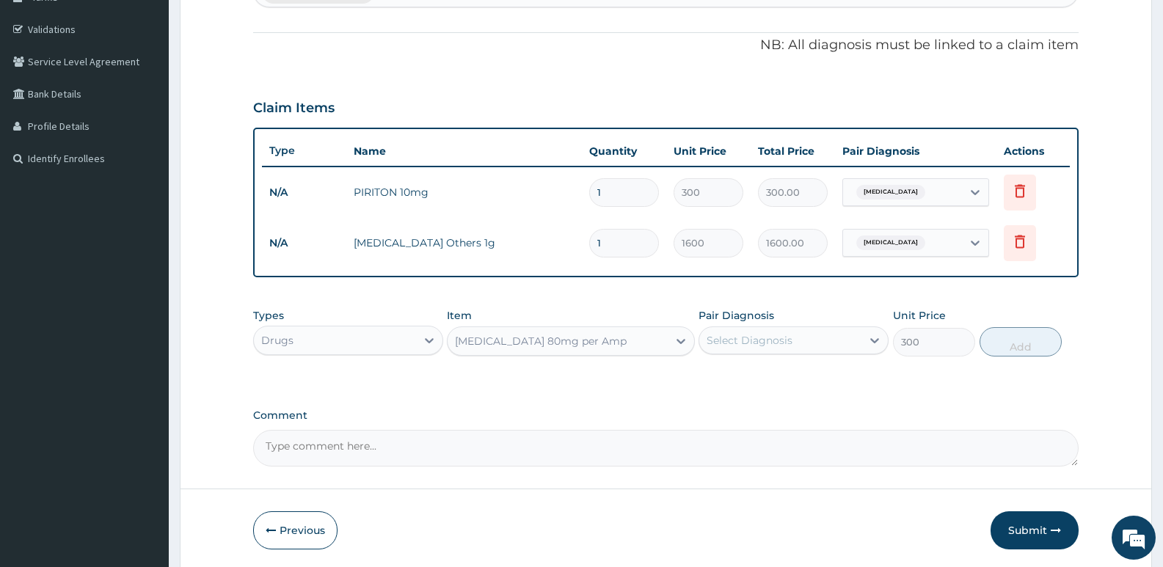
click at [747, 342] on div "Select Diagnosis" at bounding box center [750, 340] width 86 height 15
click at [718, 378] on div "Sepsis" at bounding box center [794, 378] width 190 height 30
checkbox input "true"
click at [1003, 348] on button "Add" at bounding box center [1021, 341] width 82 height 29
type input "0"
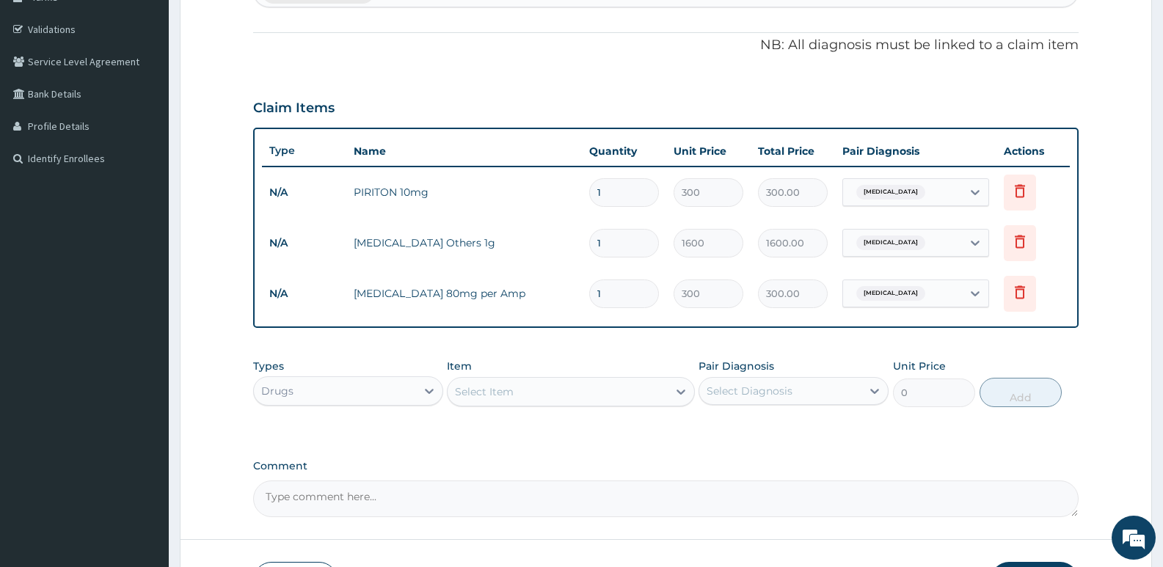
click at [500, 387] on div "Select Item" at bounding box center [484, 391] width 59 height 15
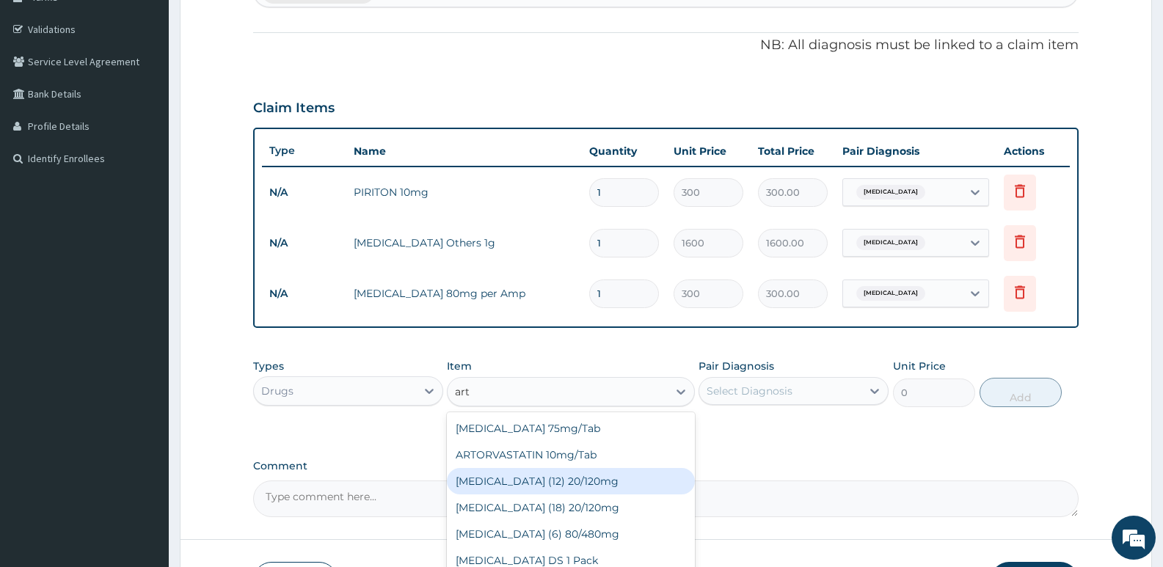
type input "arth"
click at [536, 475] on div "ARTHEMETER 80mg per Amp" at bounding box center [570, 481] width 247 height 26
type input "450"
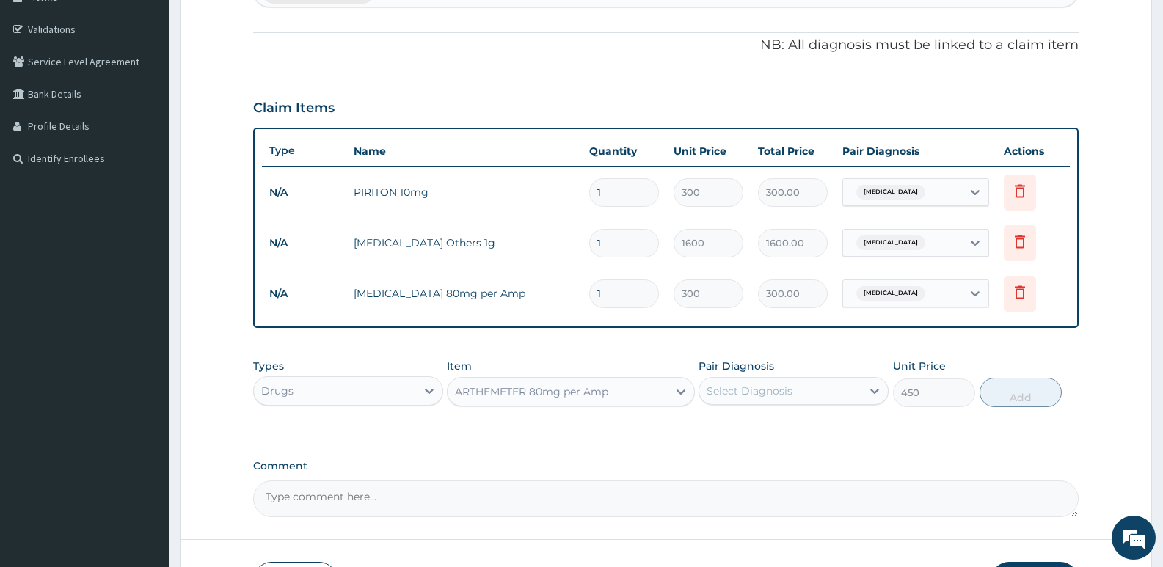
click at [707, 392] on div "Select Diagnosis" at bounding box center [750, 391] width 86 height 15
click at [704, 429] on div "Sepsis" at bounding box center [794, 429] width 190 height 30
checkbox input "true"
click at [1020, 397] on button "Add" at bounding box center [1021, 392] width 82 height 29
type input "0"
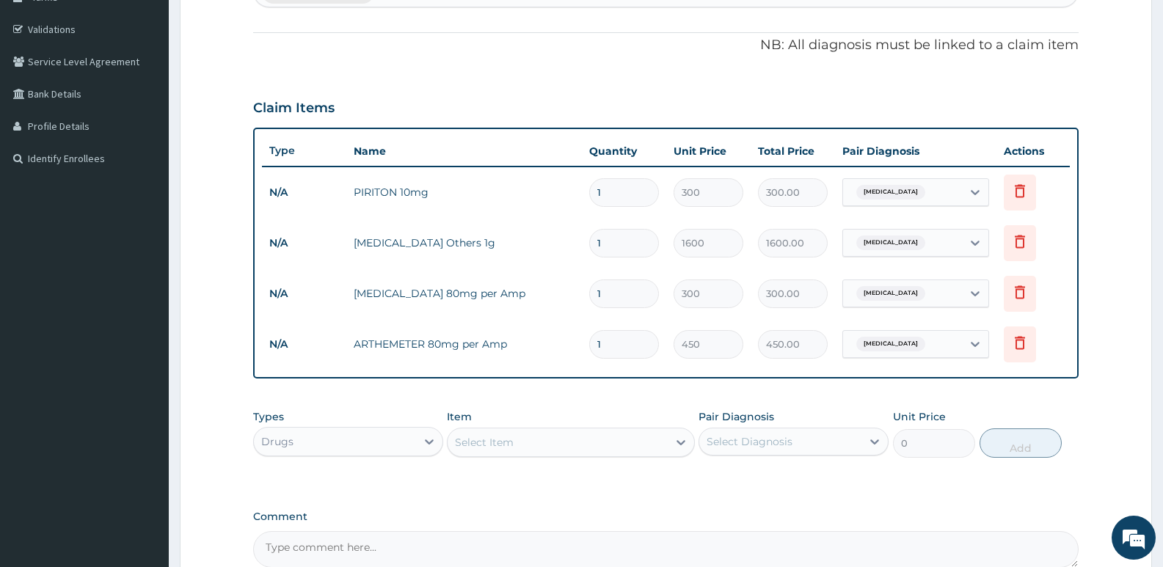
click at [513, 443] on div "Select Item" at bounding box center [484, 442] width 59 height 15
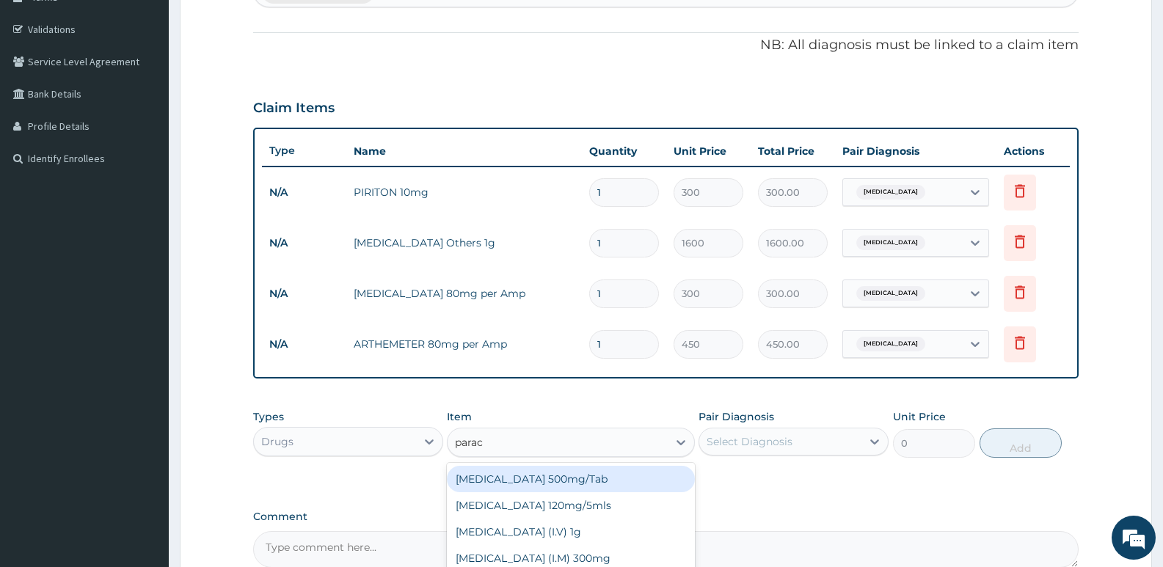
type input "parace"
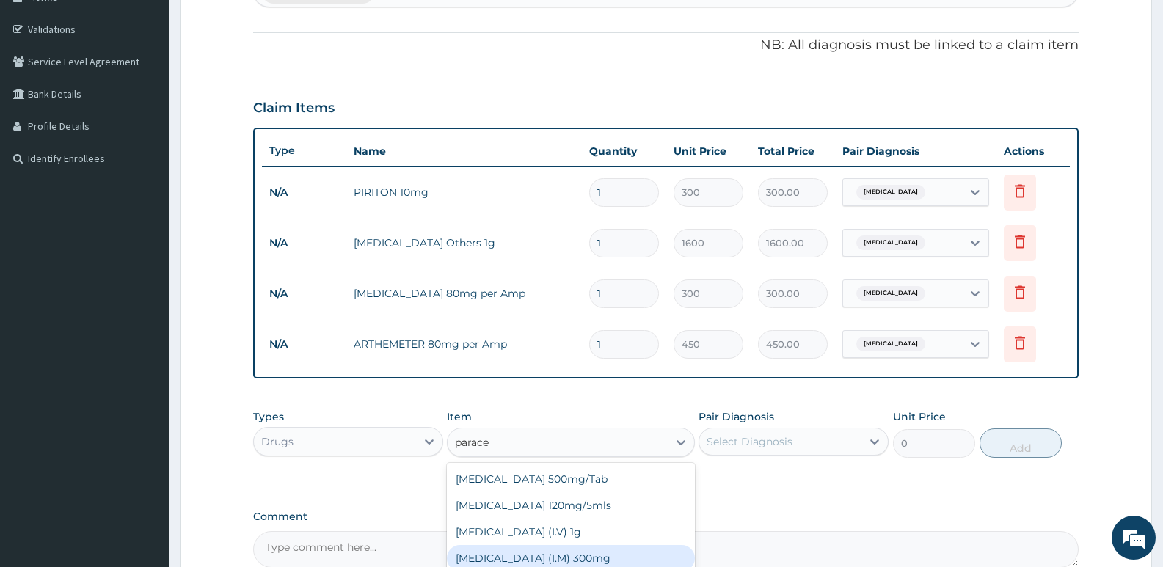
click at [582, 559] on div "PARACETAMOL (I.M) 300mg" at bounding box center [570, 558] width 247 height 26
type input "500"
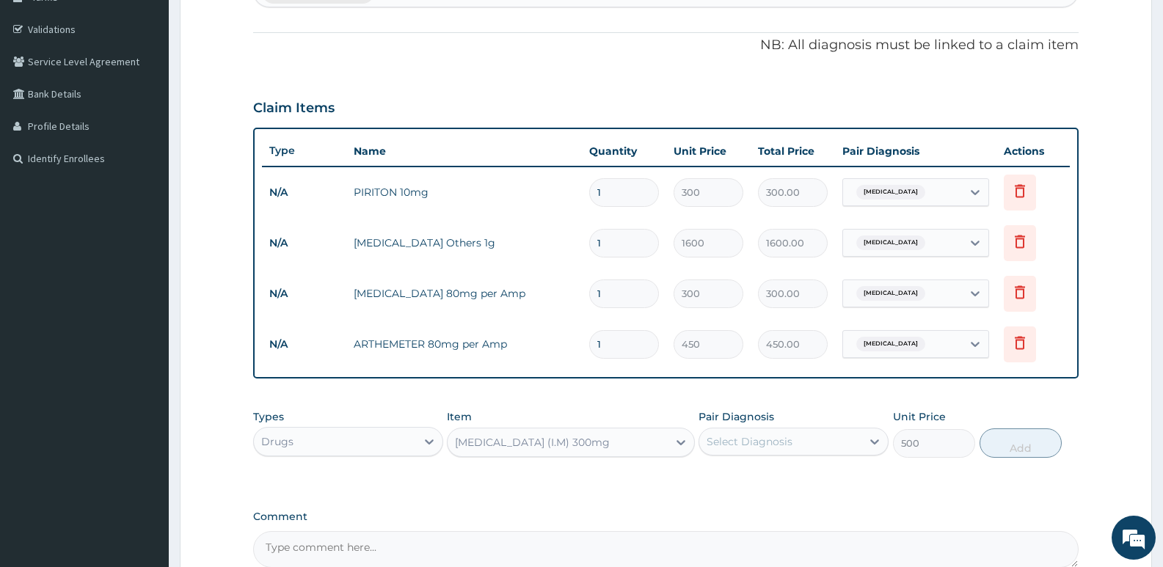
click at [750, 442] on div "Select Diagnosis" at bounding box center [750, 441] width 86 height 15
click at [707, 475] on input "checkbox" at bounding box center [712, 478] width 10 height 10
checkbox input "true"
click at [1016, 447] on button "Add" at bounding box center [1021, 443] width 82 height 29
type input "0"
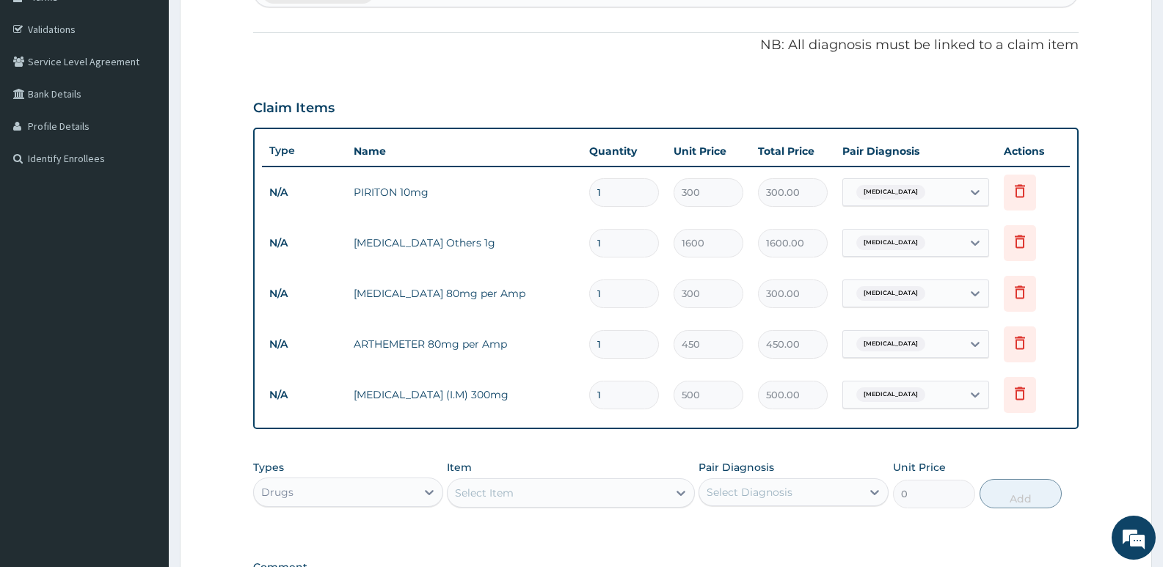
scroll to position [465, 0]
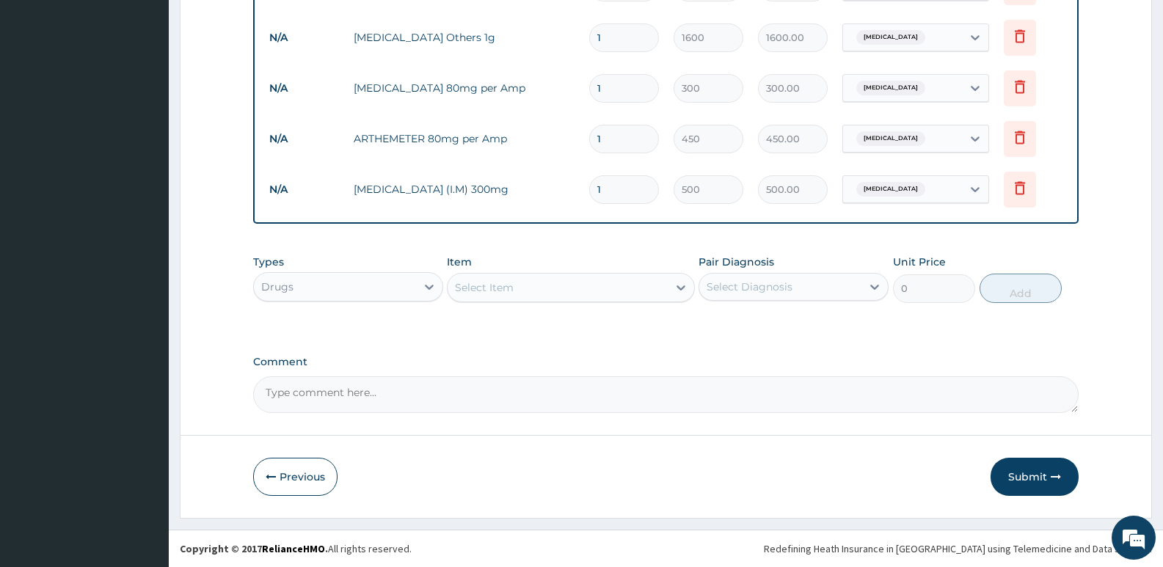
click at [490, 287] on div "Select Item" at bounding box center [484, 287] width 59 height 15
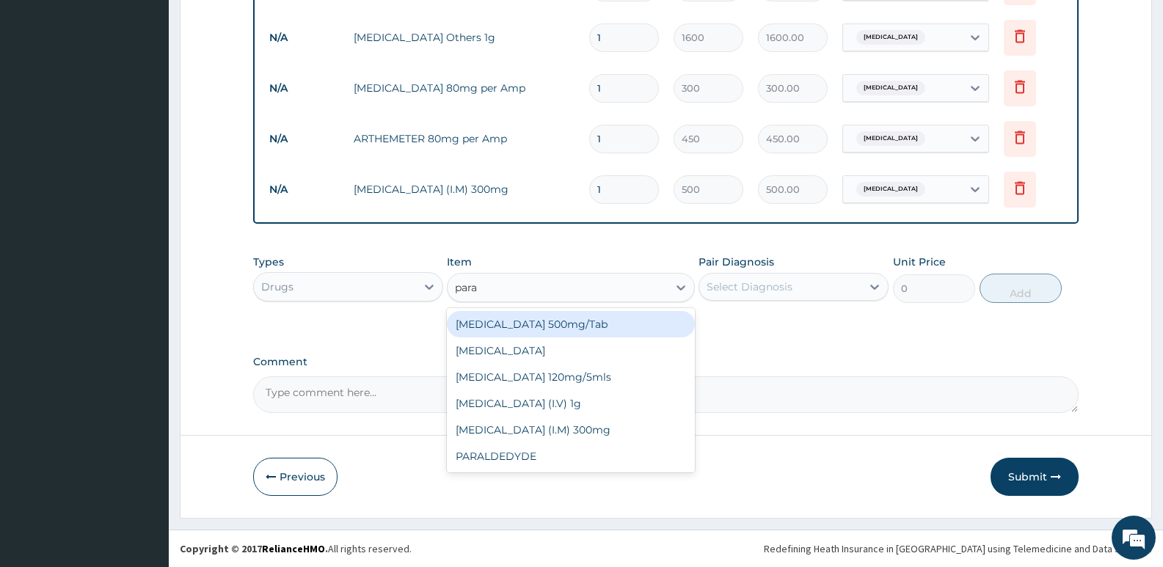
type input "parac"
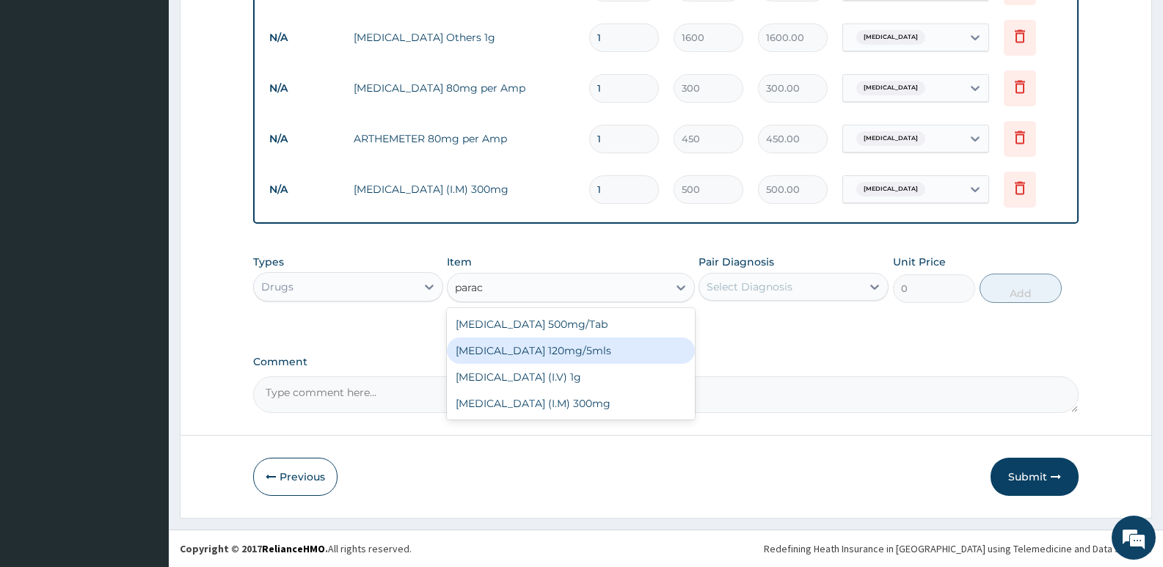
click at [555, 346] on div "PARACETAMOL 120mg/5mls" at bounding box center [570, 351] width 247 height 26
type input "350"
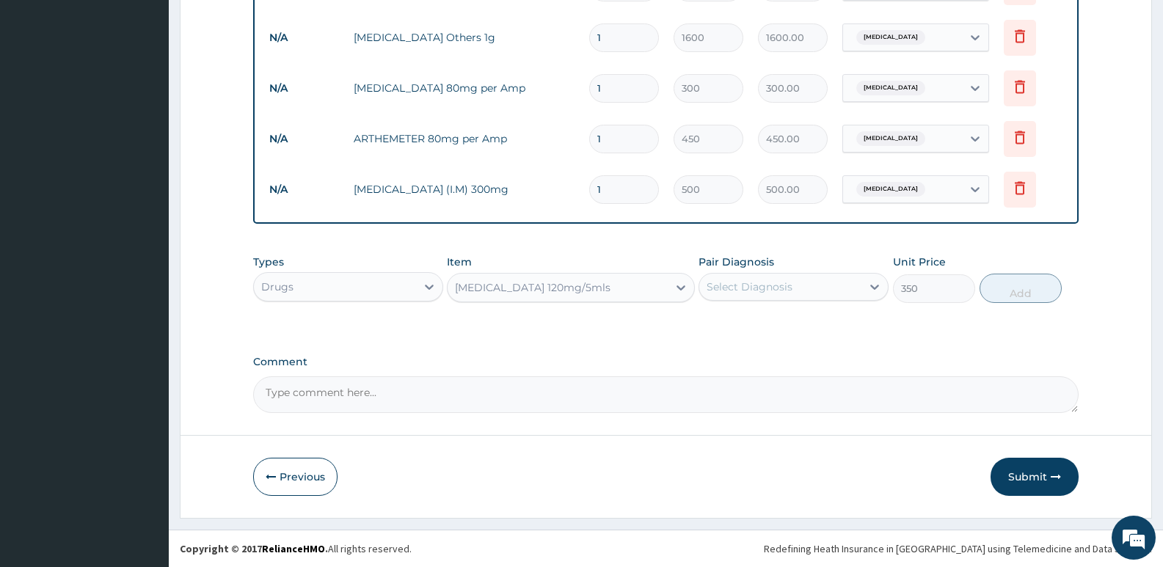
click at [776, 283] on div "Select Diagnosis" at bounding box center [750, 287] width 86 height 15
click at [701, 321] on div "Sepsis" at bounding box center [794, 325] width 190 height 30
checkbox input "true"
click at [1020, 295] on button "Add" at bounding box center [1021, 288] width 82 height 29
type input "0"
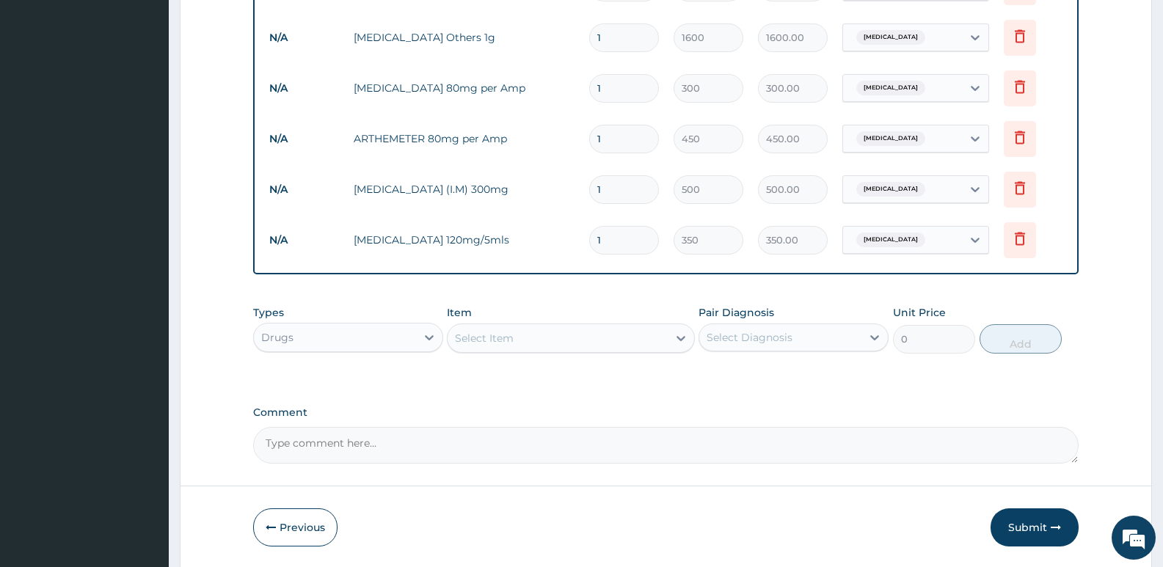
click at [533, 332] on div "Select Item" at bounding box center [557, 338] width 219 height 23
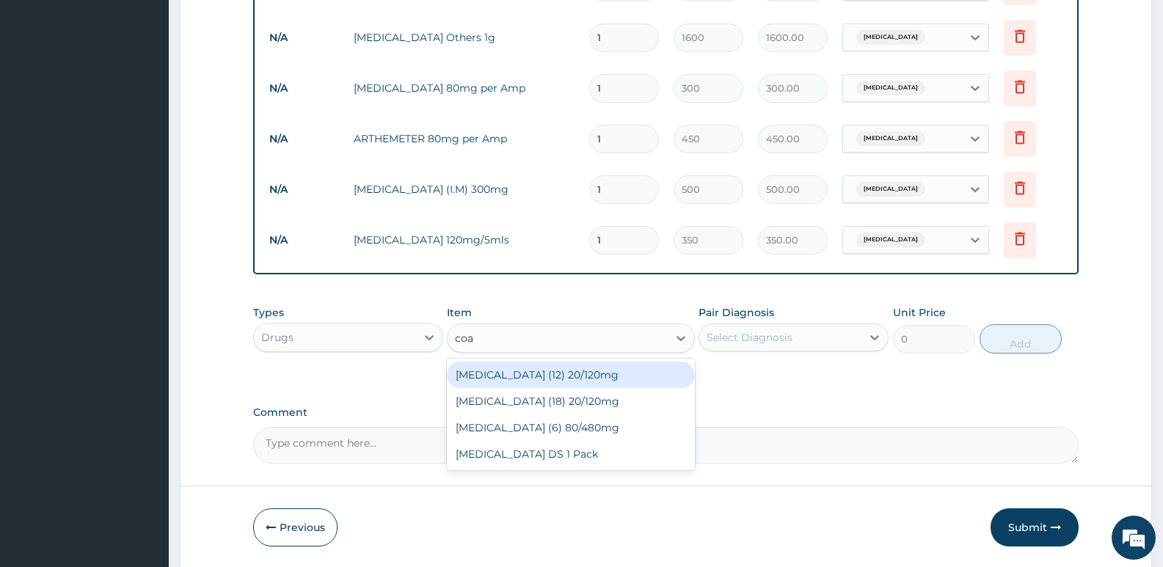
type input "coar"
click at [555, 378] on div "COARTEM (12) 20/120mg" at bounding box center [570, 375] width 247 height 26
type input "750"
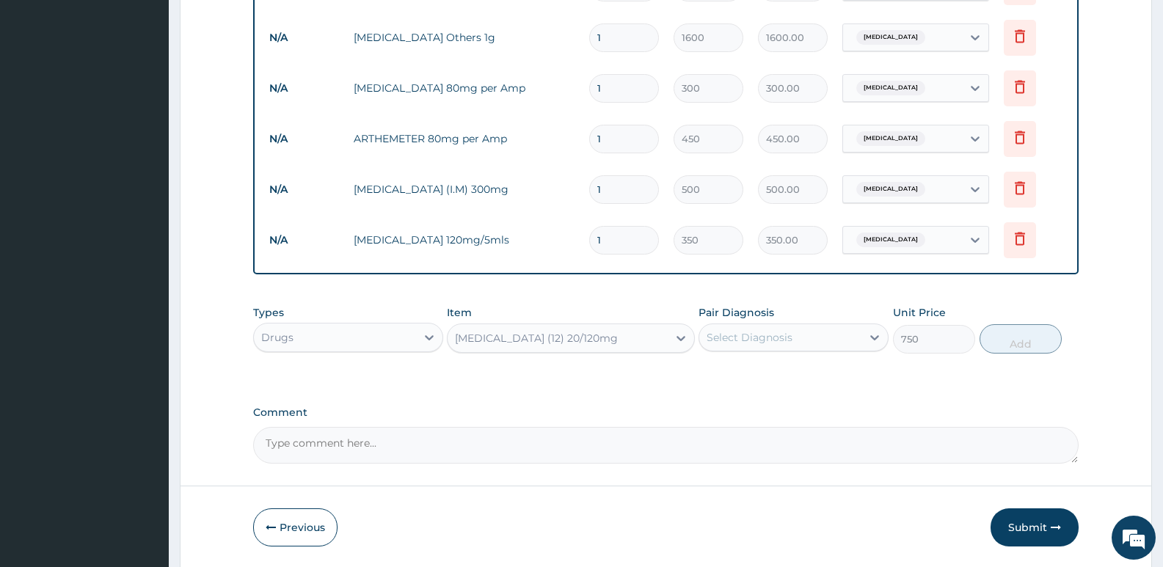
click at [772, 330] on div "Select Diagnosis" at bounding box center [750, 337] width 86 height 15
click at [713, 372] on input "checkbox" at bounding box center [712, 374] width 10 height 10
checkbox input "true"
click at [1009, 340] on button "Add" at bounding box center [1021, 338] width 82 height 29
type input "0"
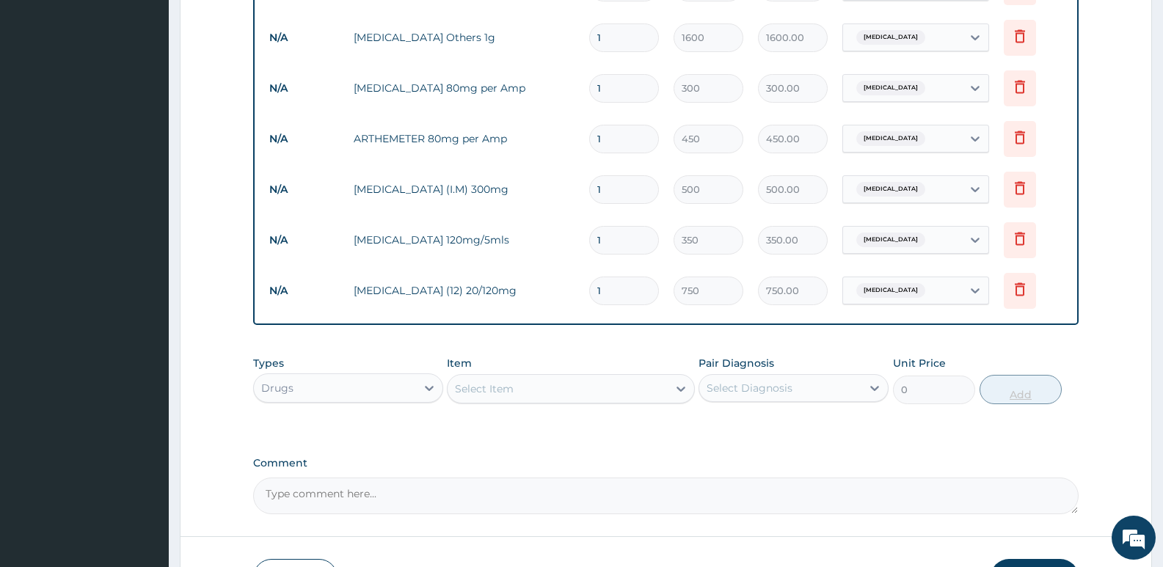
type input "0.00"
type input "6"
type input "4500.00"
type input "6"
click at [472, 390] on div "Select Item" at bounding box center [484, 389] width 59 height 15
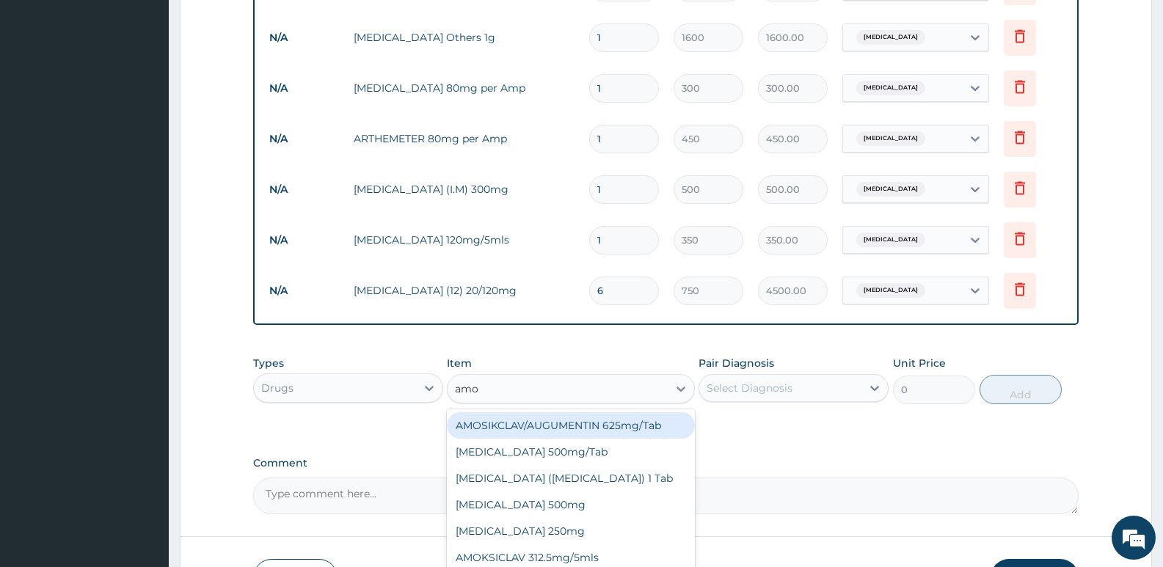
type input "amox"
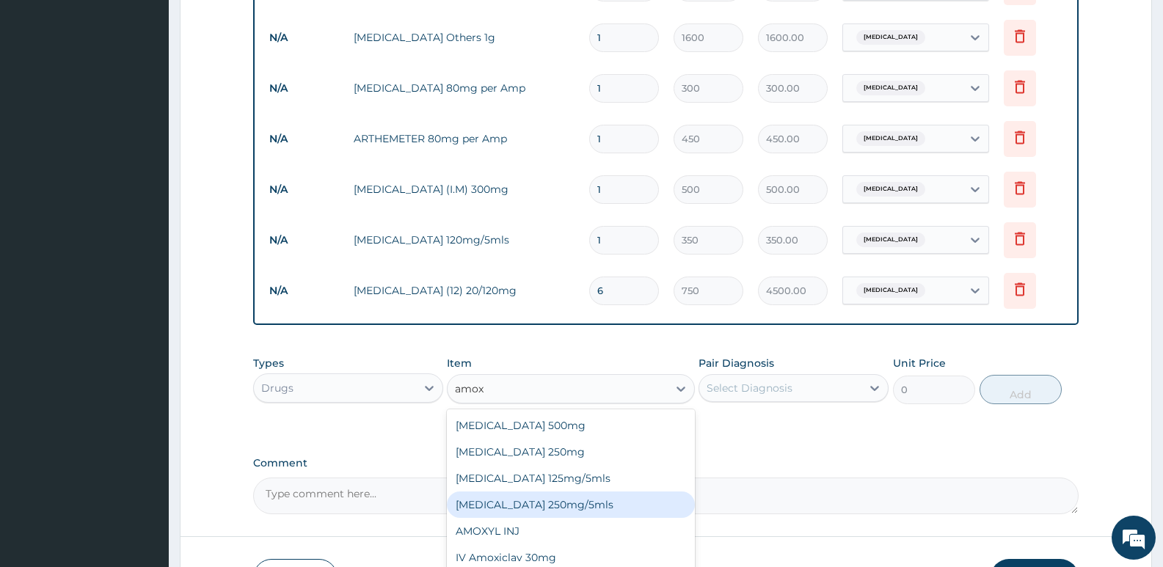
click at [550, 498] on div "AMOXICILLIN 250mg/5mls" at bounding box center [570, 505] width 247 height 26
type input "900"
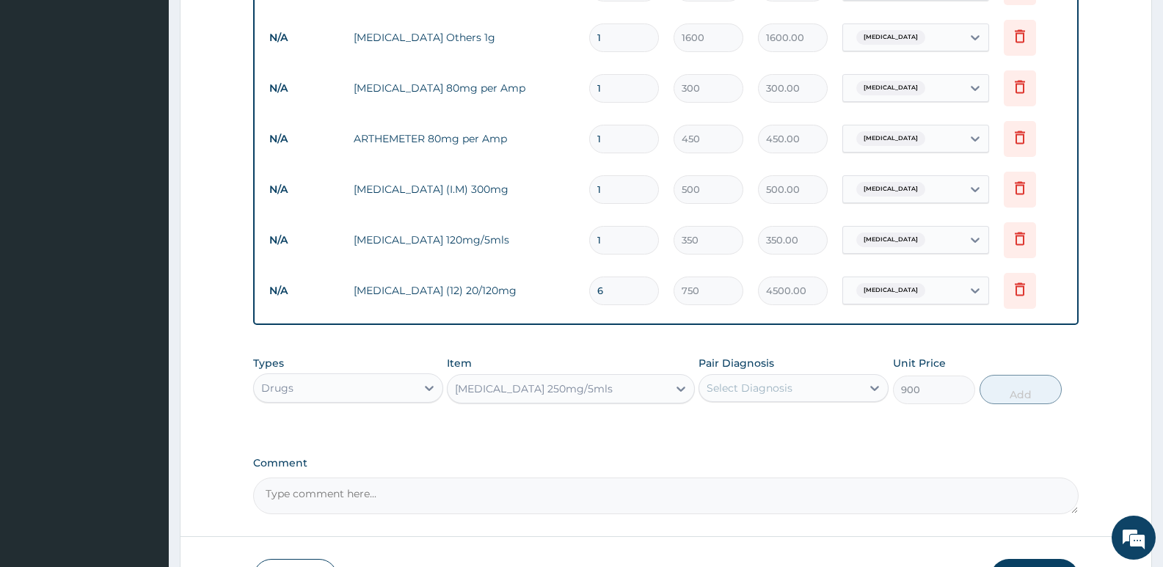
click at [729, 397] on div "Select Diagnosis" at bounding box center [780, 387] width 162 height 23
click at [704, 428] on div "Sepsis" at bounding box center [794, 426] width 190 height 30
checkbox input "true"
click at [1015, 401] on button "Add" at bounding box center [1021, 389] width 82 height 29
type input "0"
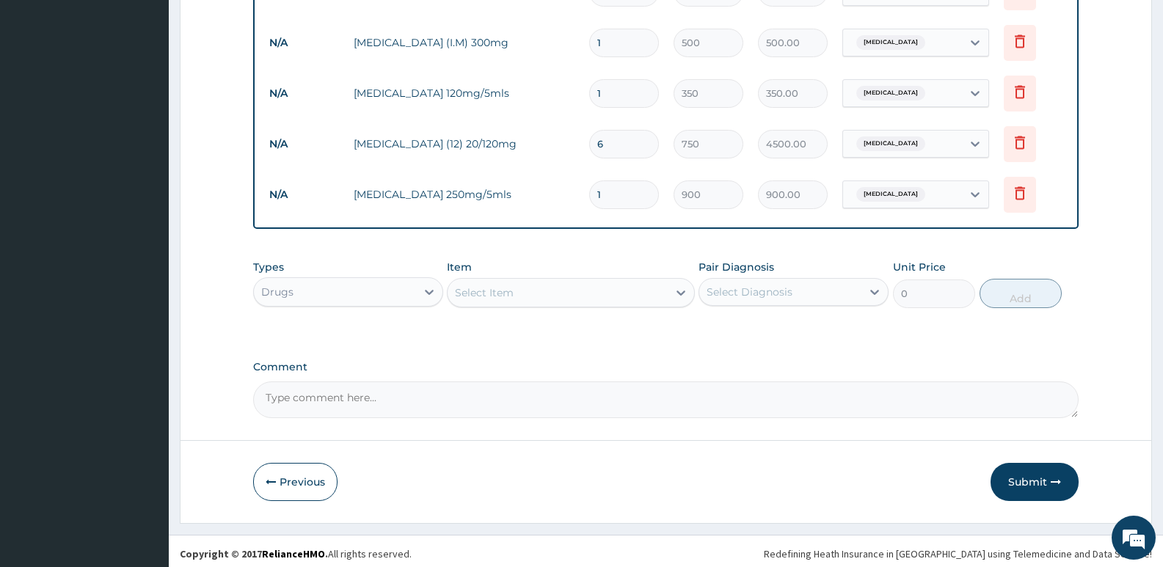
scroll to position [617, 0]
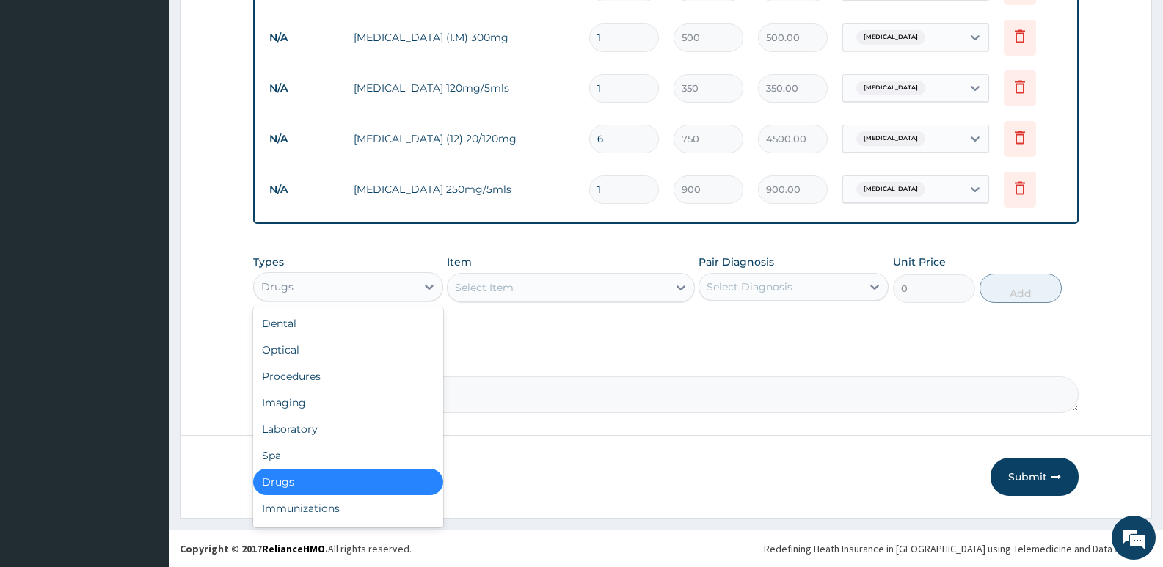
click at [340, 294] on div "Drugs" at bounding box center [335, 286] width 162 height 23
click at [332, 368] on div "Procedures" at bounding box center [348, 376] width 190 height 26
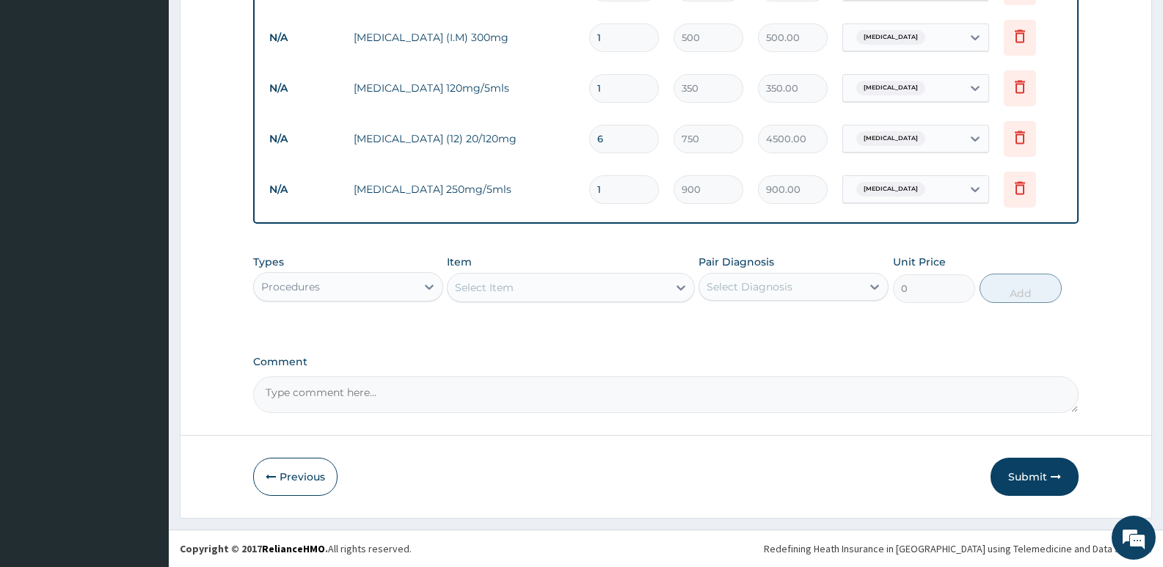
click at [531, 283] on div "Select Item" at bounding box center [557, 287] width 219 height 23
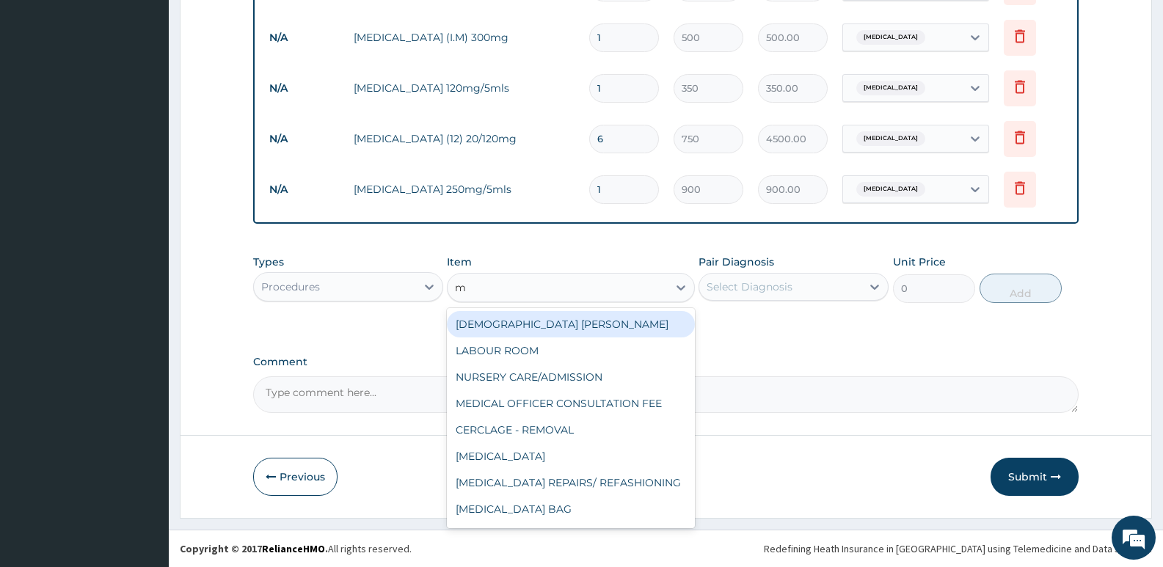
type input "me"
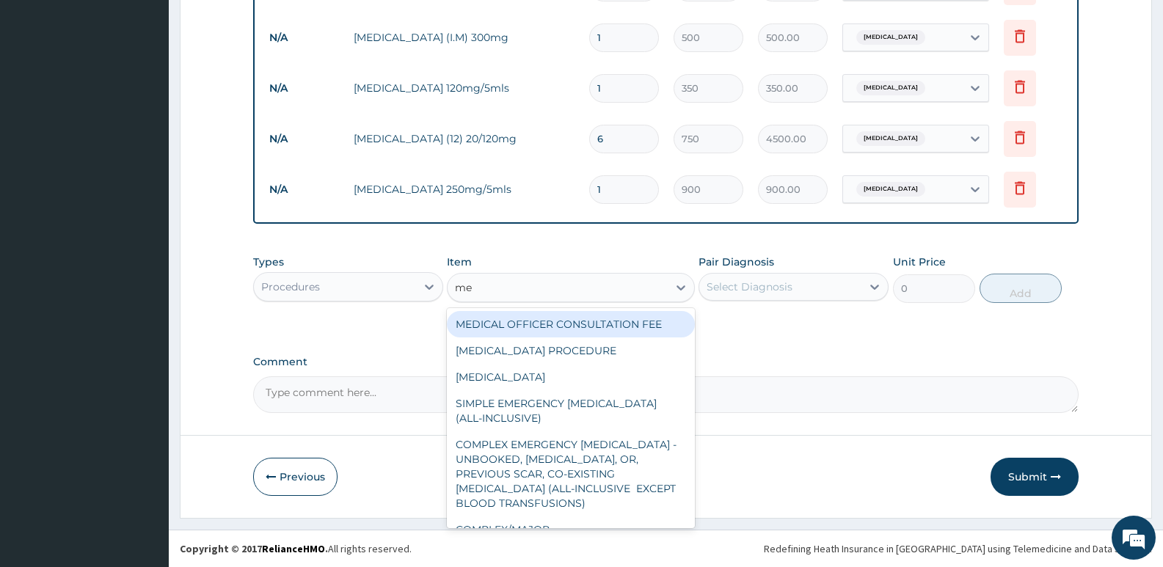
click at [540, 318] on div "MEDICAL OFFICER CONSULTATION FEE" at bounding box center [570, 324] width 247 height 26
type input "1500"
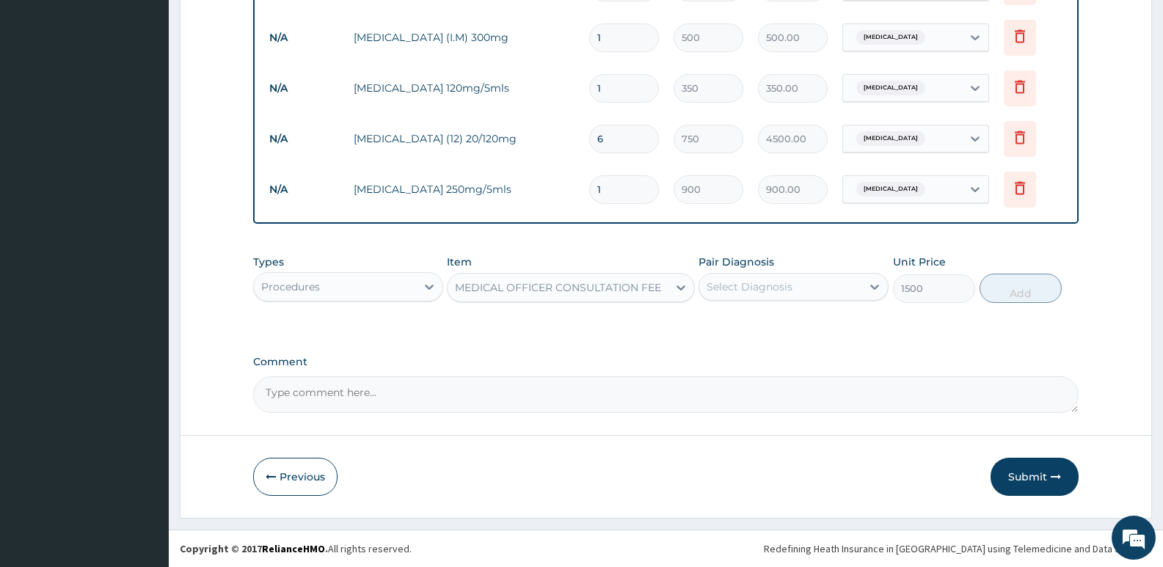
click at [730, 287] on div "Select Diagnosis" at bounding box center [750, 287] width 86 height 15
click at [707, 324] on div "Sepsis" at bounding box center [794, 325] width 190 height 30
checkbox input "true"
click at [1014, 283] on button "Add" at bounding box center [1021, 288] width 82 height 29
type input "0"
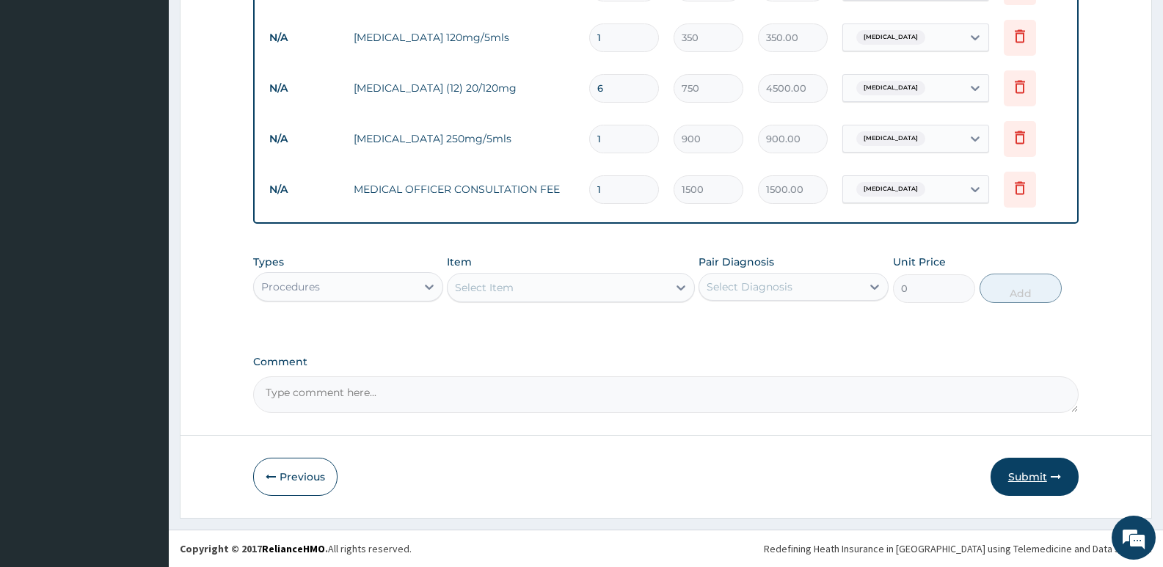
click at [1023, 481] on button "Submit" at bounding box center [1035, 477] width 88 height 38
